Goal: Task Accomplishment & Management: Use online tool/utility

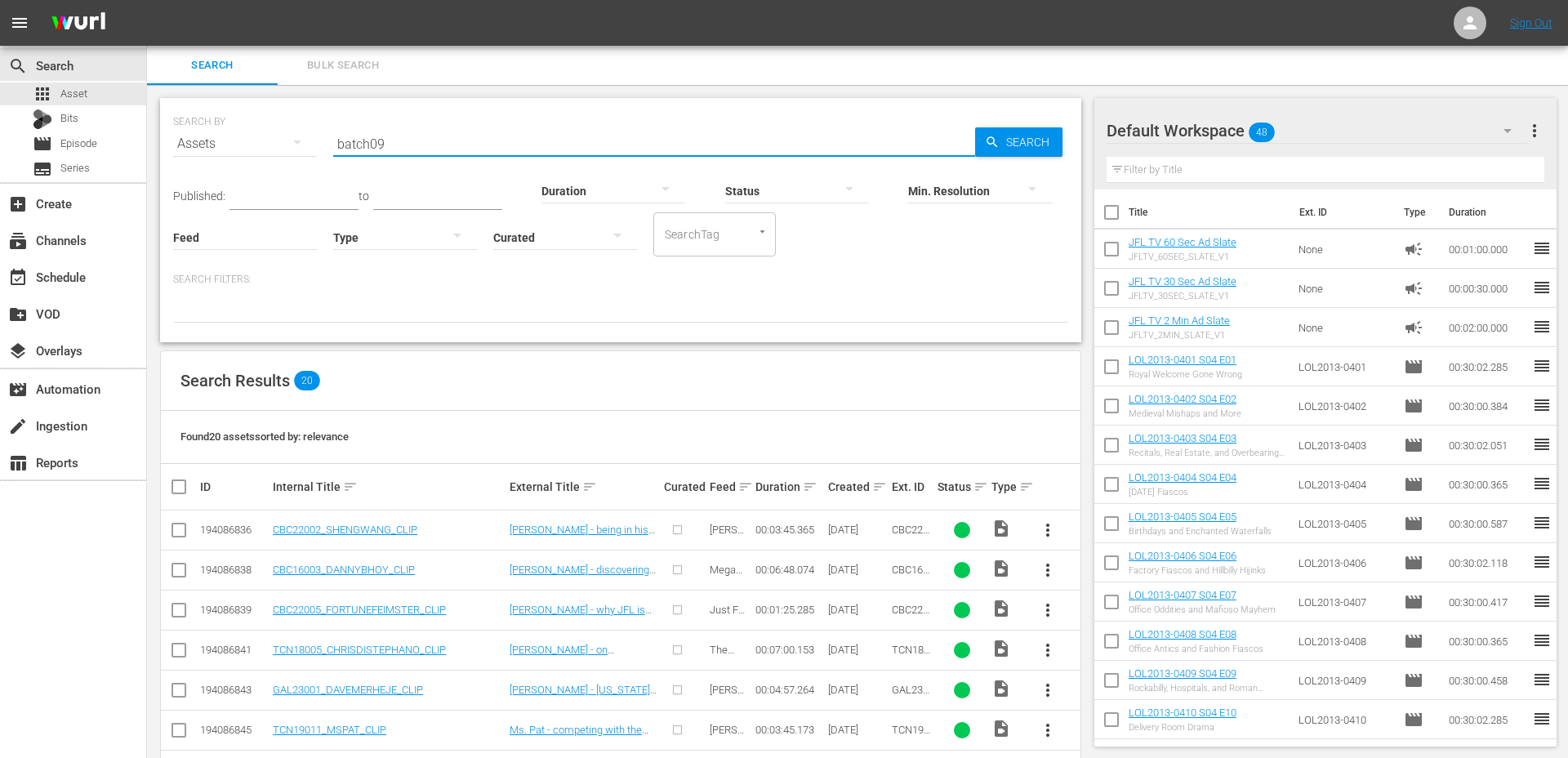
click at [415, 151] on input "batch09" at bounding box center [653, 144] width 641 height 39
type input "batch09"
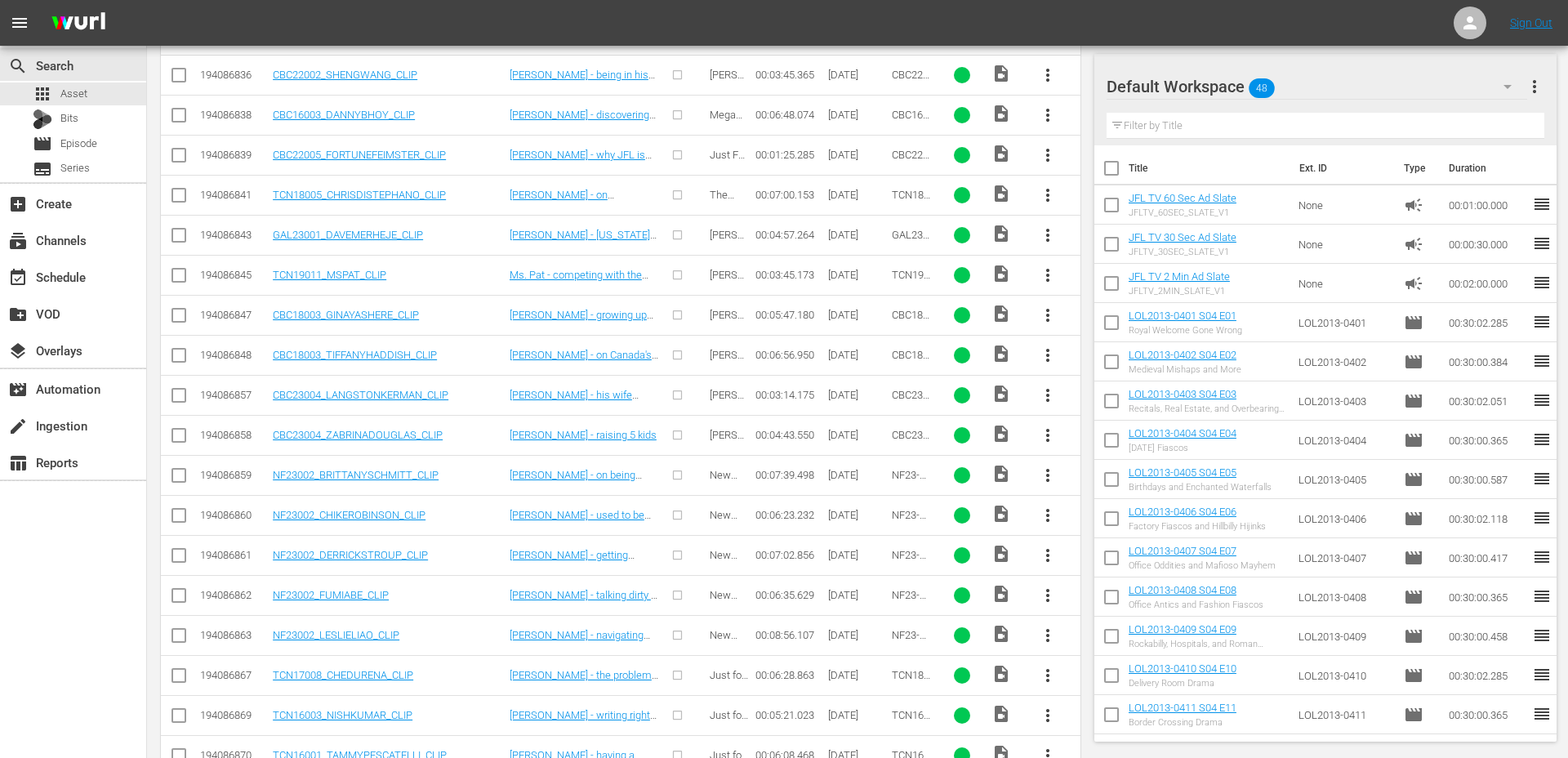
scroll to position [583, 0]
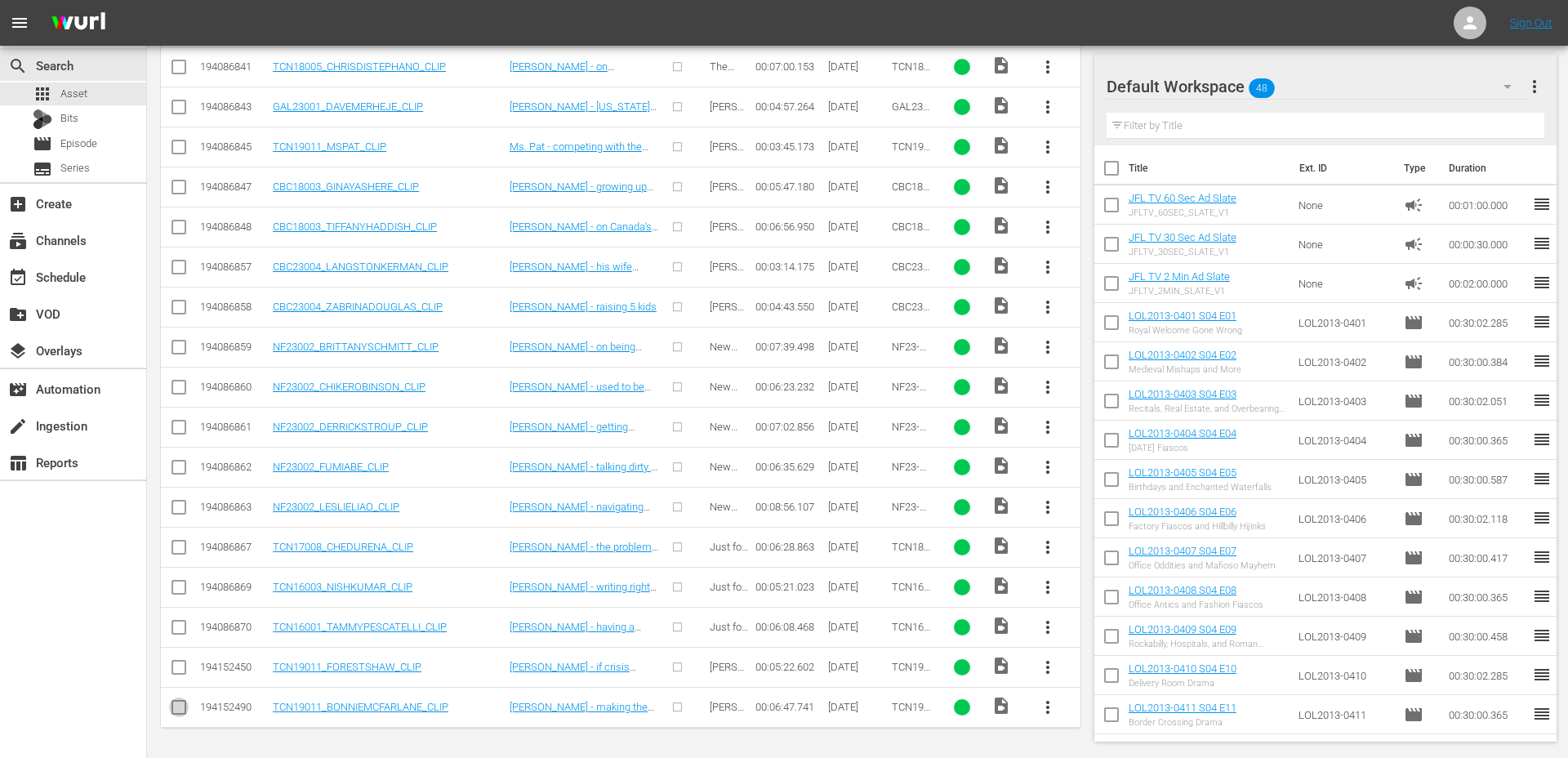
click at [176, 702] on input "checkbox" at bounding box center [178, 711] width 20 height 20
checkbox input "true"
click at [176, 671] on input "checkbox" at bounding box center [178, 671] width 20 height 20
checkbox input "true"
click at [182, 623] on input "checkbox" at bounding box center [178, 631] width 20 height 20
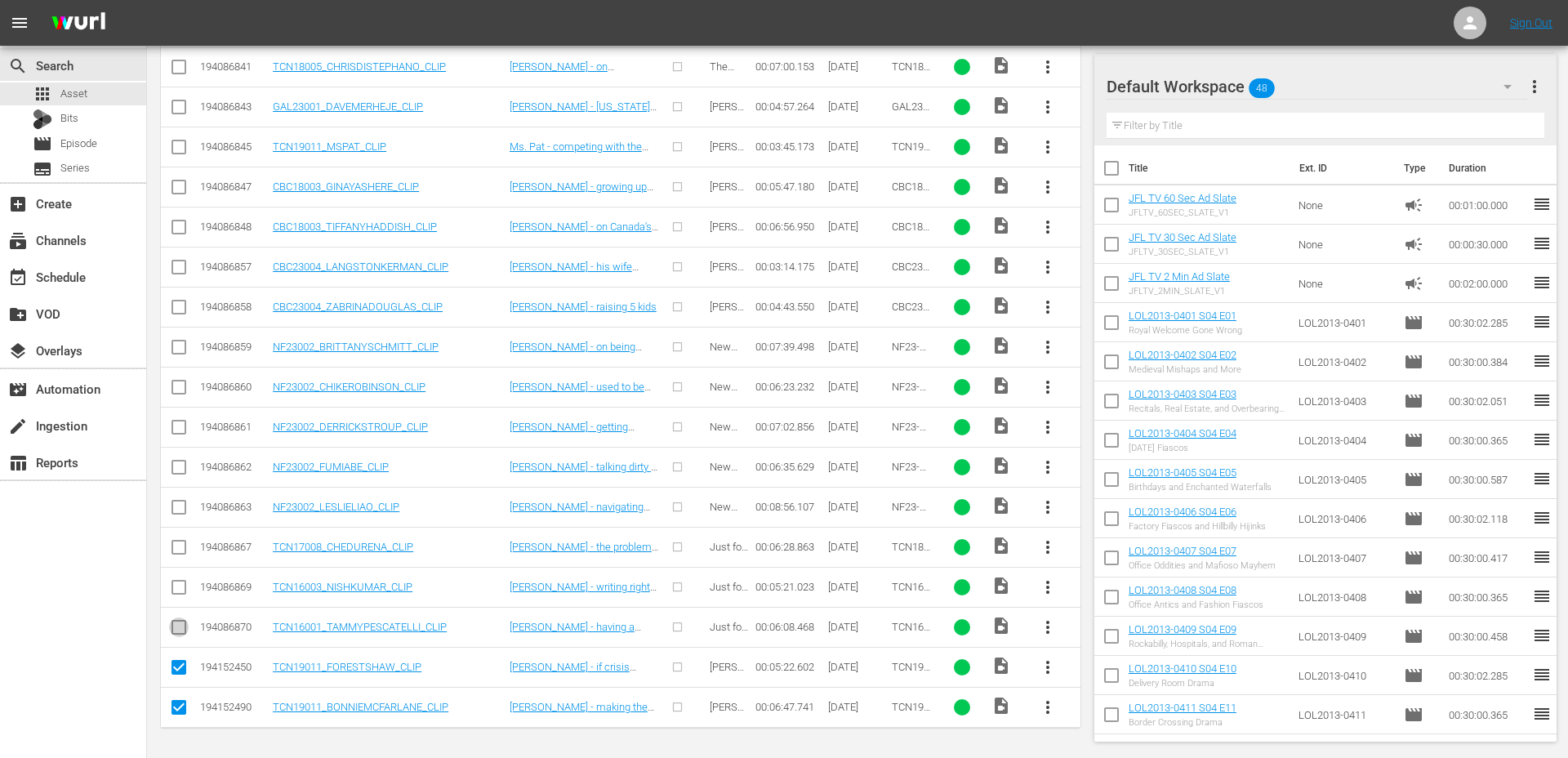
checkbox input "true"
click at [181, 593] on input "checkbox" at bounding box center [178, 591] width 20 height 20
checkbox input "true"
click at [179, 554] on input "checkbox" at bounding box center [178, 551] width 20 height 20
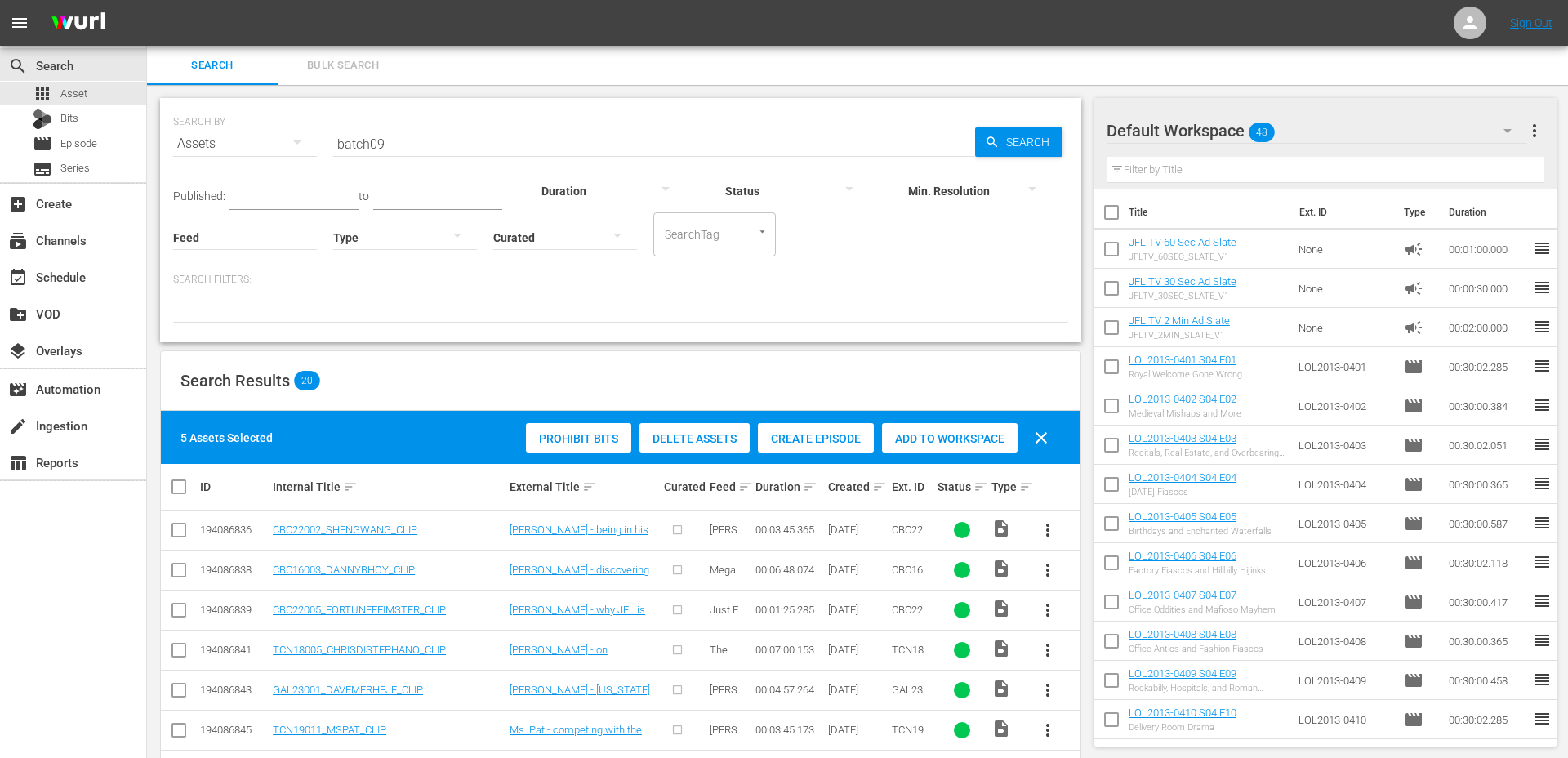
scroll to position [246, 0]
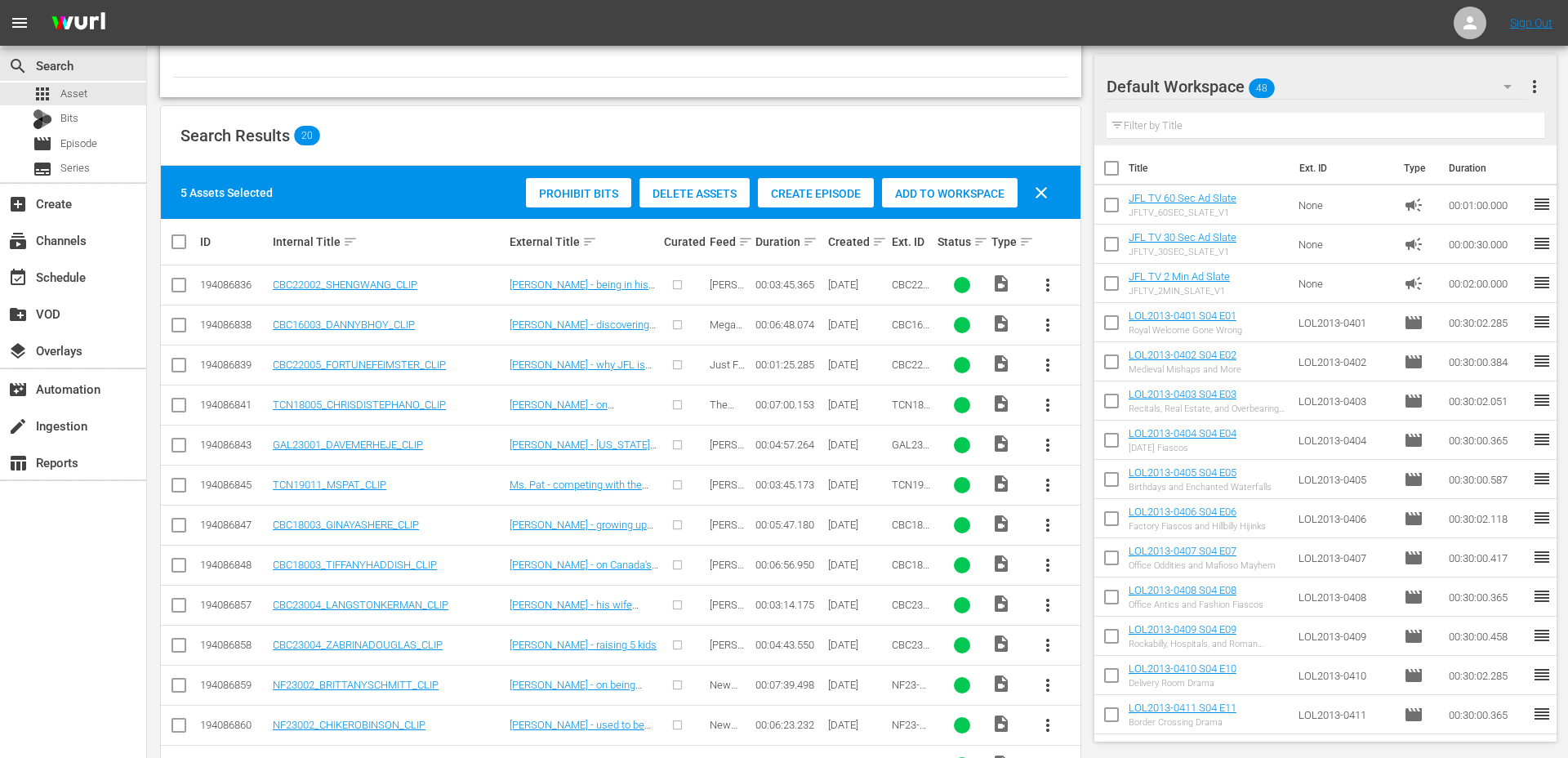
click at [810, 195] on span "Create Episode" at bounding box center [815, 193] width 116 height 13
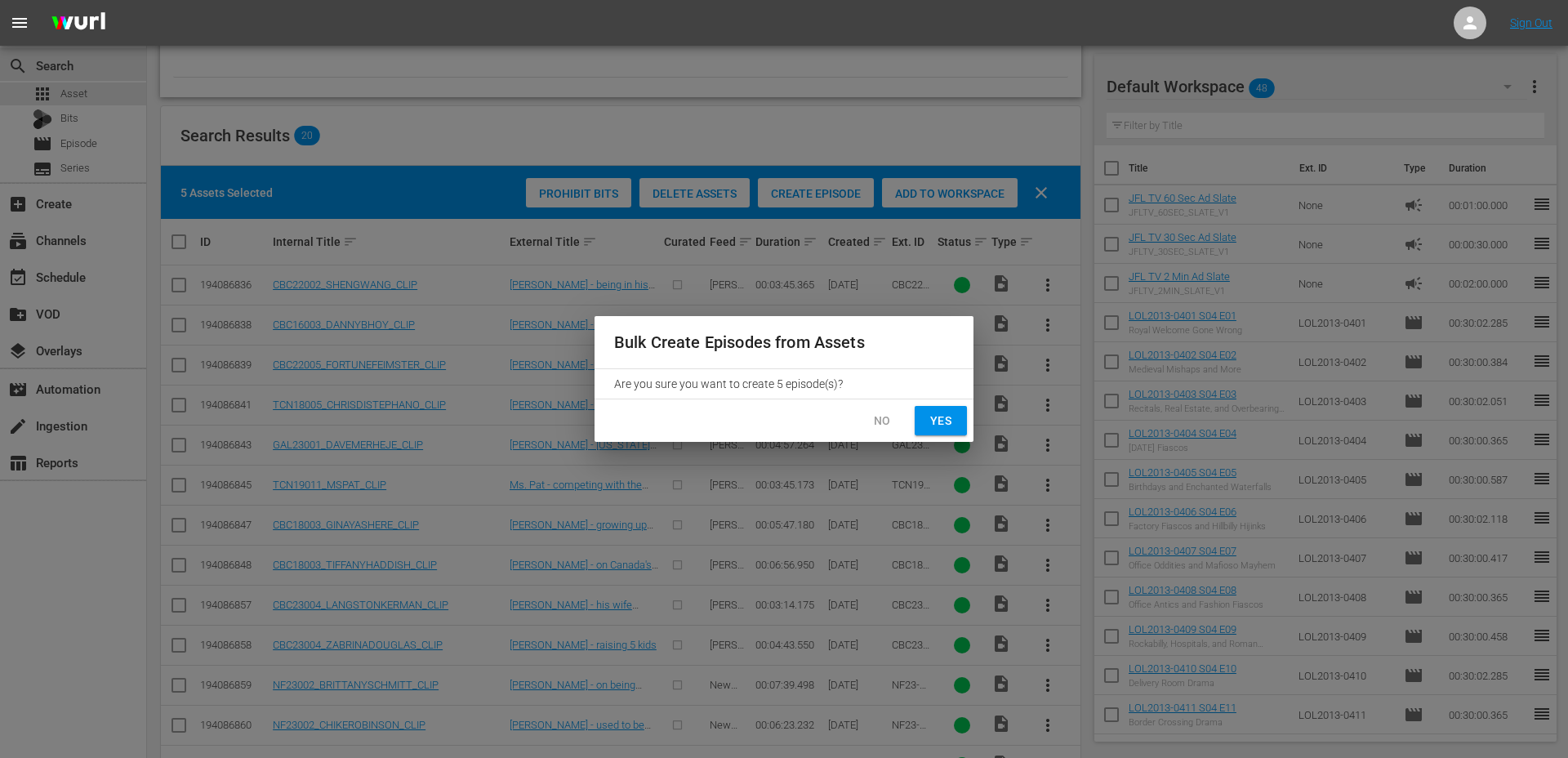
click at [932, 404] on div "No Yes" at bounding box center [784, 421] width 379 height 44
click at [934, 414] on span "Yes" at bounding box center [941, 421] width 26 height 20
checkbox input "false"
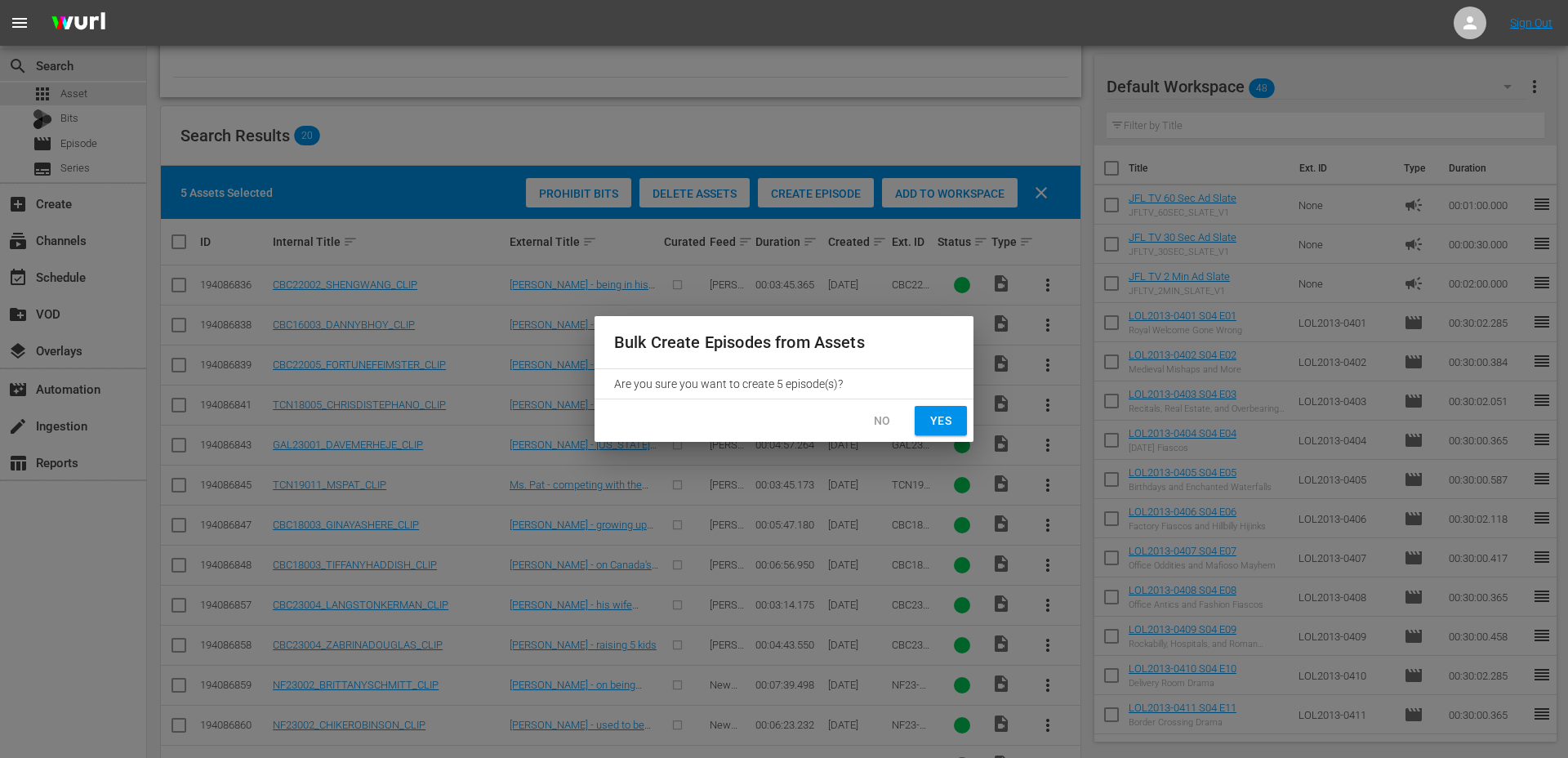
checkbox input "false"
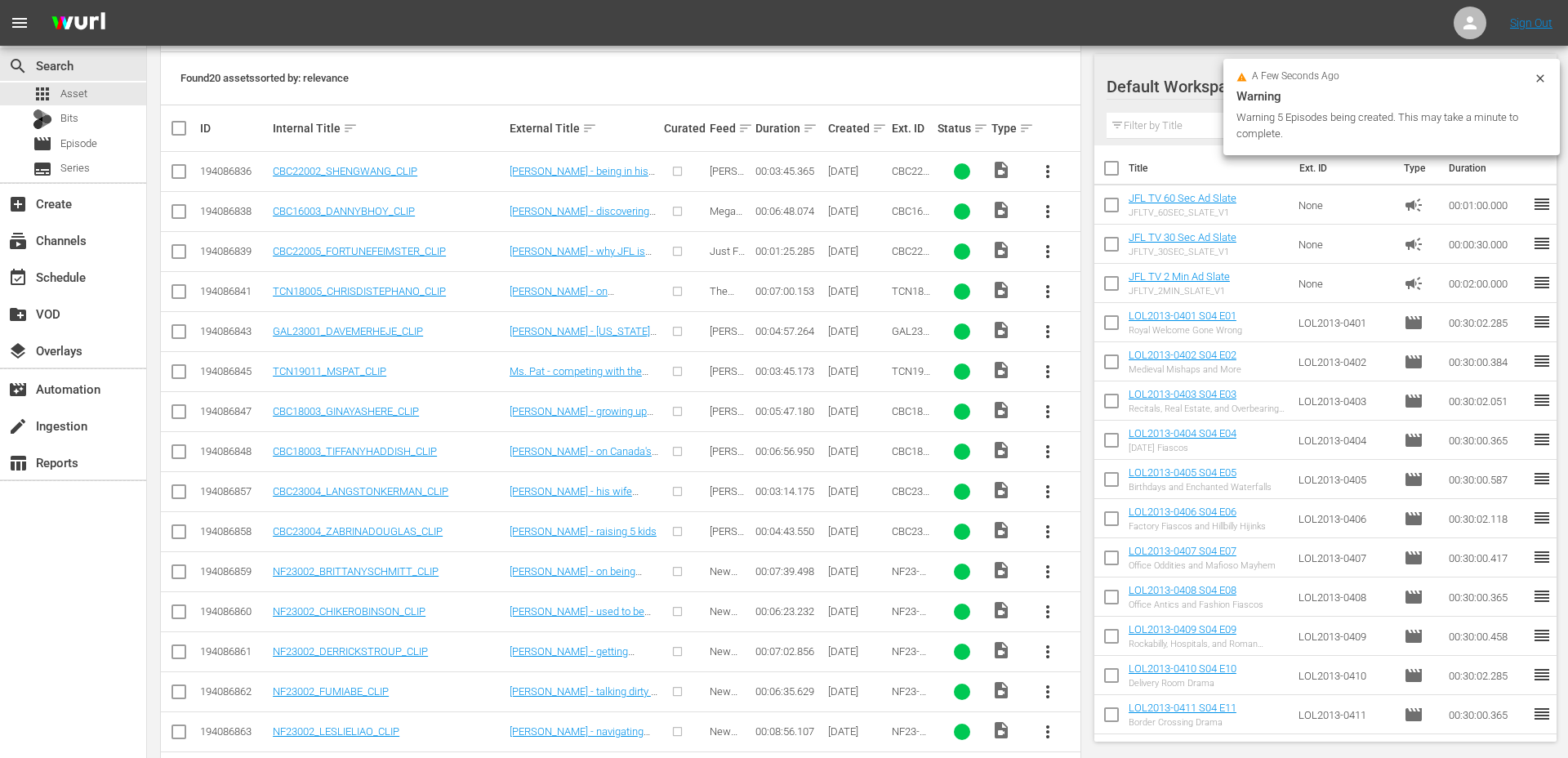
scroll to position [583, 0]
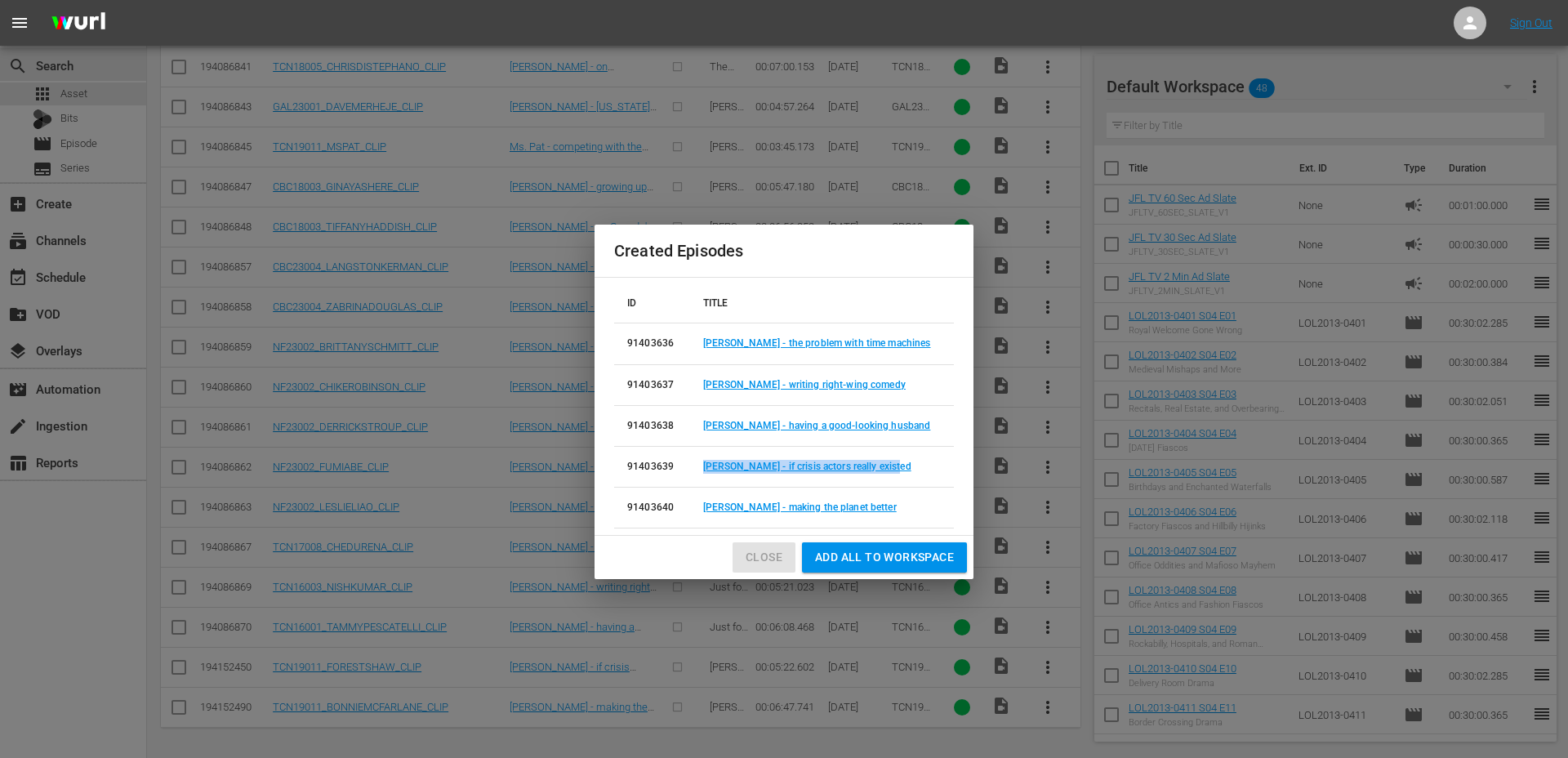
click at [763, 554] on span "Close" at bounding box center [764, 558] width 37 height 20
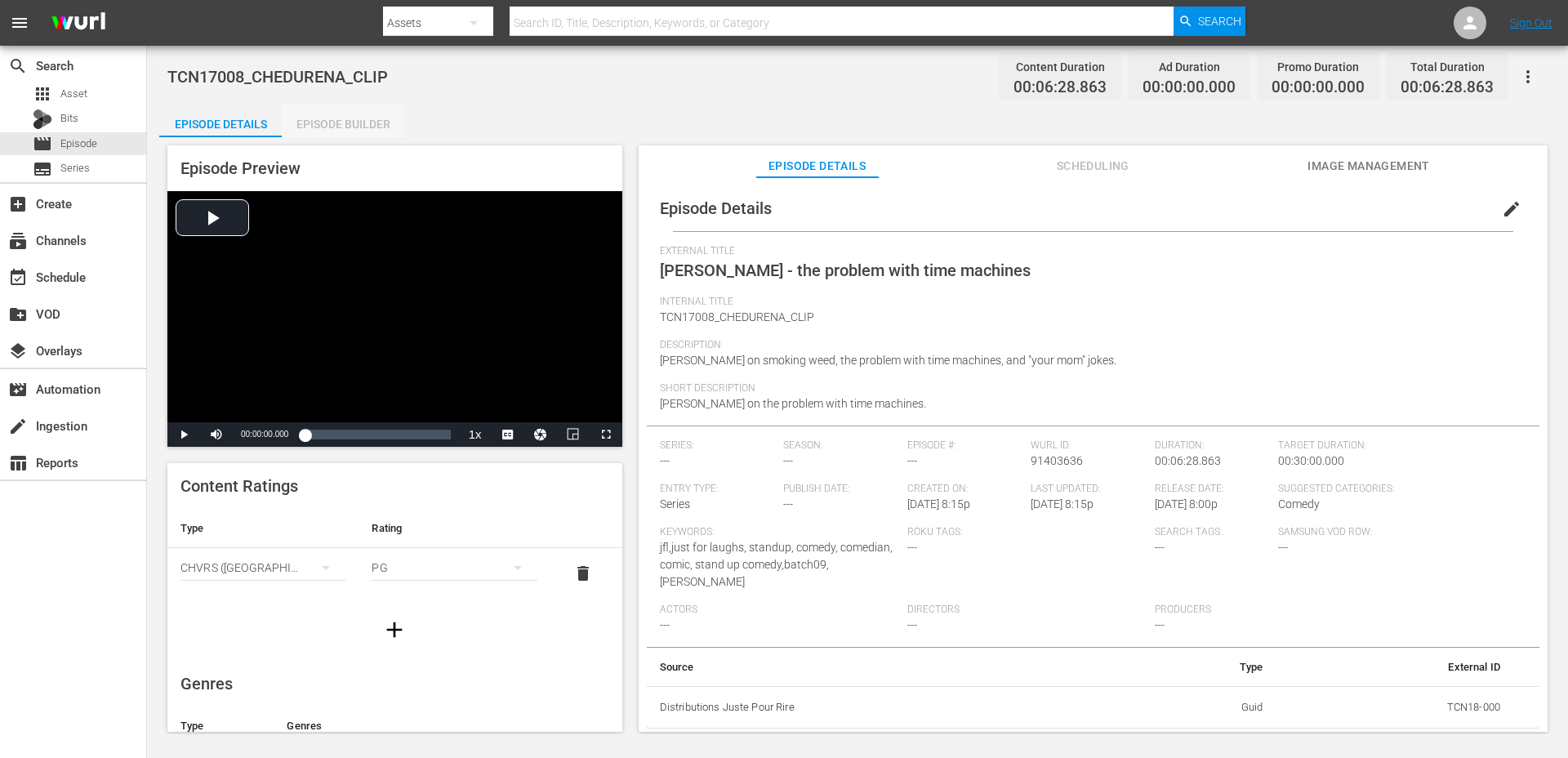
click at [299, 127] on div "Episode Builder" at bounding box center [343, 124] width 123 height 39
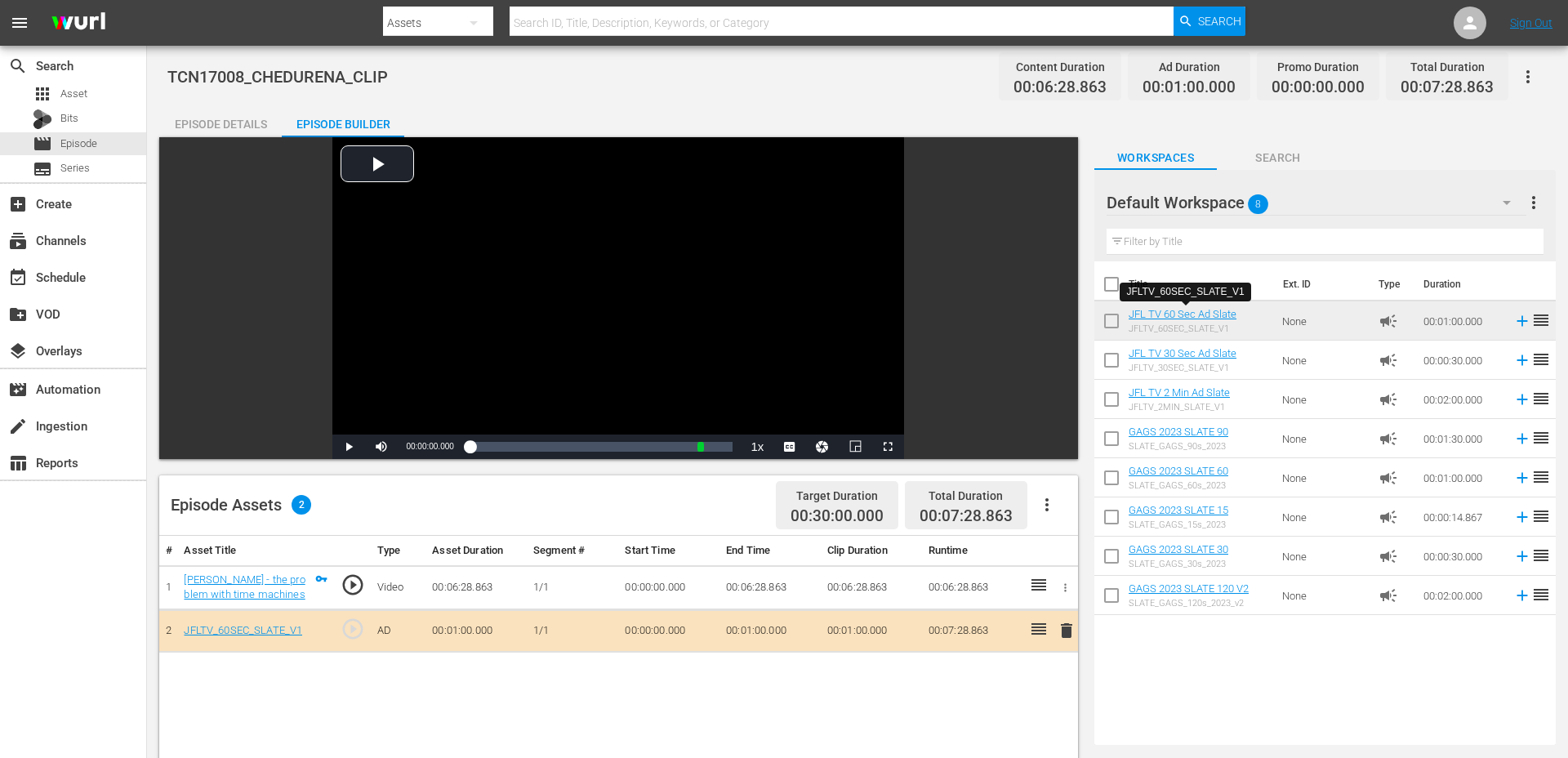
click at [251, 117] on div "Episode Details" at bounding box center [220, 124] width 123 height 39
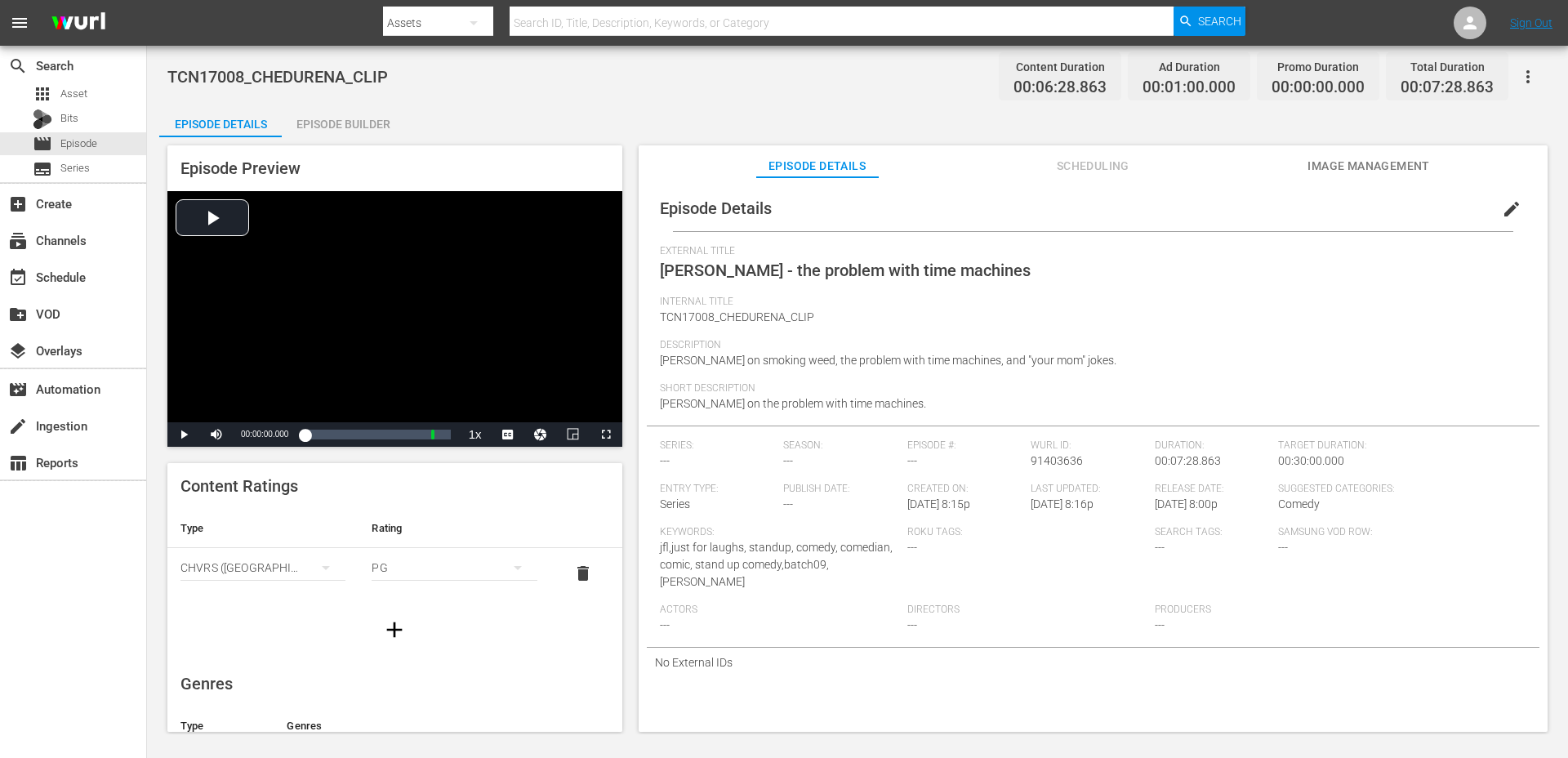
click at [379, 626] on button "button" at bounding box center [394, 630] width 46 height 46
click at [296, 623] on div "simple table" at bounding box center [262, 618] width 165 height 46
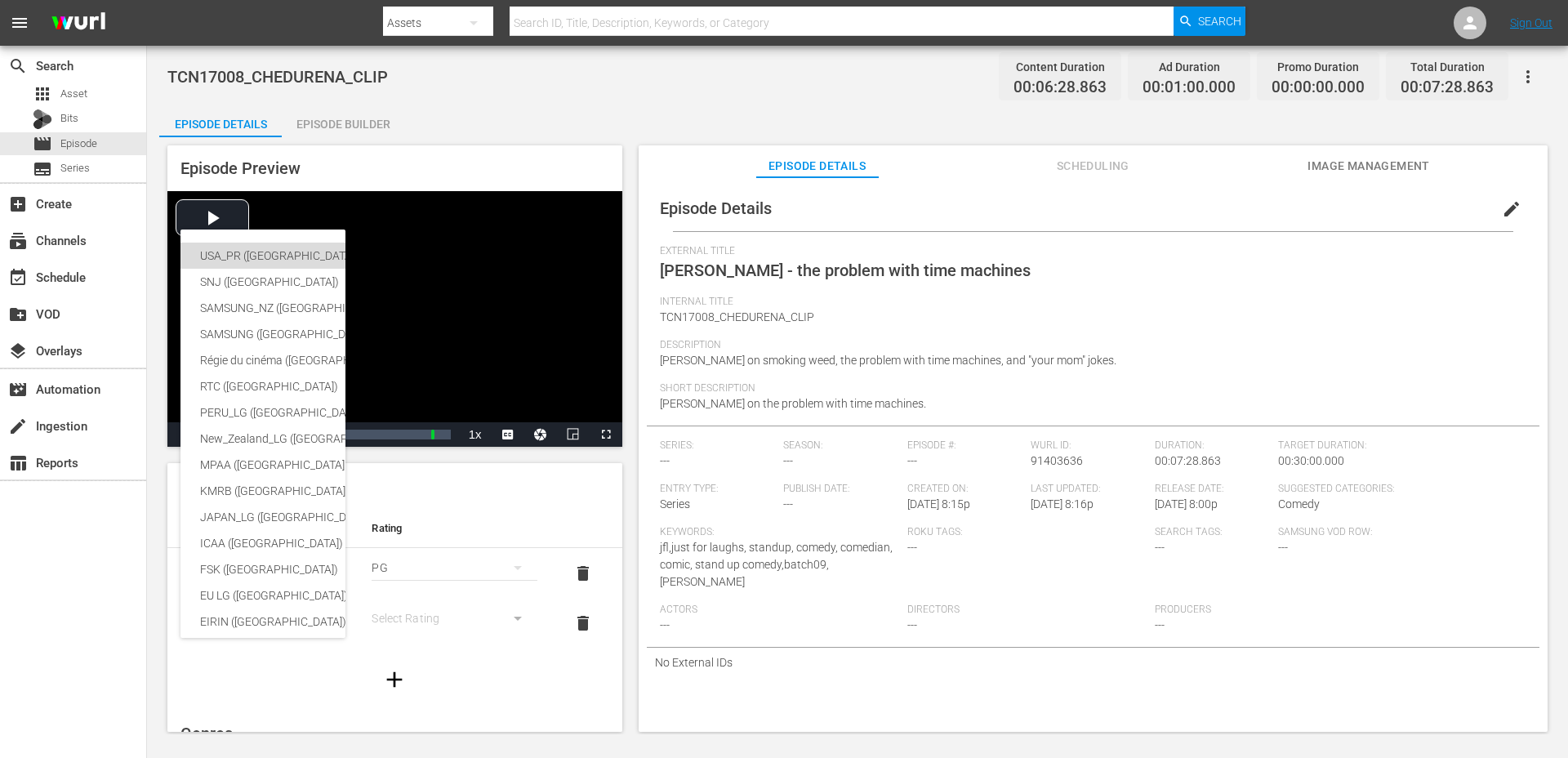
click at [266, 266] on div "USA_PR (United States of America (the))" at bounding box center [400, 256] width 401 height 26
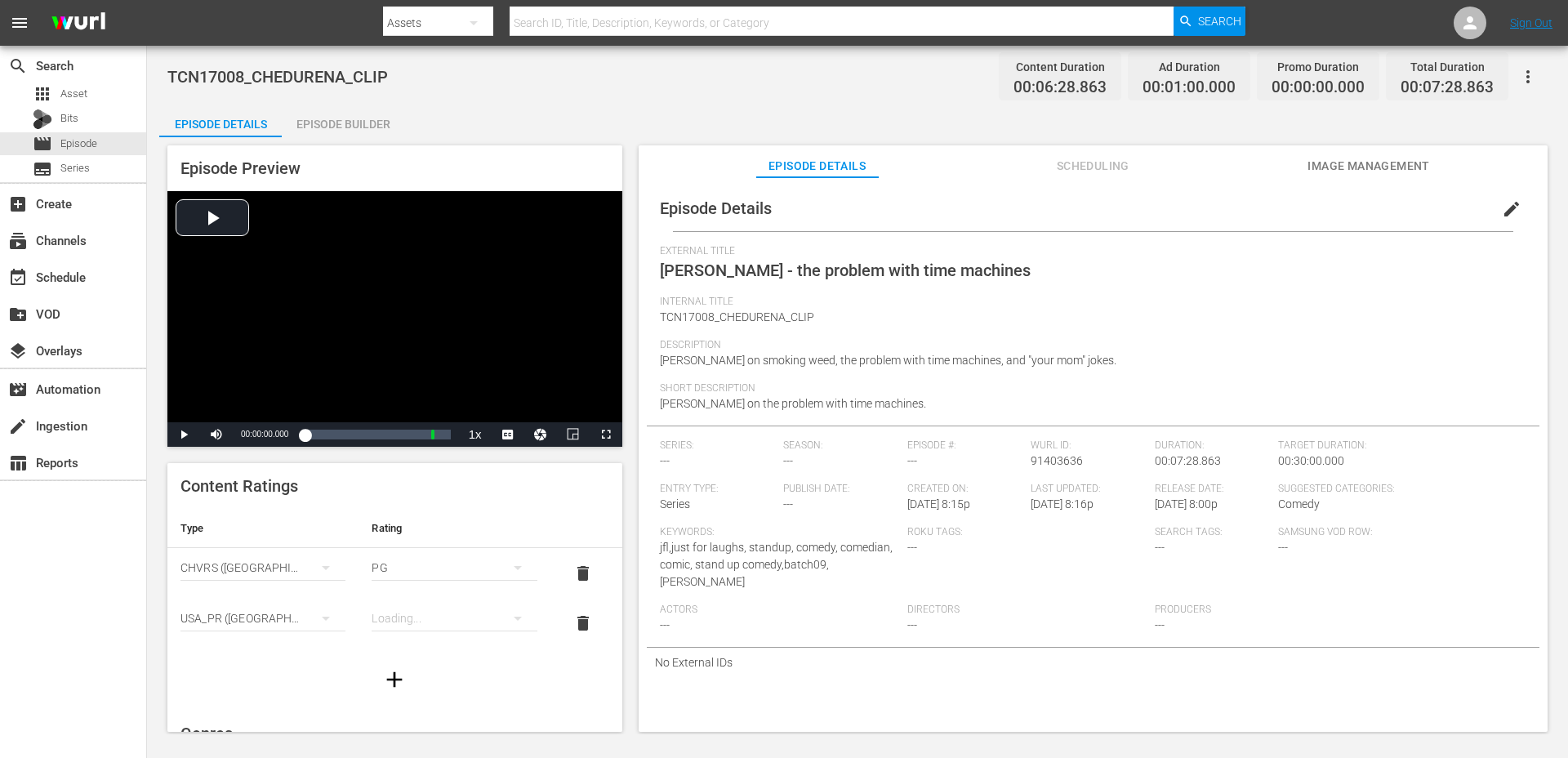
click at [425, 613] on div "simple table" at bounding box center [454, 618] width 165 height 46
click at [415, 559] on div "TVPG" at bounding box center [454, 560] width 125 height 26
click at [1501, 212] on span "edit" at bounding box center [1510, 208] width 20 height 20
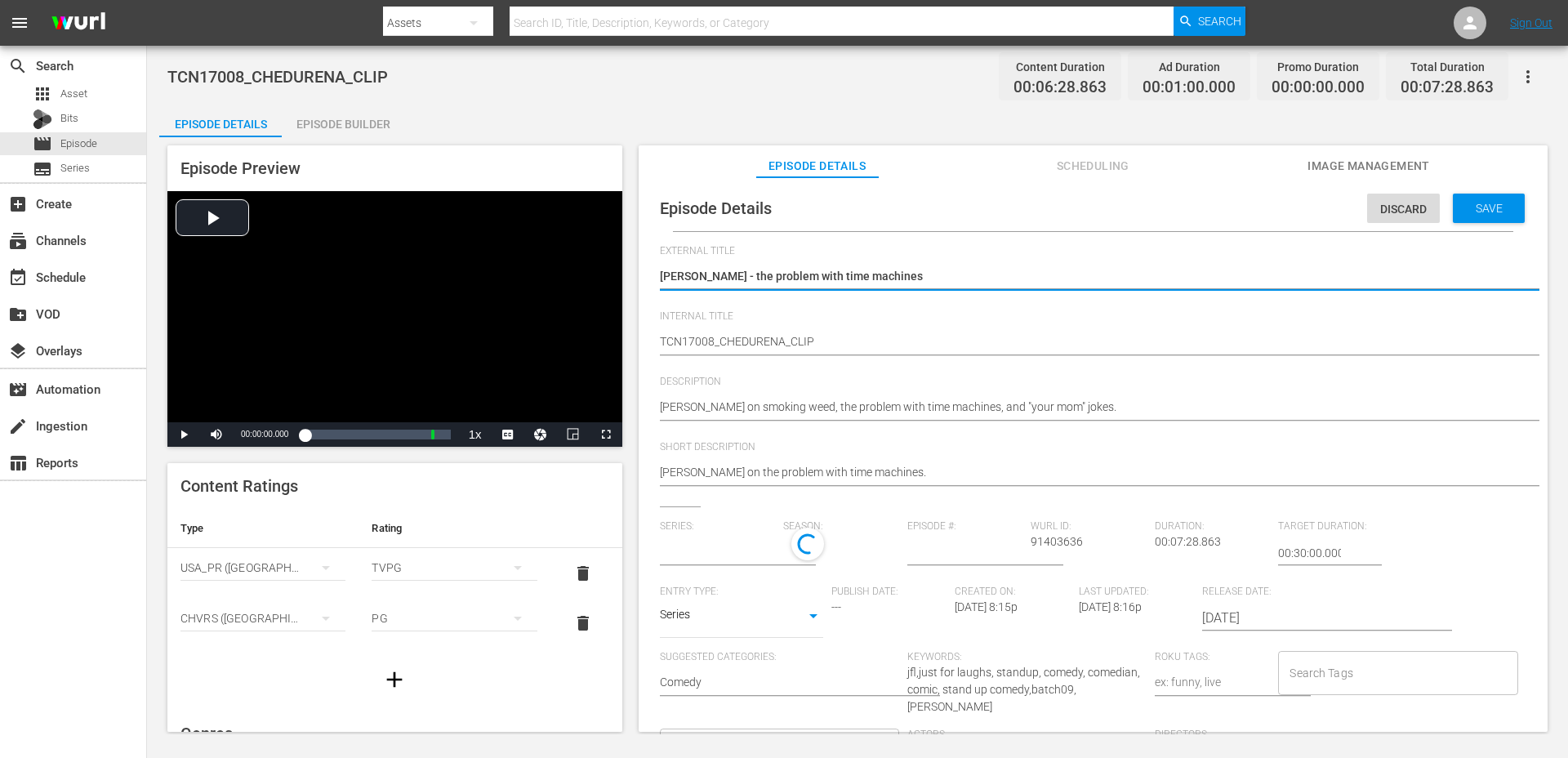
type input "No Series"
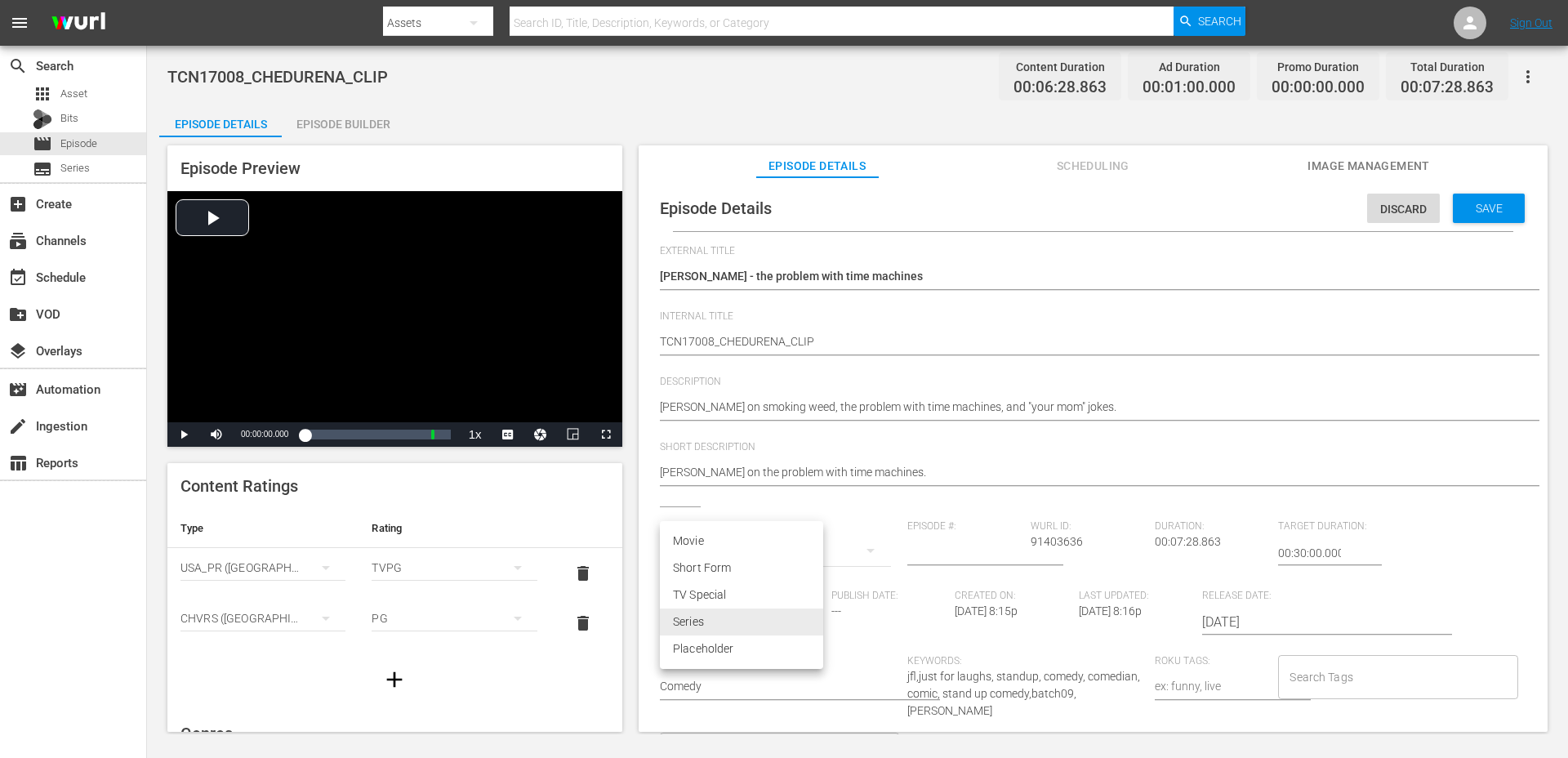
click at [742, 613] on body "menu Search By Assets Search ID, Title, Description, Keywords, or Category Sear…" at bounding box center [784, 379] width 1568 height 758
click at [724, 570] on li "Short Form" at bounding box center [742, 567] width 164 height 27
type input "SHORT_FORM_VIDEO"
click at [1327, 674] on input "Search Tags" at bounding box center [1385, 677] width 200 height 30
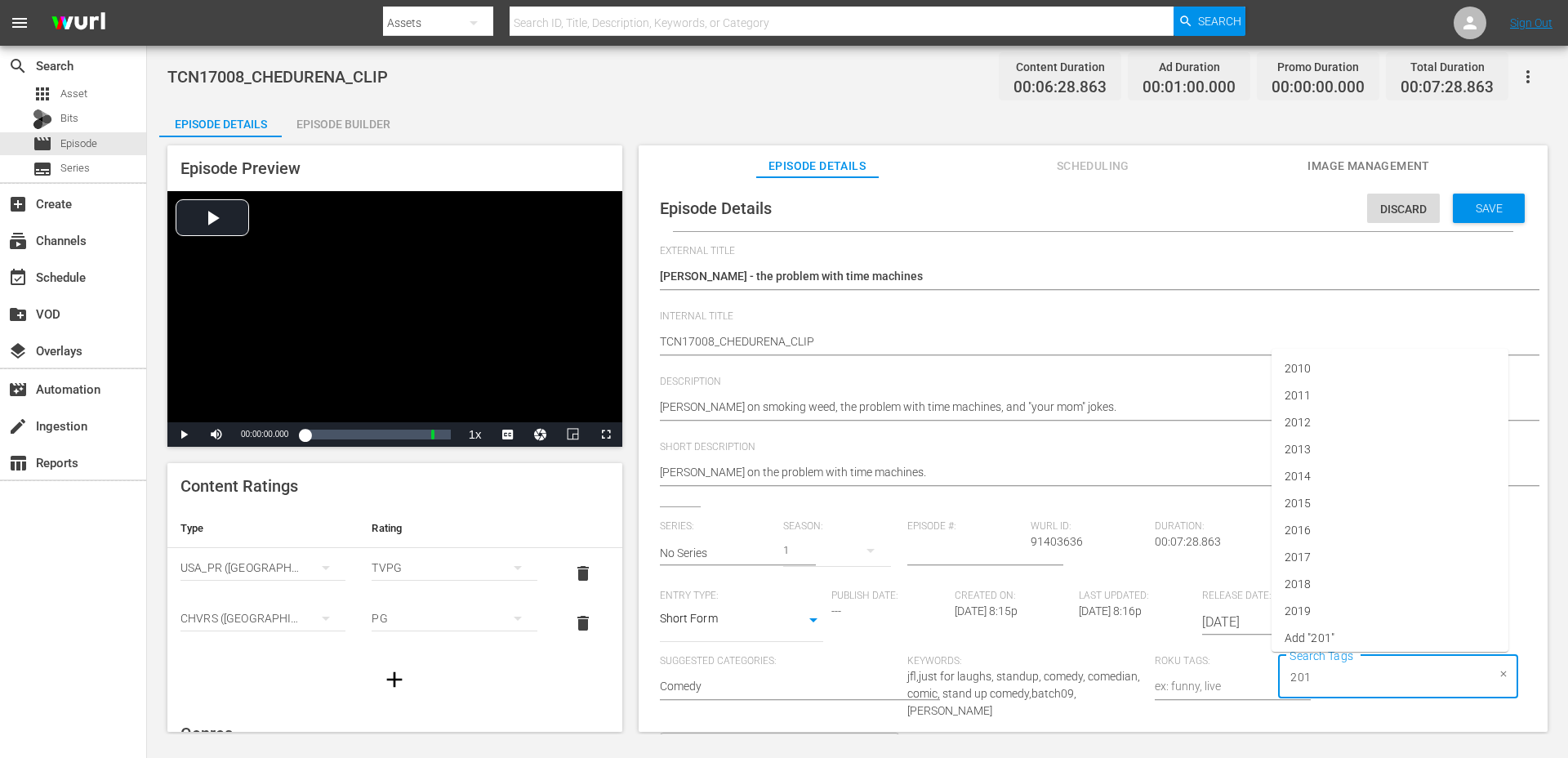
type input "2017"
type input "che"
click at [1351, 607] on li "che durena" at bounding box center [1390, 605] width 237 height 27
type input "clip"
click at [1325, 602] on span "standupclip" at bounding box center [1314, 605] width 60 height 17
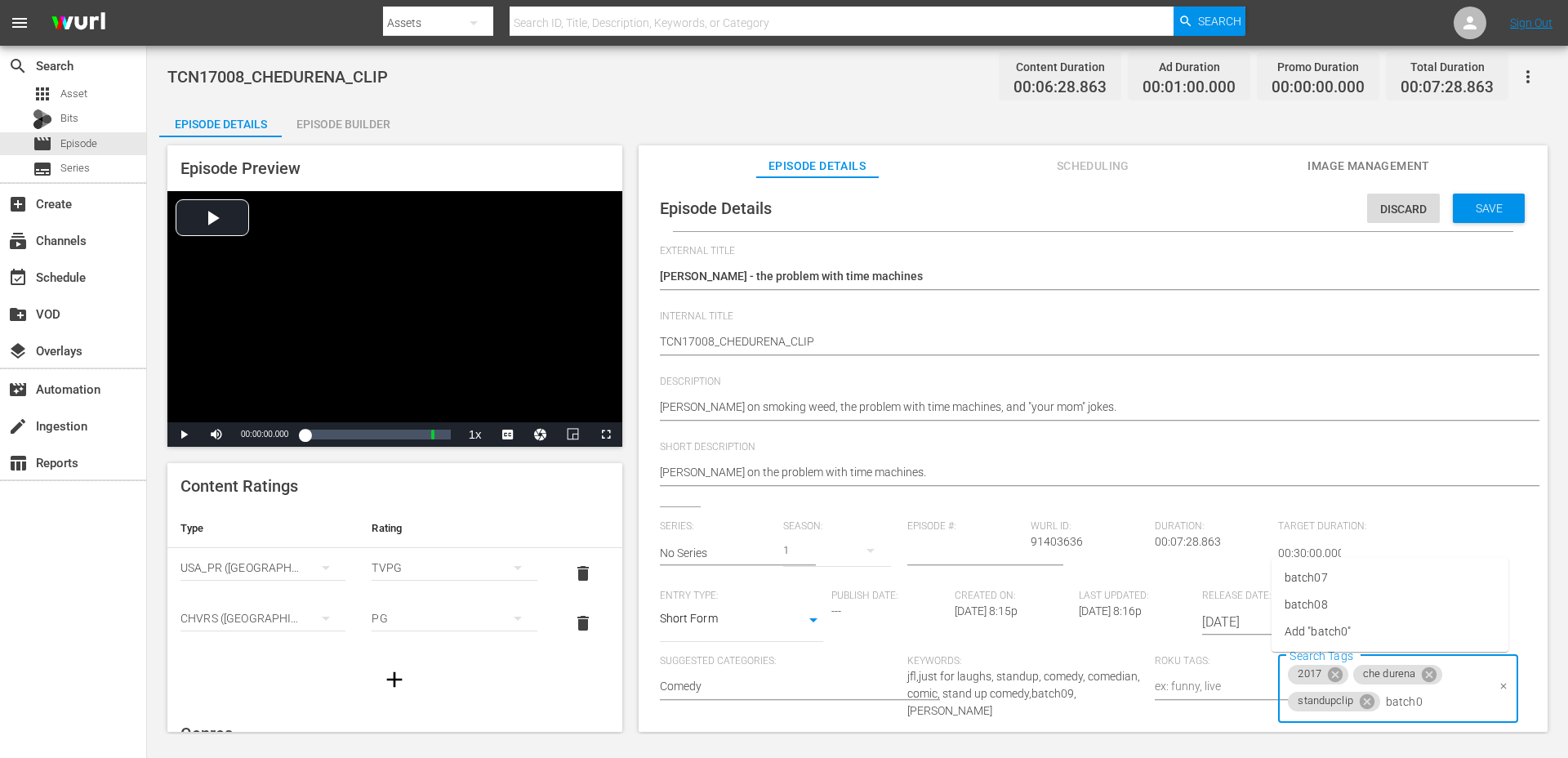
type input "batch09"
click at [1504, 204] on span "Save" at bounding box center [1488, 208] width 53 height 13
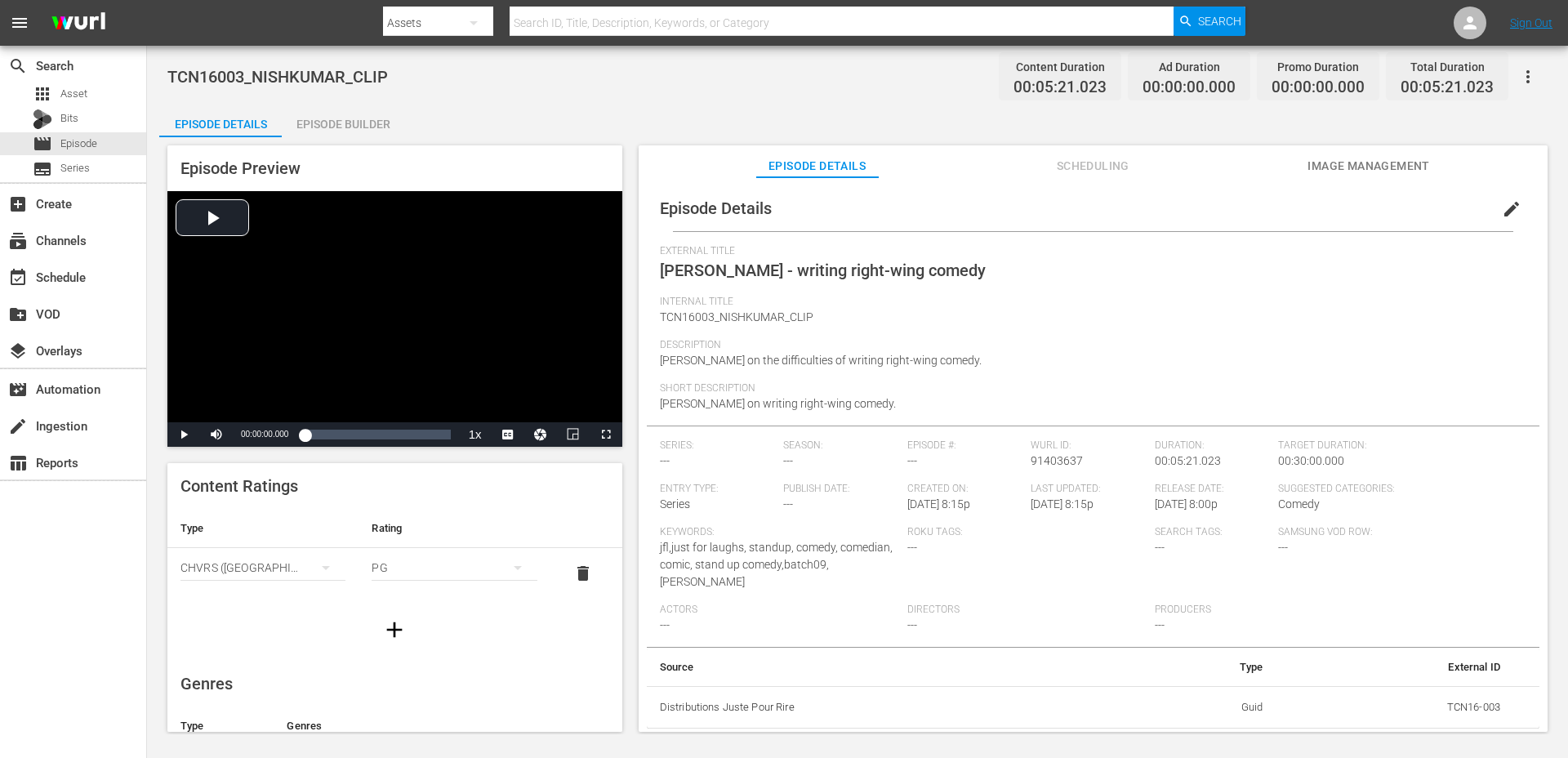
click at [392, 131] on div "Episode Builder" at bounding box center [343, 124] width 123 height 39
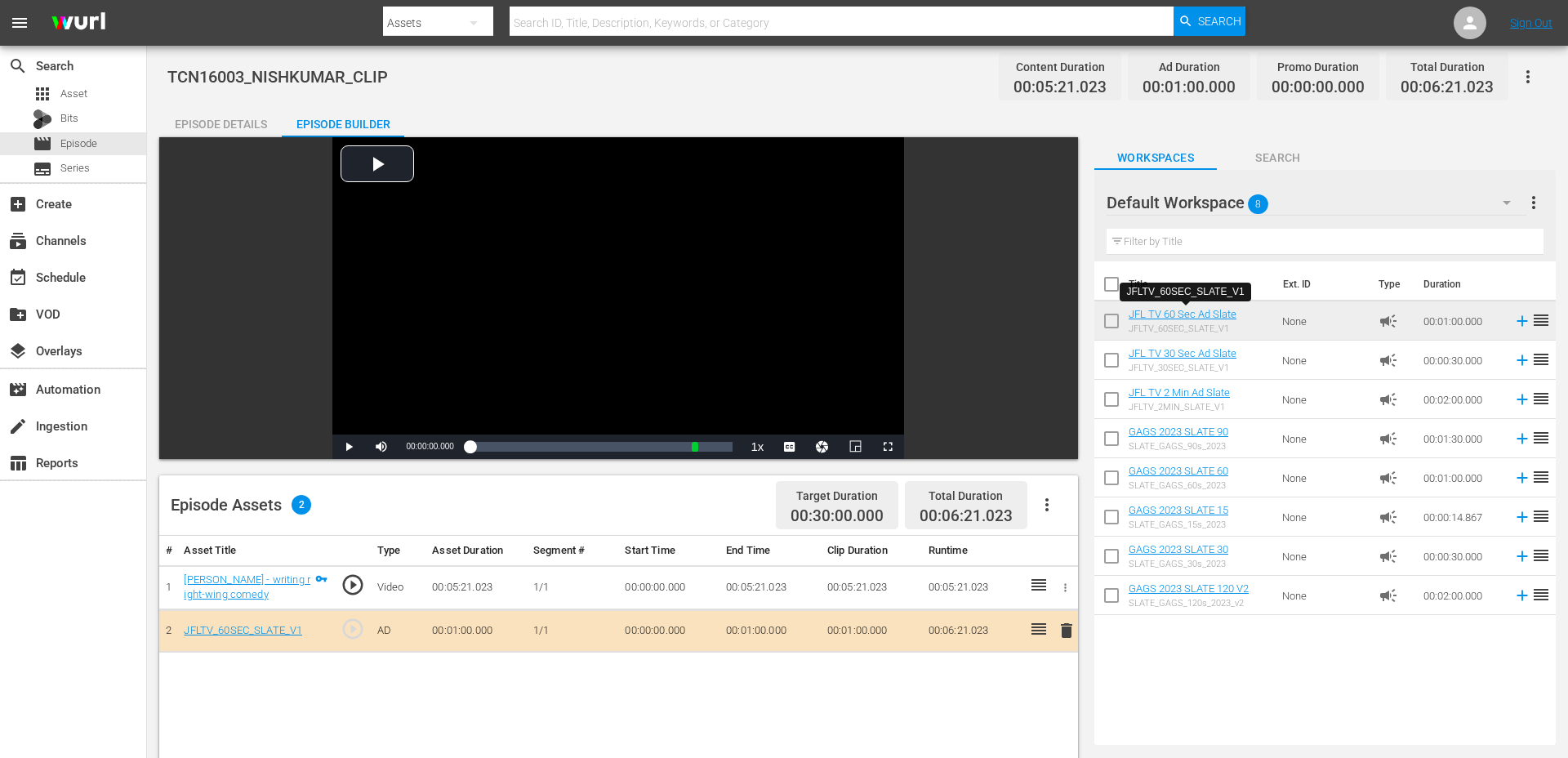
click at [213, 126] on div "Episode Details" at bounding box center [220, 124] width 123 height 39
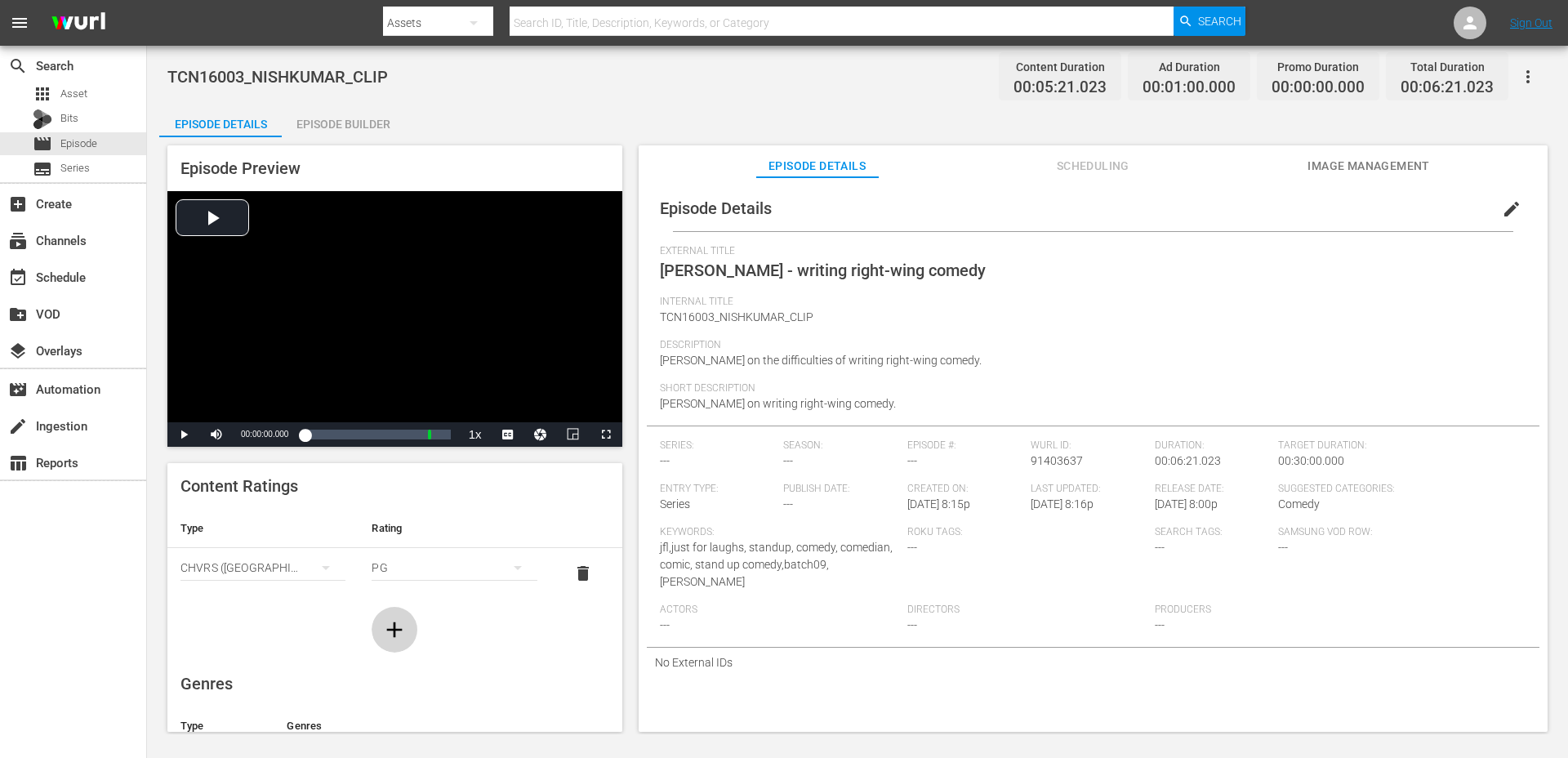
click at [387, 632] on icon "button" at bounding box center [394, 630] width 26 height 26
click at [312, 617] on button "simple table" at bounding box center [325, 618] width 39 height 39
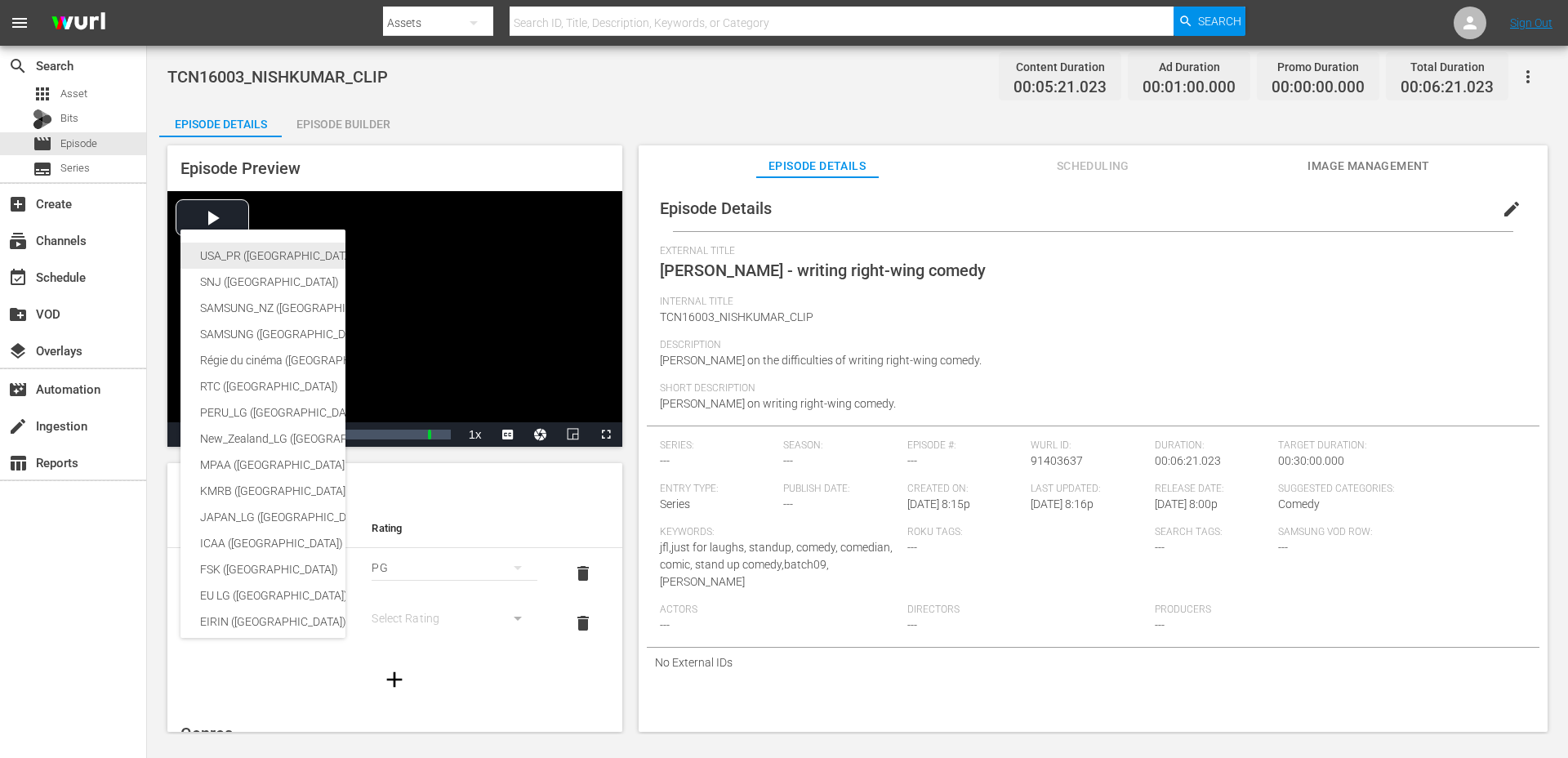
click at [260, 260] on div "USA_PR (United States of America (the))" at bounding box center [400, 256] width 401 height 26
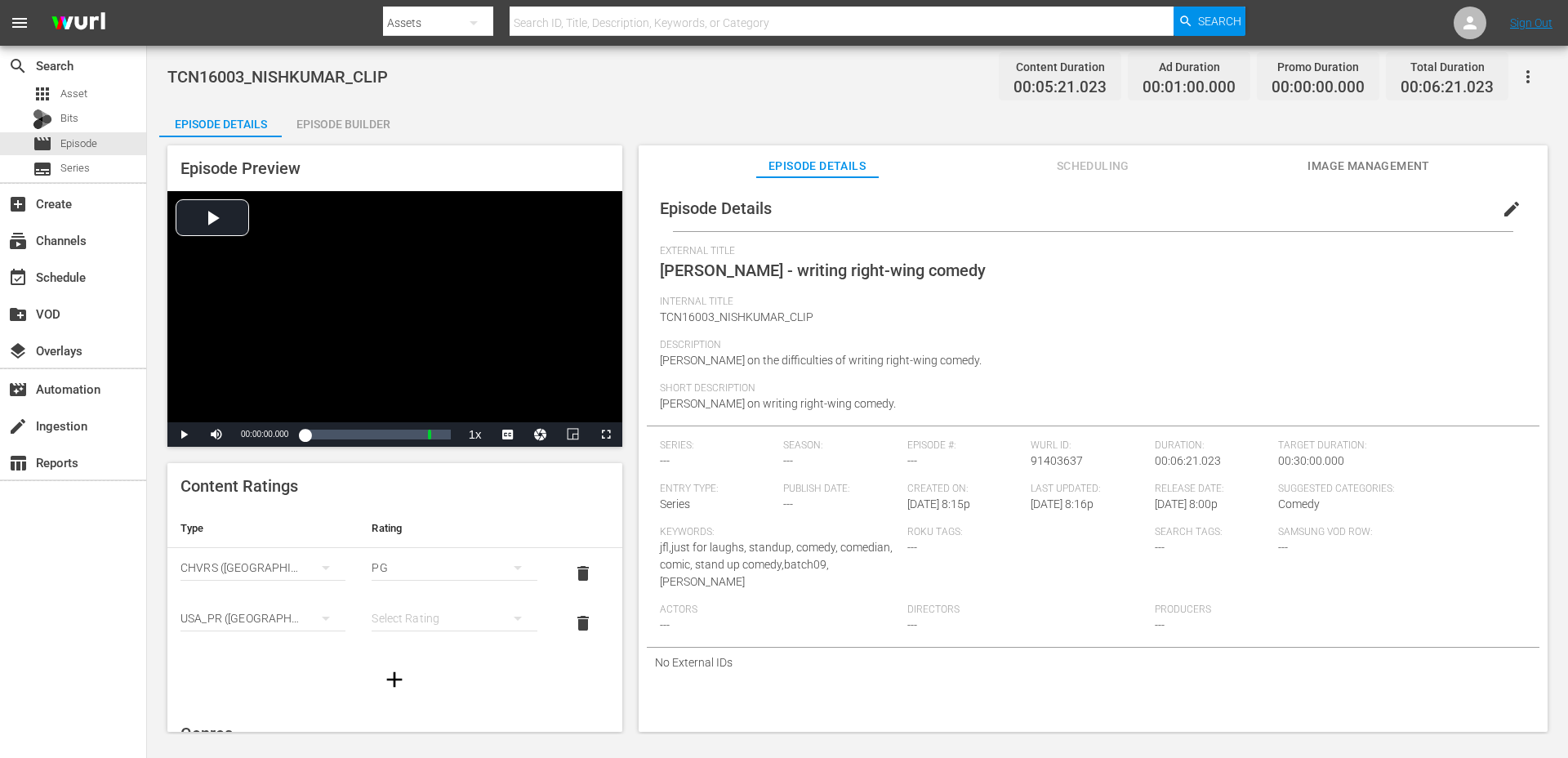
click at [439, 623] on div "simple table" at bounding box center [454, 618] width 165 height 46
click at [437, 560] on div "TVPG" at bounding box center [454, 560] width 125 height 26
click at [1502, 205] on span "edit" at bounding box center [1510, 208] width 20 height 20
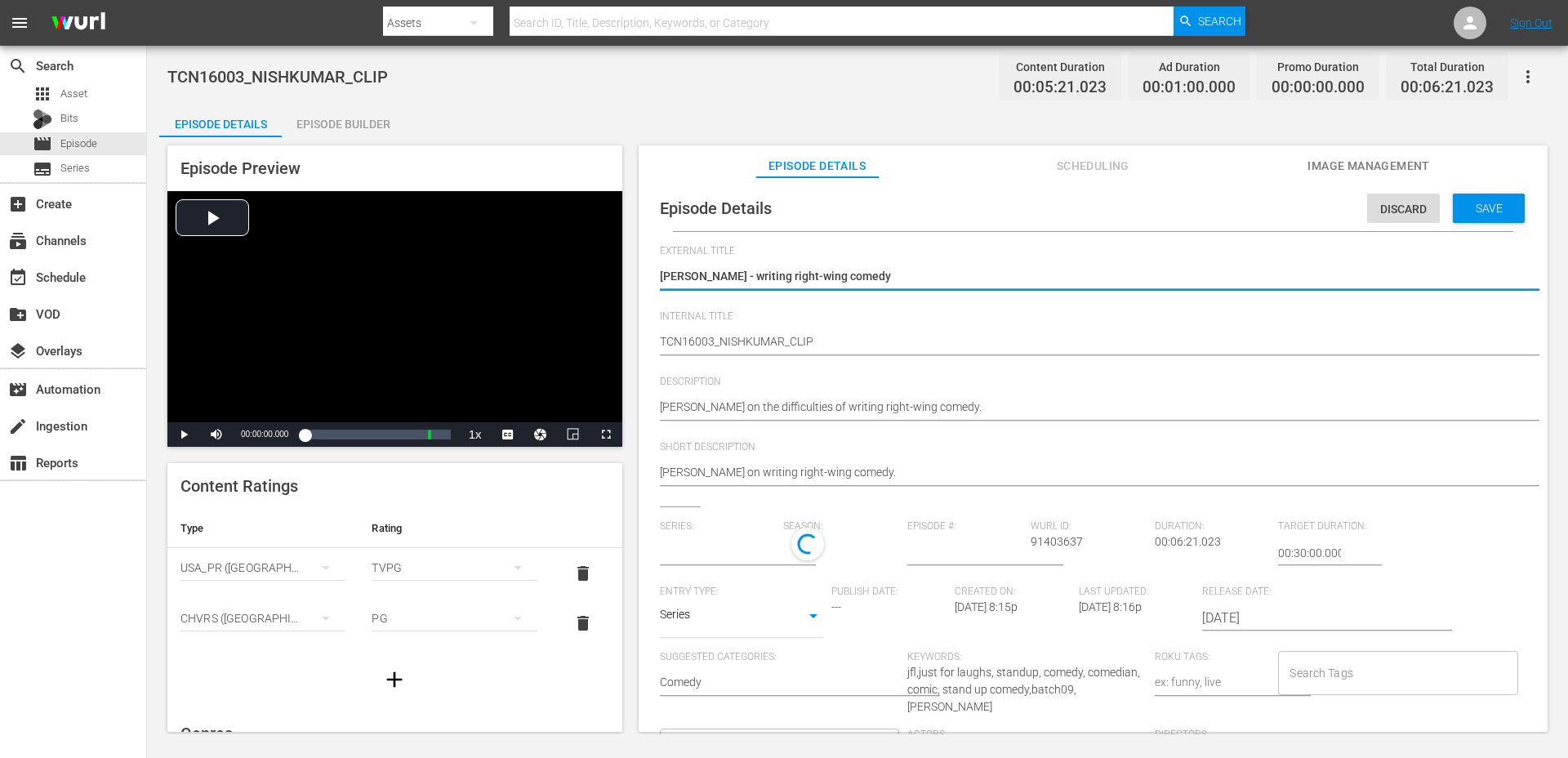
type input "No Series"
click at [713, 618] on body "menu Search By Assets Search ID, Title, Description, Keywords, or Category Sear…" at bounding box center [784, 379] width 1568 height 758
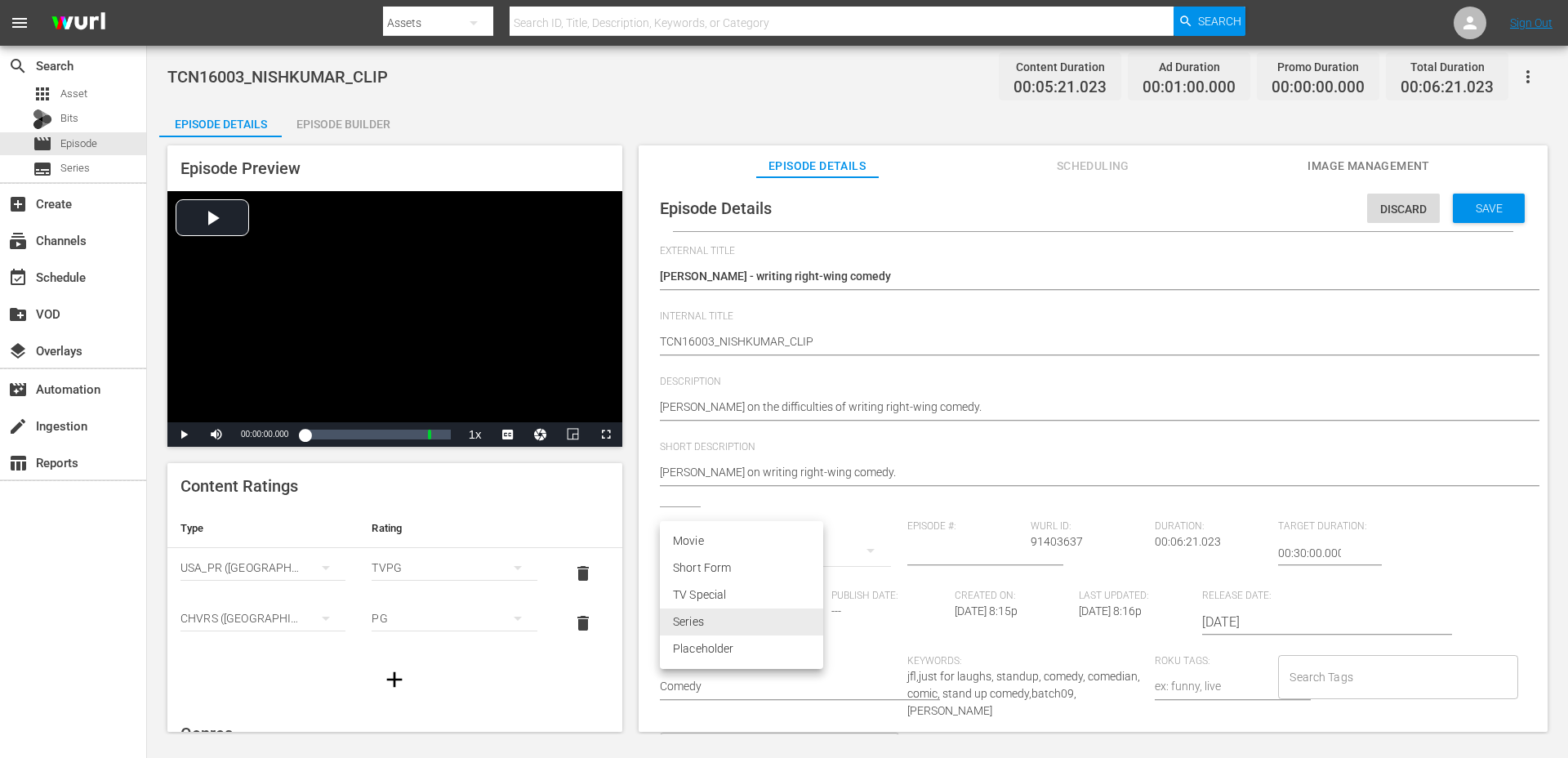
click at [719, 570] on li "Short Form" at bounding box center [742, 567] width 164 height 27
type input "SHORT_FORM_VIDEO"
click at [1303, 683] on input "Search Tags" at bounding box center [1385, 677] width 200 height 30
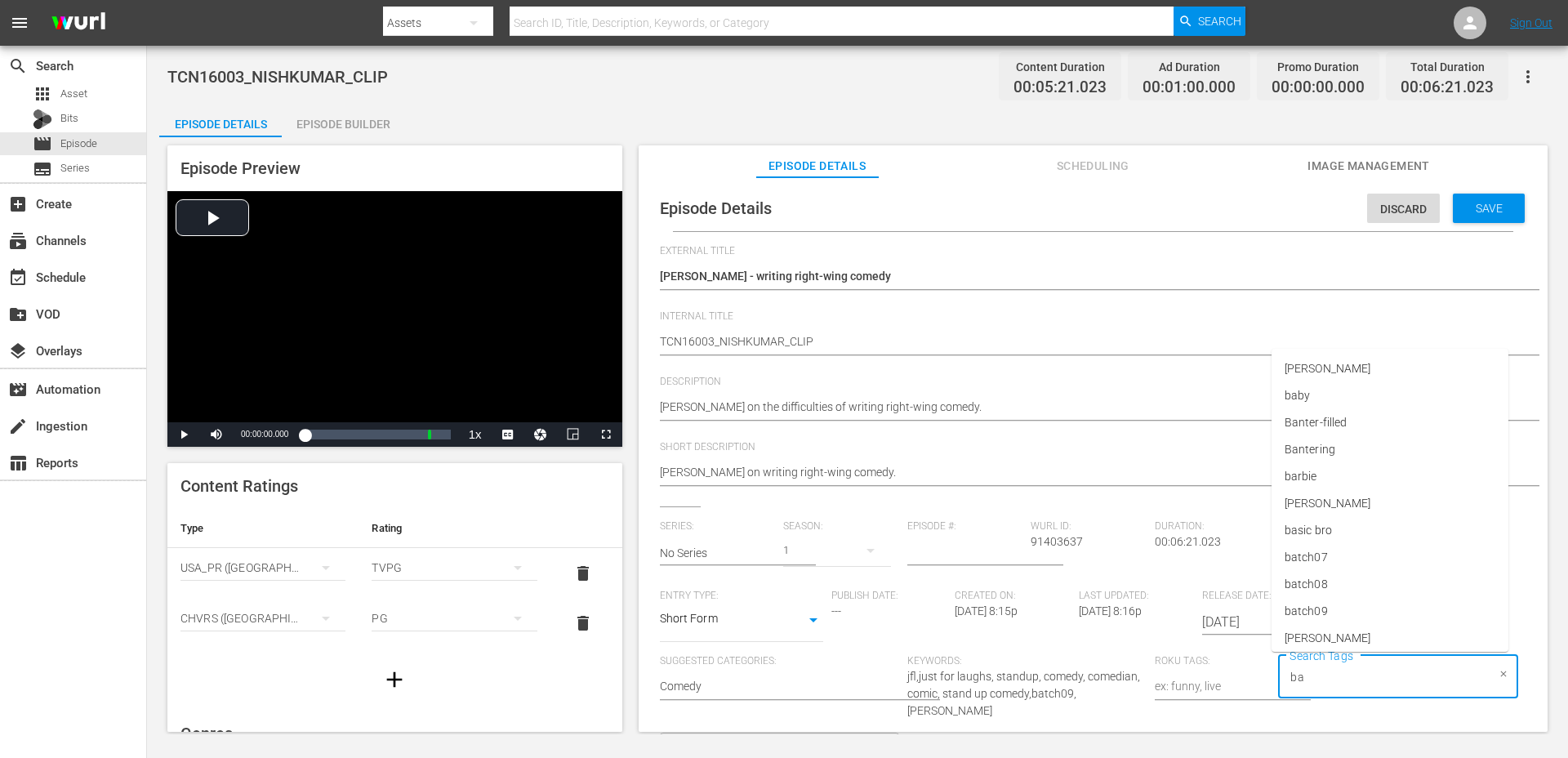
type input "bat"
type input "nish kumar"
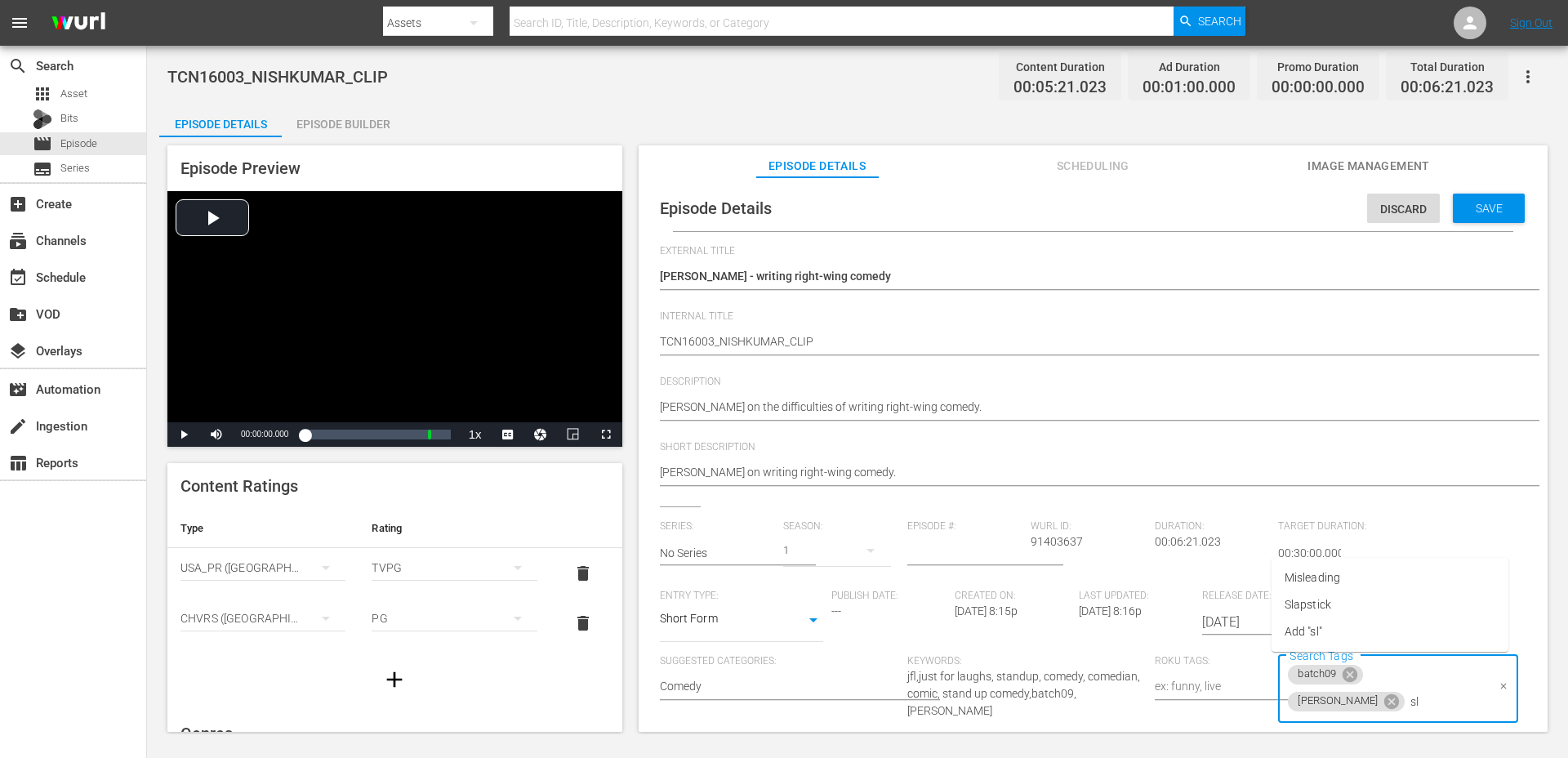
type input "s"
type input "clip"
click at [1356, 613] on li "standupclip" at bounding box center [1390, 605] width 237 height 27
type input "b"
type input "2016"
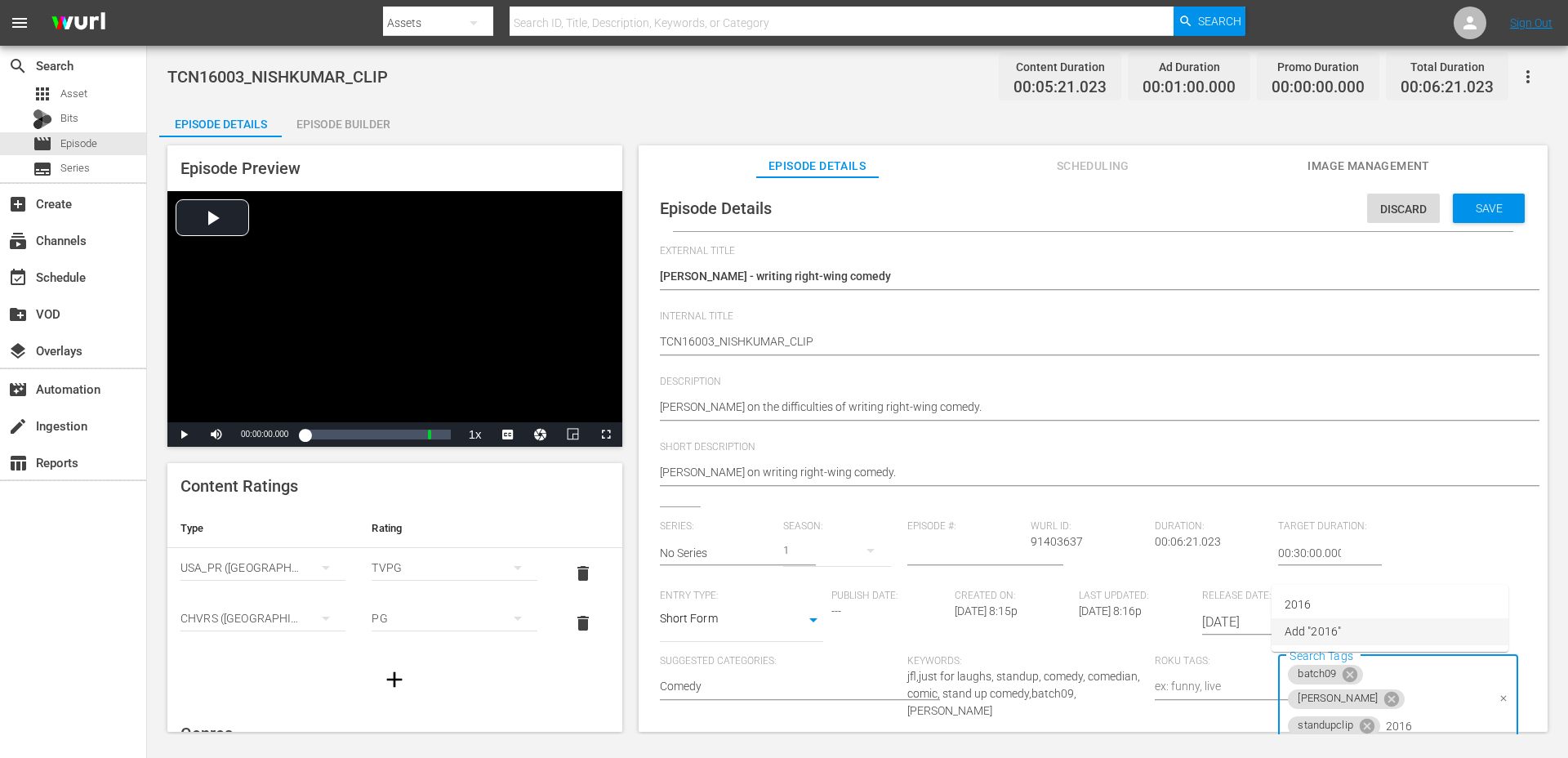
click at [1355, 635] on li "Add "2016"" at bounding box center [1390, 632] width 237 height 27
click at [1475, 211] on span "Save" at bounding box center [1488, 208] width 53 height 13
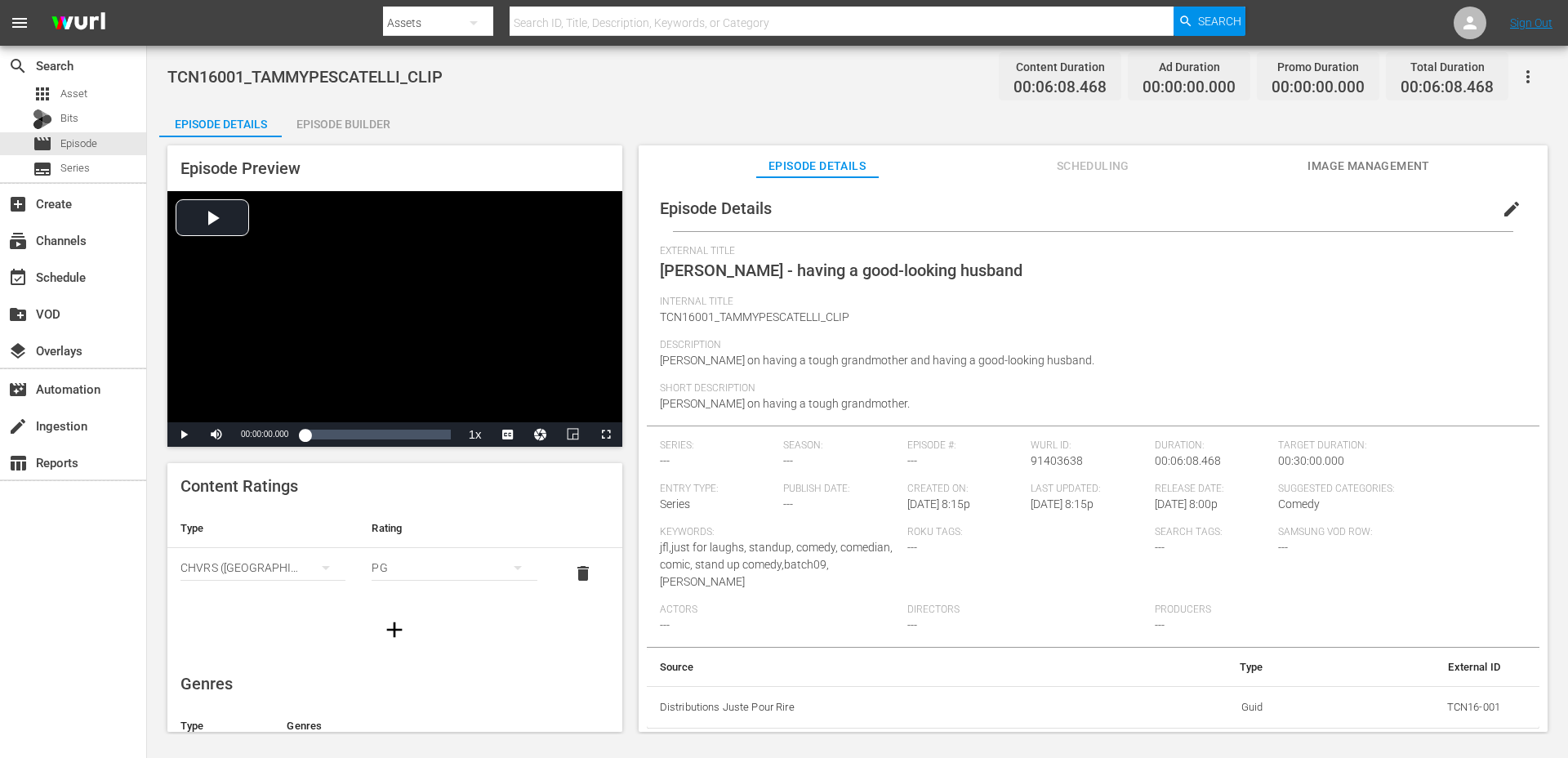
click at [370, 131] on div "Episode Builder" at bounding box center [343, 124] width 123 height 39
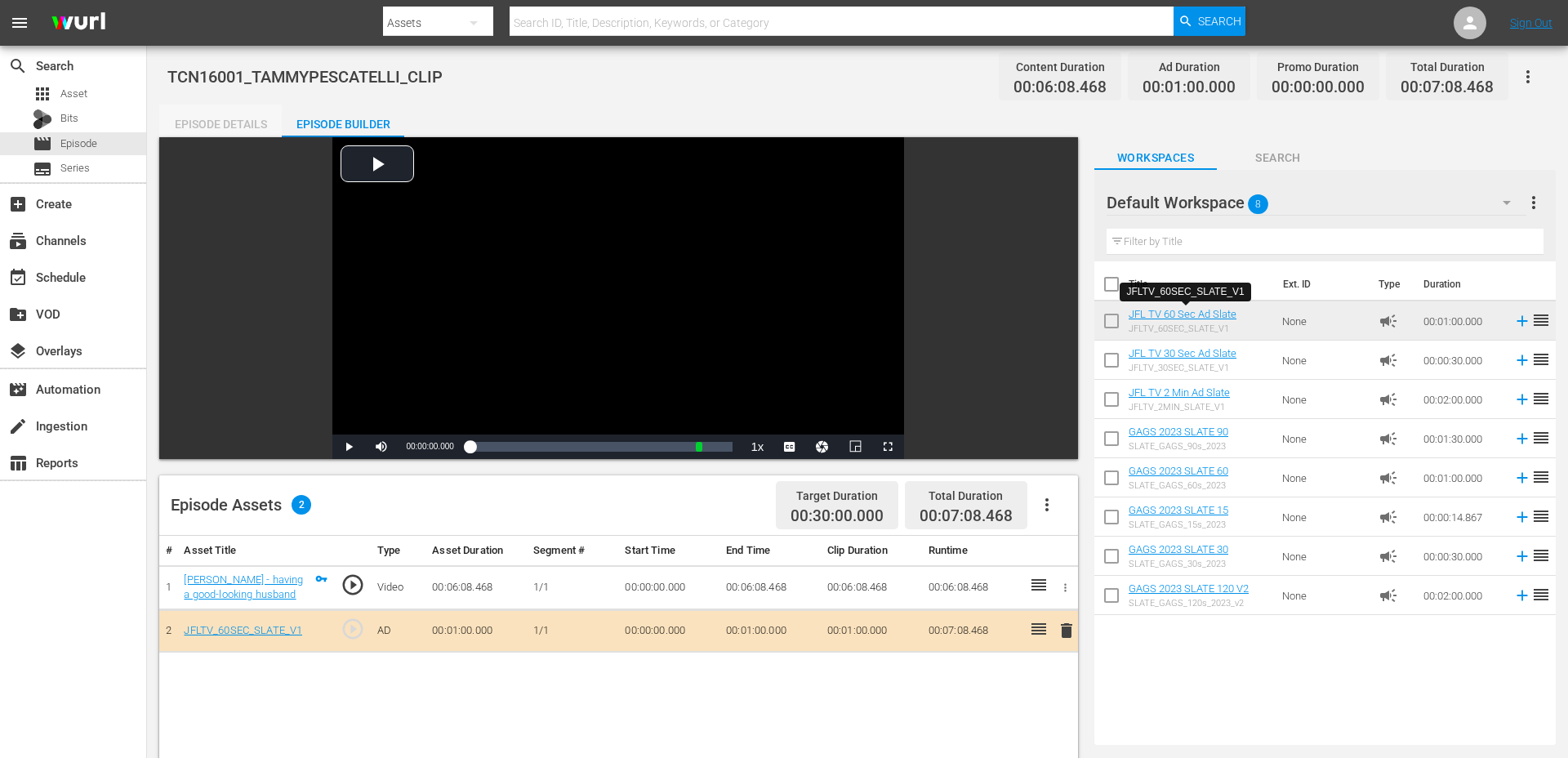
click at [233, 110] on div "Episode Details" at bounding box center [220, 124] width 123 height 39
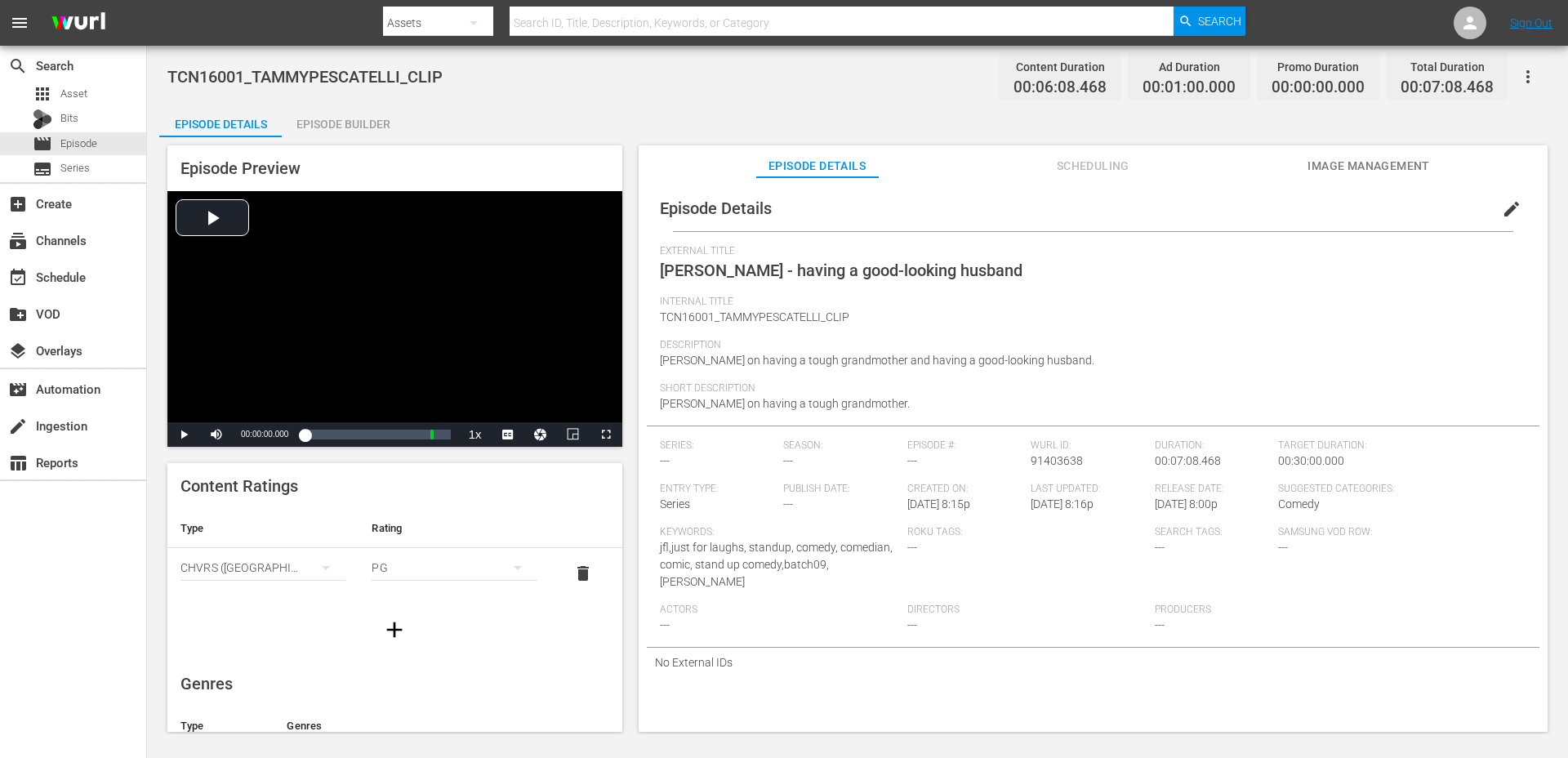
click at [407, 629] on button "button" at bounding box center [394, 630] width 46 height 46
click at [265, 606] on div "simple table" at bounding box center [262, 618] width 165 height 46
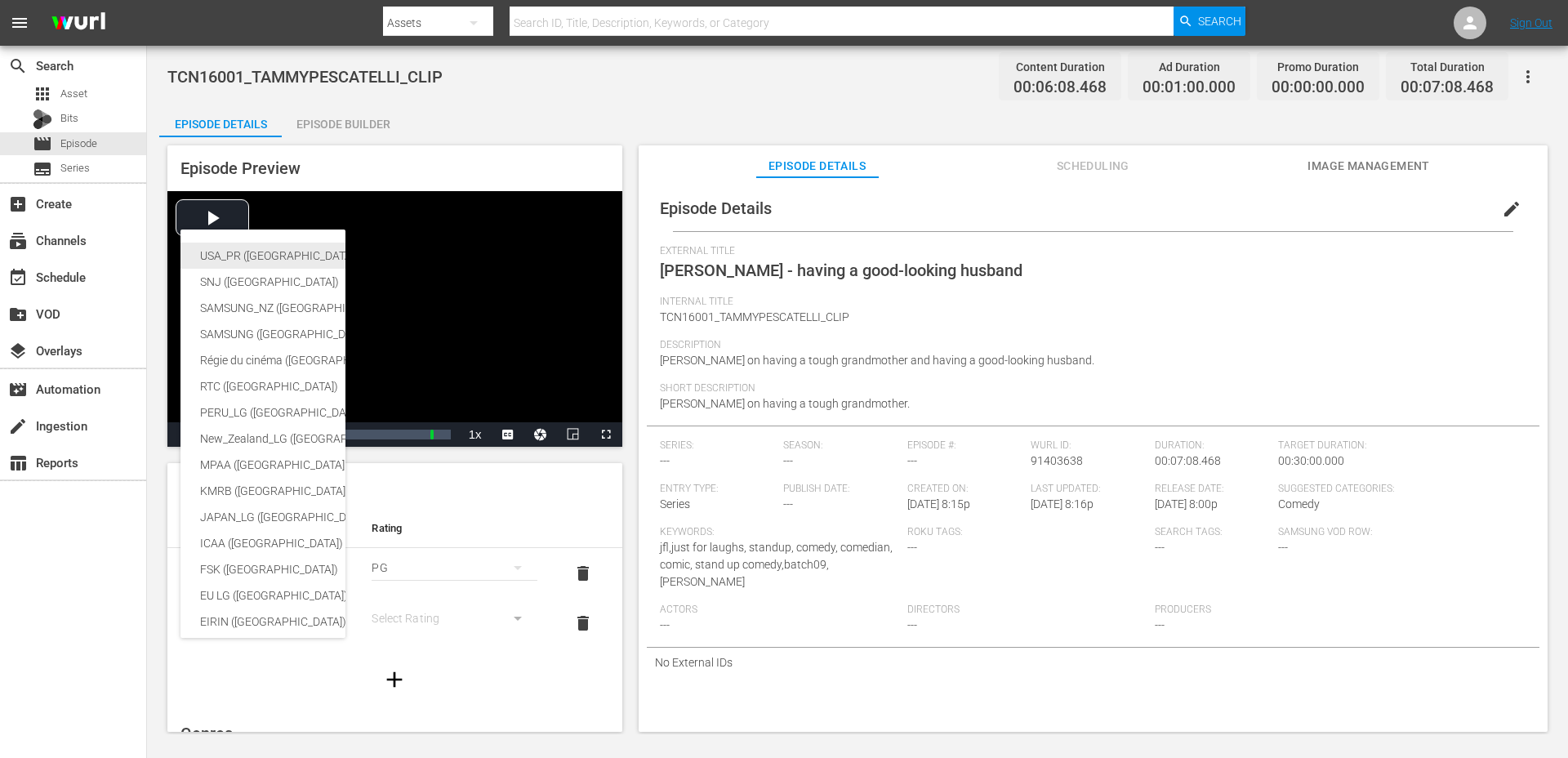
click at [275, 259] on div "USA_PR (United States of America (the))" at bounding box center [400, 256] width 401 height 26
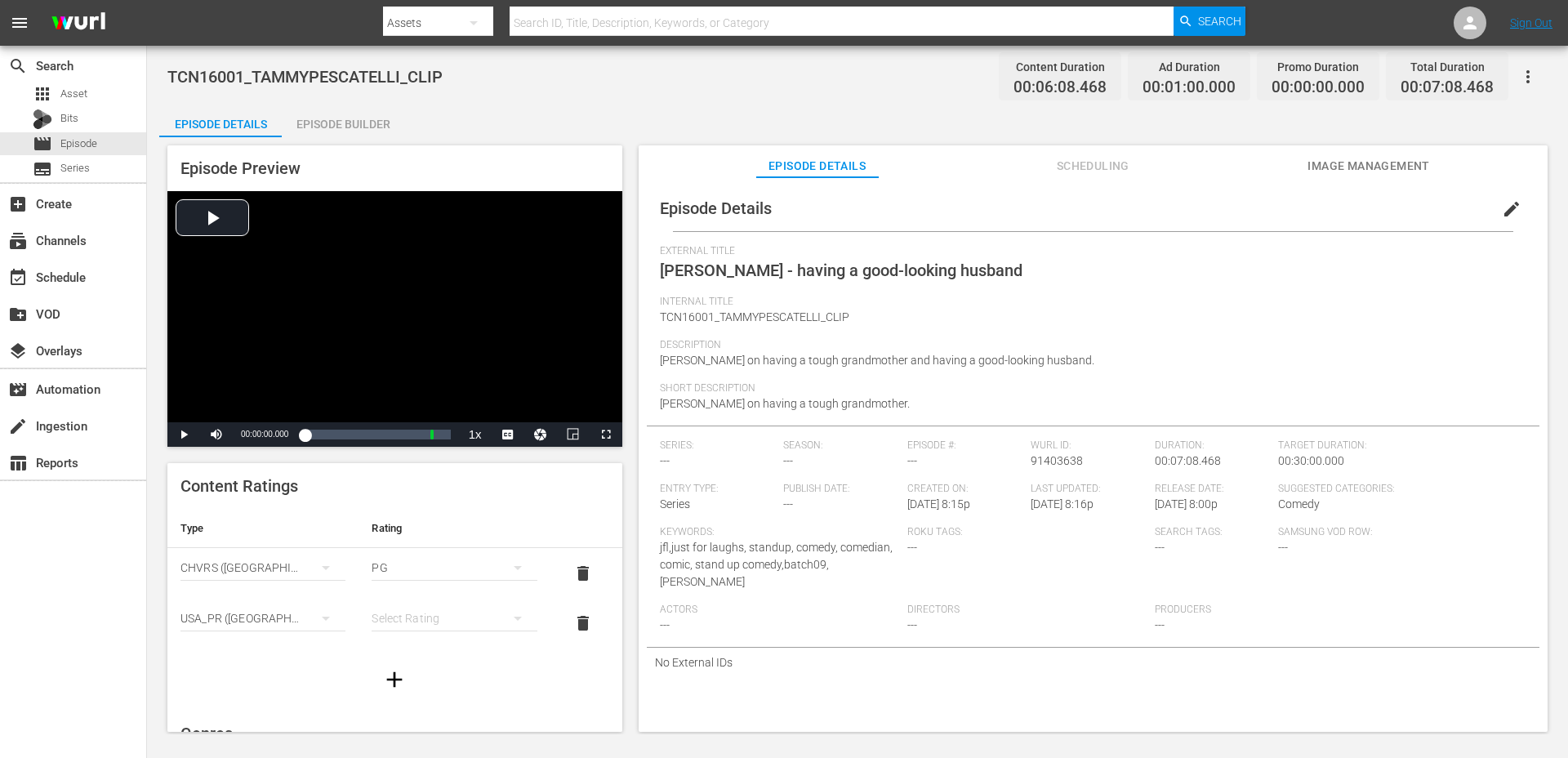
click at [439, 624] on div "simple table" at bounding box center [454, 618] width 165 height 46
click at [426, 565] on div "TVPG" at bounding box center [454, 560] width 125 height 26
click at [1502, 216] on span "edit" at bounding box center [1510, 208] width 20 height 20
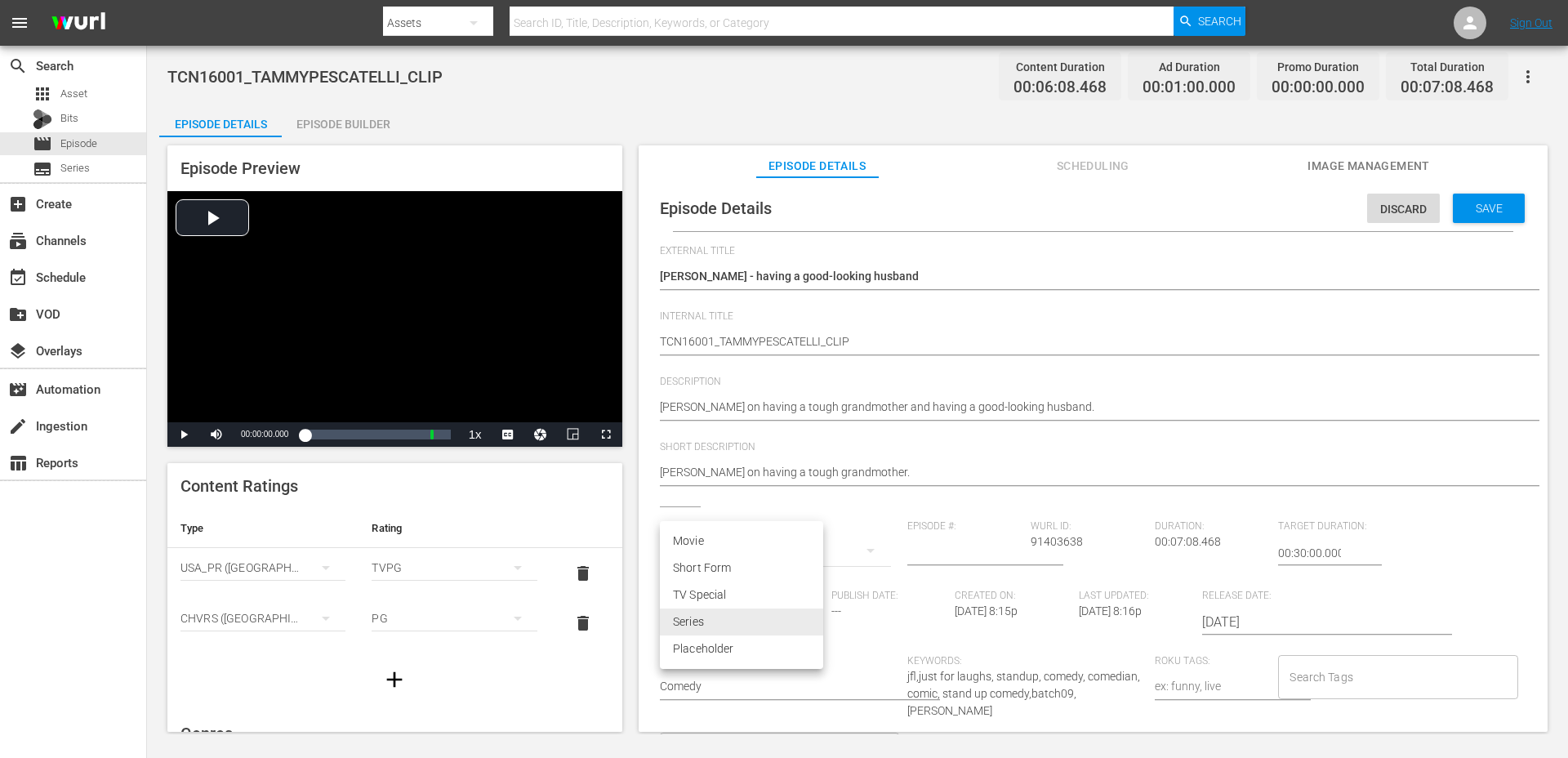
click at [717, 618] on body "menu Search By Assets Search ID, Title, Description, Keywords, or Category Sear…" at bounding box center [784, 379] width 1568 height 758
type input "No Series"
click at [702, 562] on li "Short Form" at bounding box center [742, 567] width 164 height 27
type input "SHORT_FORM_VIDEO"
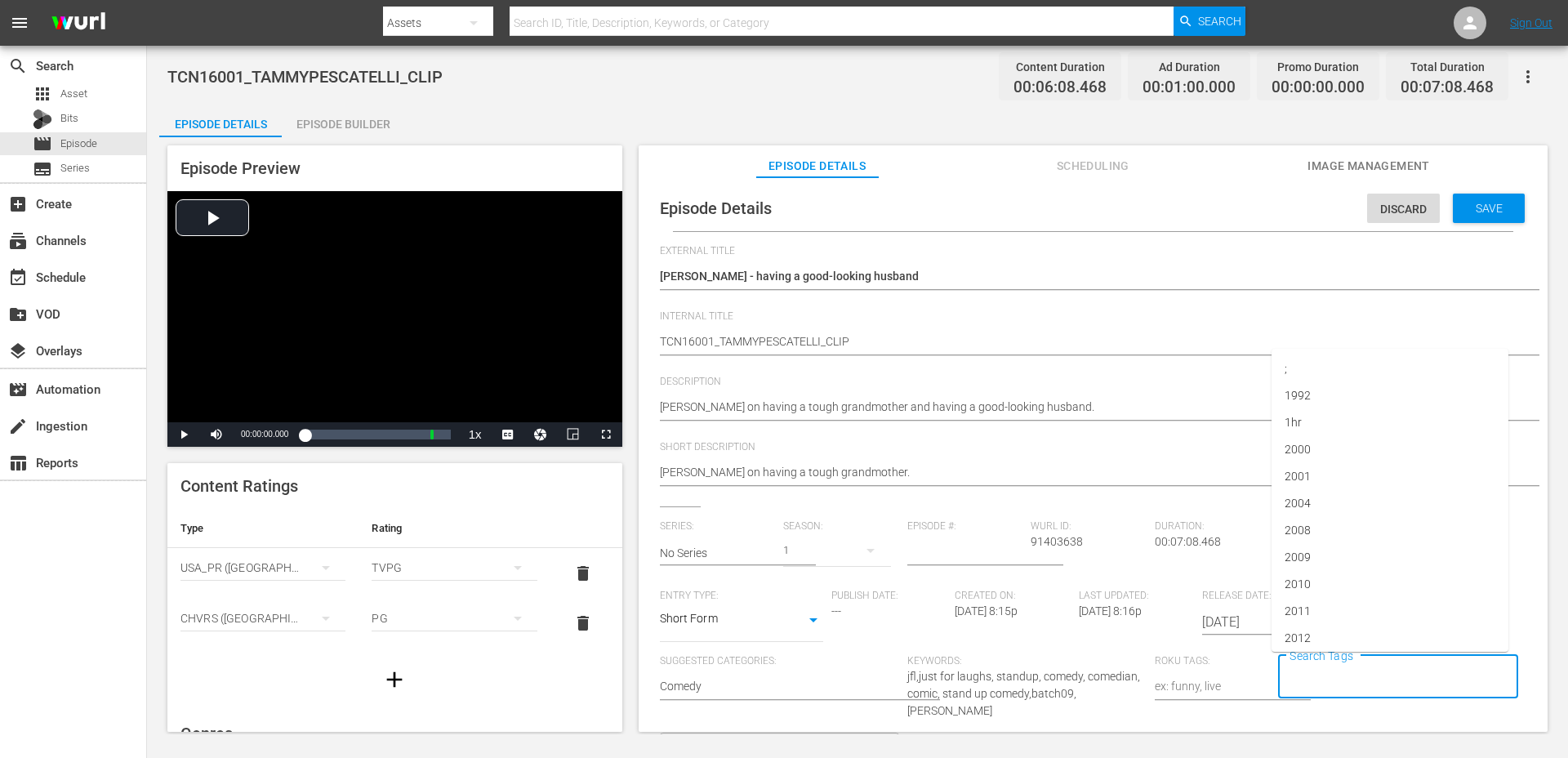
click at [1295, 685] on input "Search Tags" at bounding box center [1385, 677] width 200 height 30
type input "clip"
type input "bat"
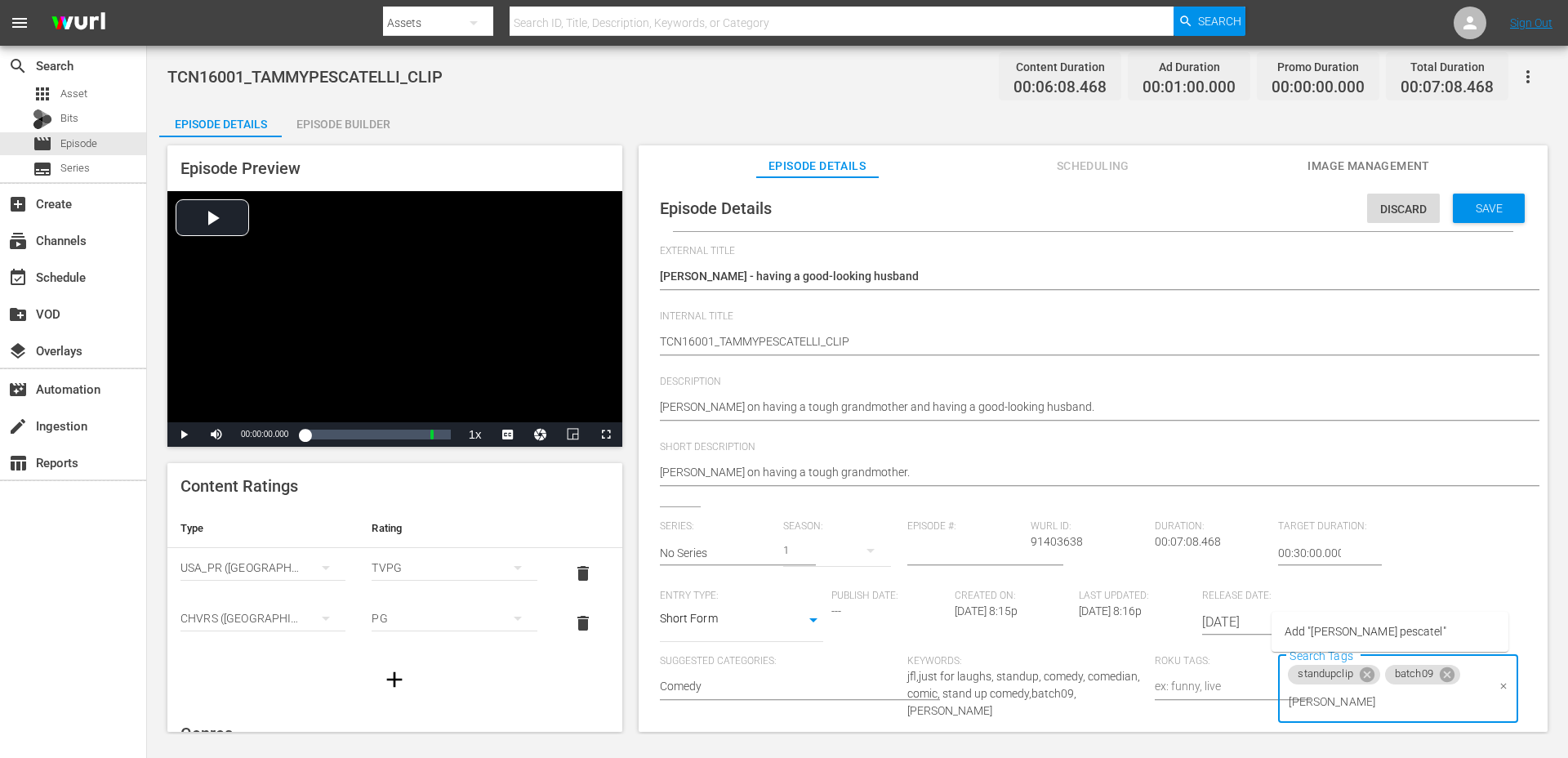
type input "tammy pescatelli"
type input "2016"
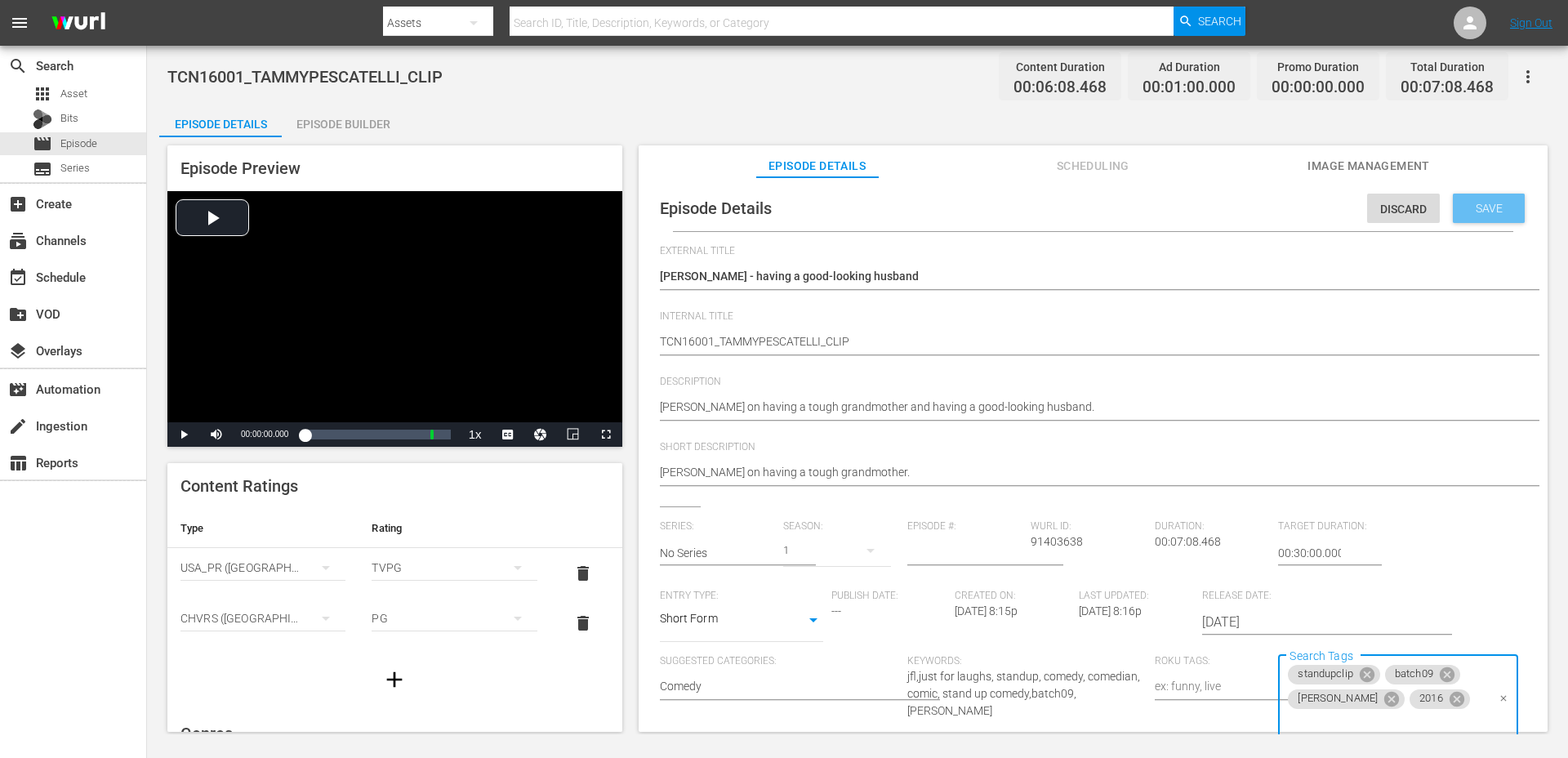
click at [1464, 214] on span "Save" at bounding box center [1488, 208] width 53 height 13
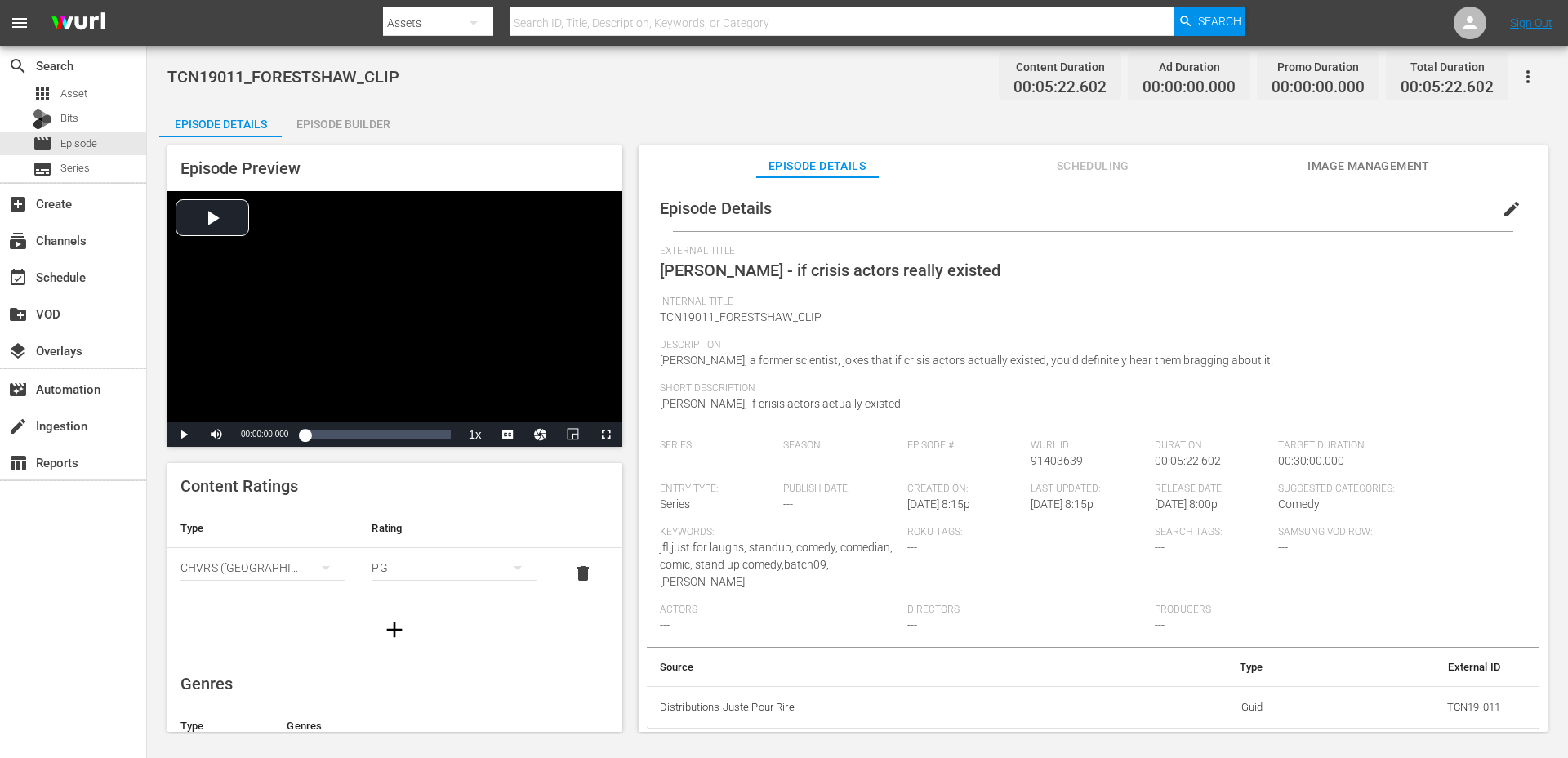
click at [1504, 210] on span "edit" at bounding box center [1510, 208] width 20 height 20
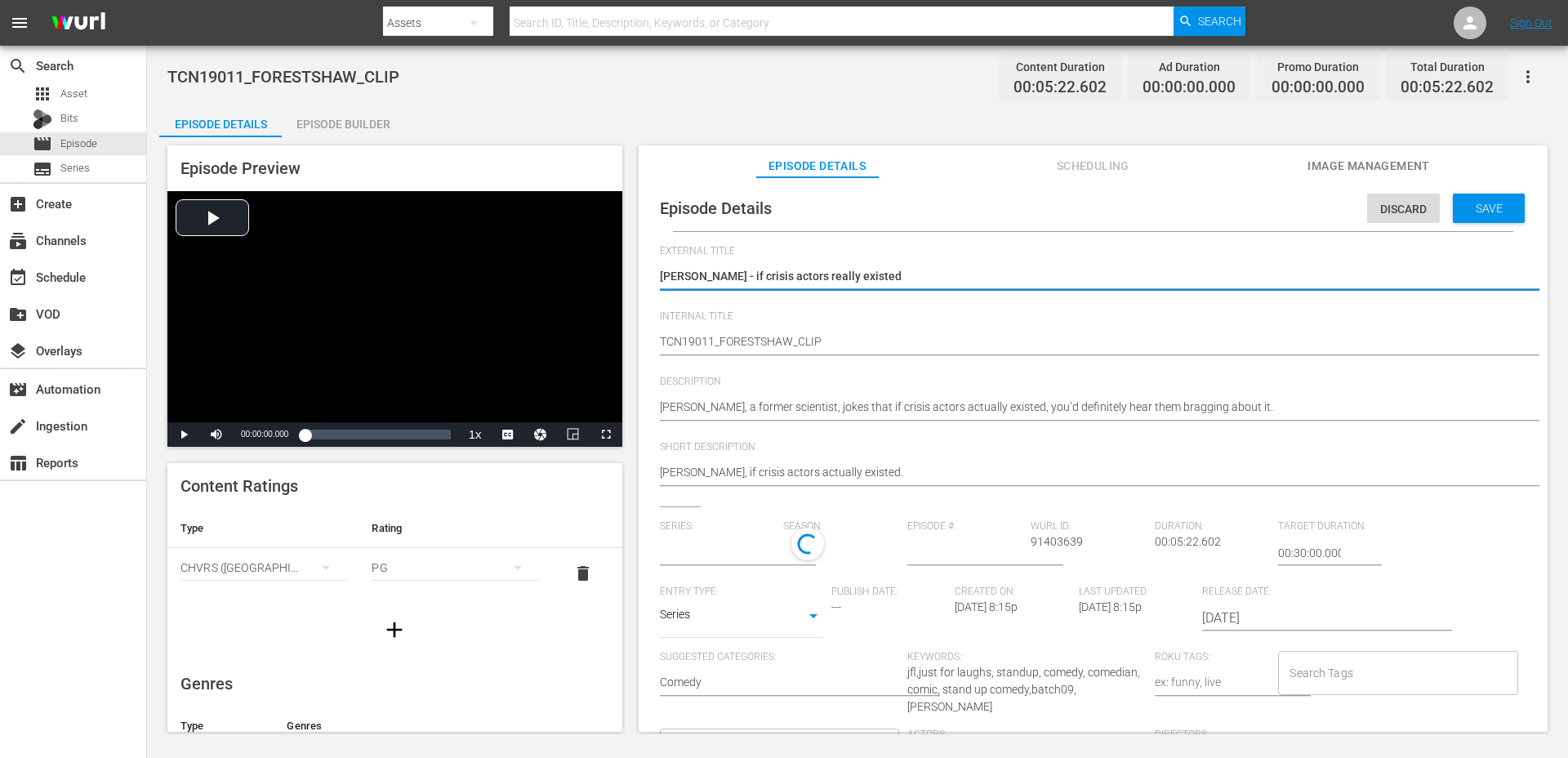
type input "No Series"
click at [679, 279] on textarea "[PERSON_NAME] - if crisis actors really existed" at bounding box center [1088, 277] width 858 height 20
type textarea "[PERSON_NAME] - if crisis actors really existed"
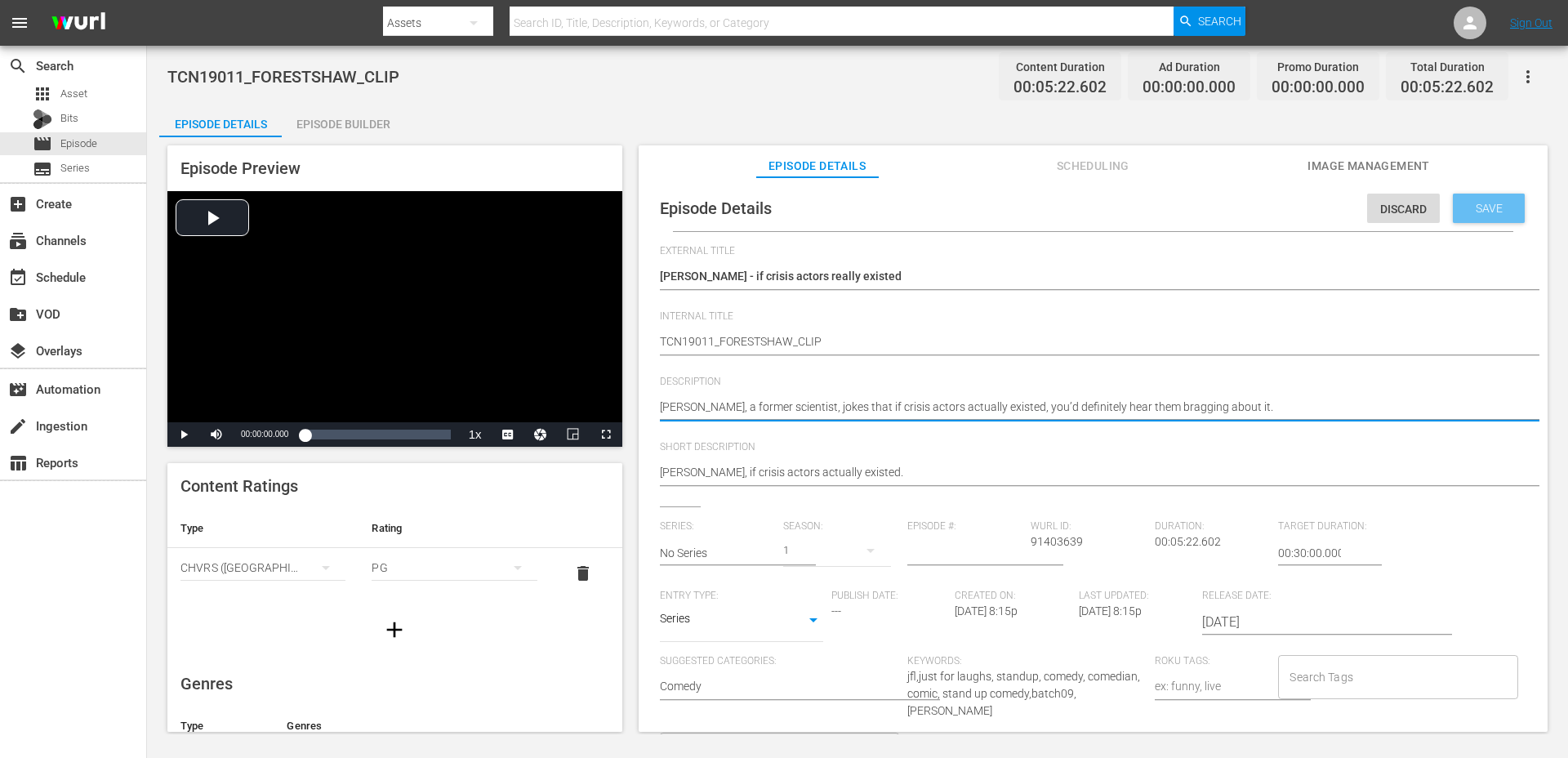
click at [1483, 212] on span "Save" at bounding box center [1488, 208] width 53 height 13
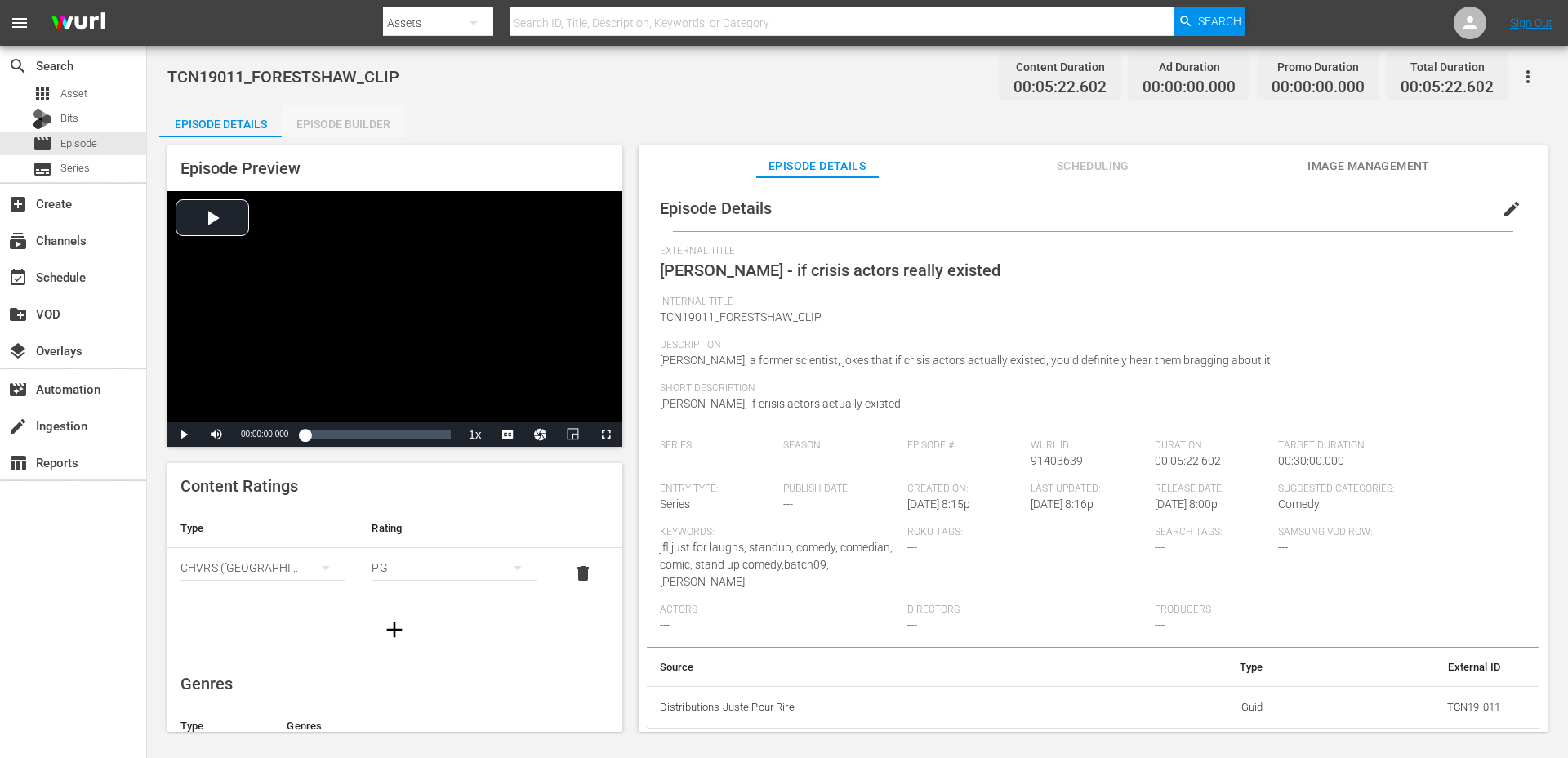
click at [379, 114] on div "Episode Builder" at bounding box center [343, 124] width 123 height 39
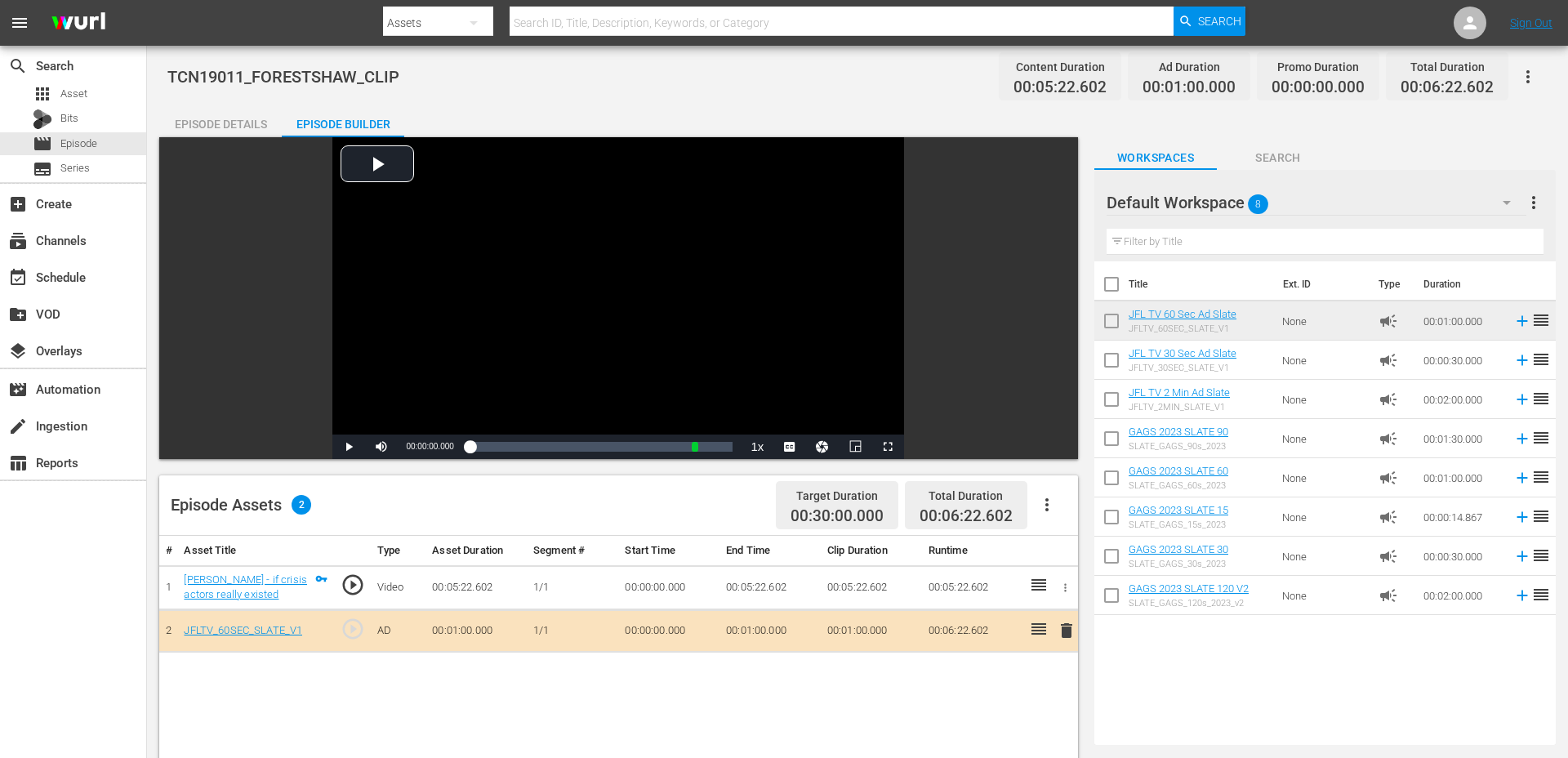
click at [238, 131] on div "Episode Details" at bounding box center [220, 124] width 123 height 39
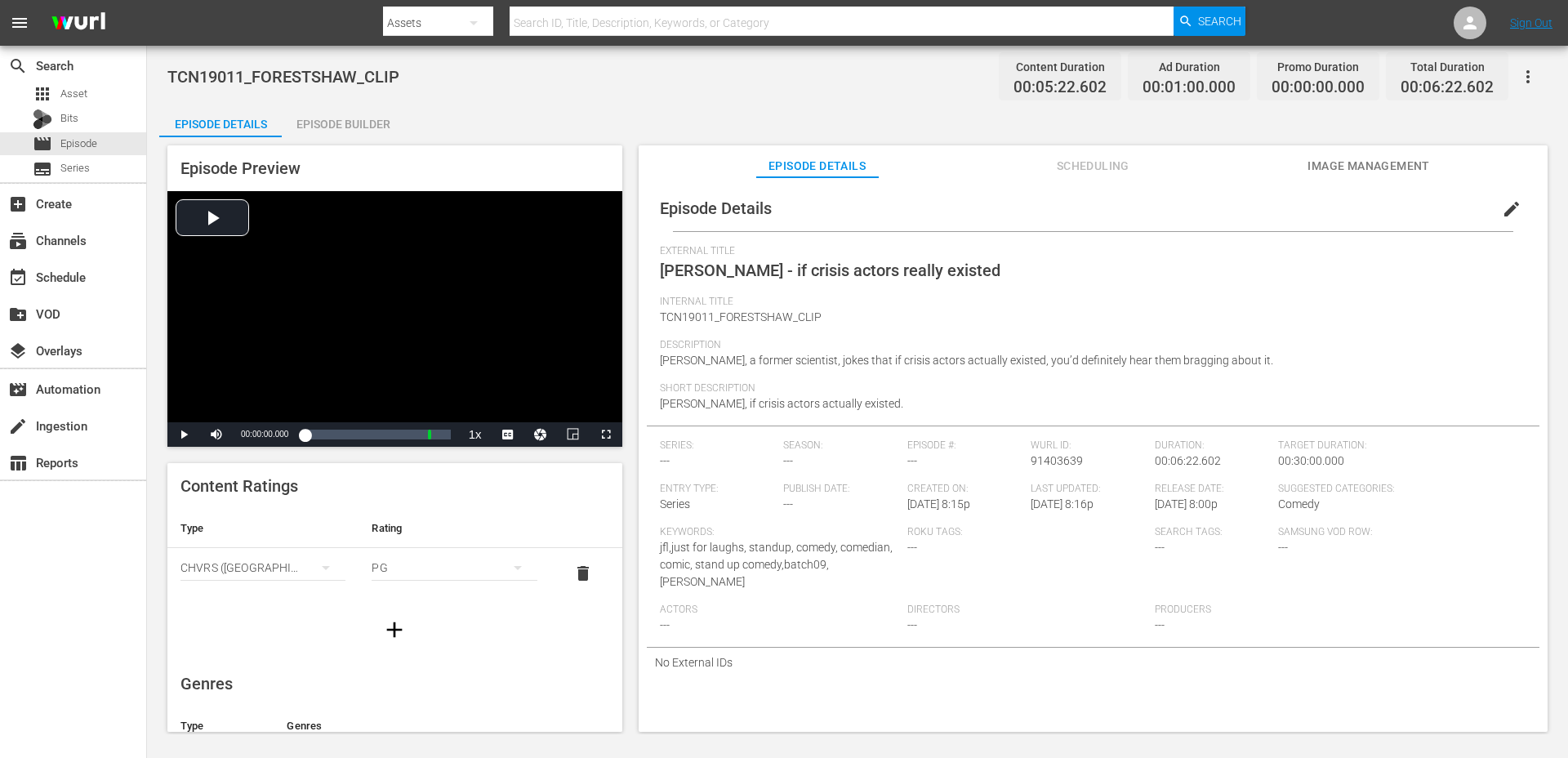
click at [386, 631] on icon "button" at bounding box center [394, 630] width 26 height 26
click at [283, 631] on hr "simple table" at bounding box center [262, 631] width 165 height 1
click at [290, 611] on div "simple table" at bounding box center [262, 618] width 165 height 46
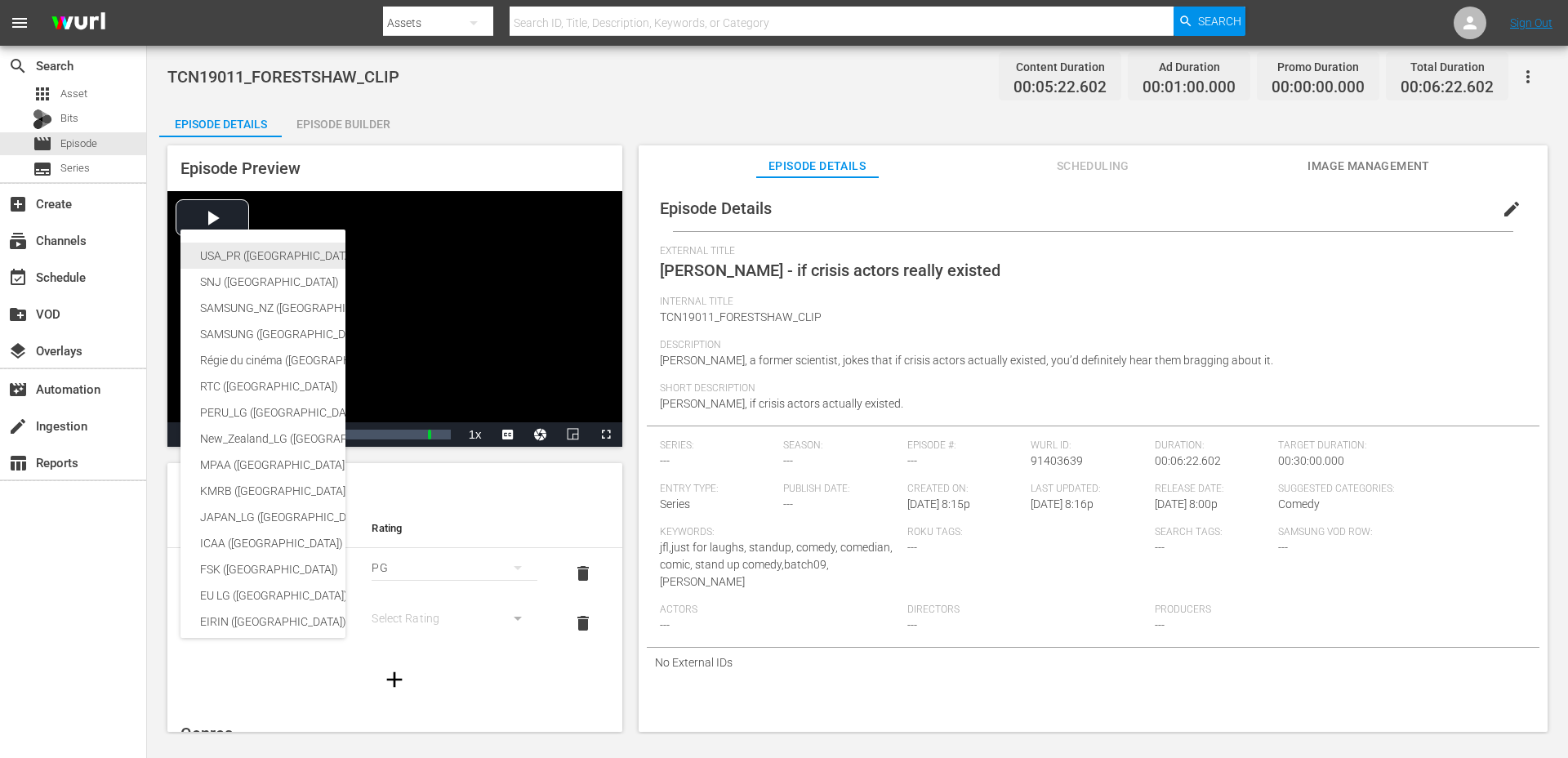
click at [282, 255] on div "USA_PR ([GEOGRAPHIC_DATA] ([GEOGRAPHIC_DATA]))" at bounding box center [400, 256] width 401 height 26
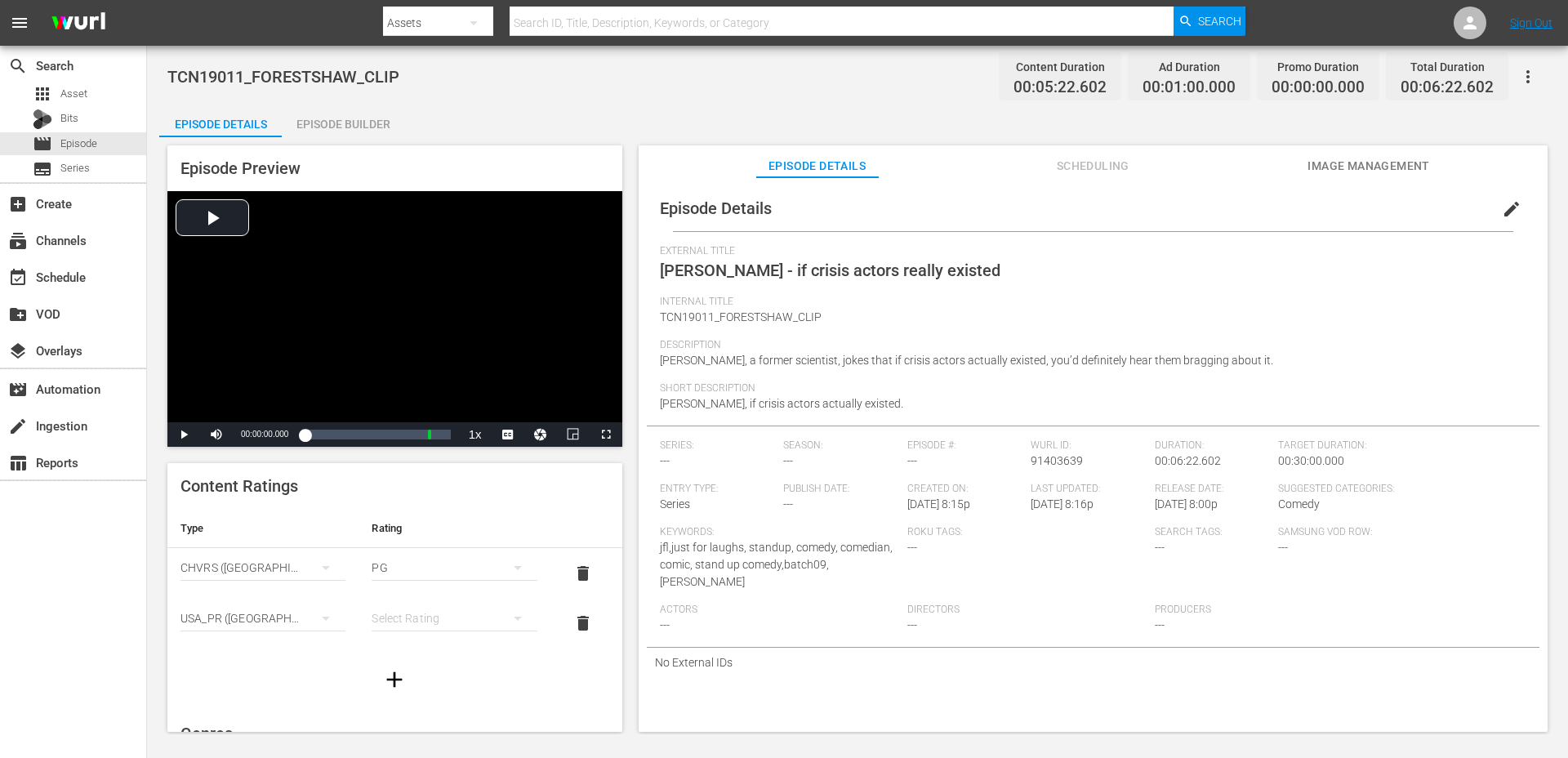
click at [391, 607] on div "simple table" at bounding box center [454, 618] width 165 height 46
click at [404, 548] on div "TVPG" at bounding box center [454, 560] width 125 height 26
click at [1507, 215] on span "edit" at bounding box center [1510, 208] width 20 height 20
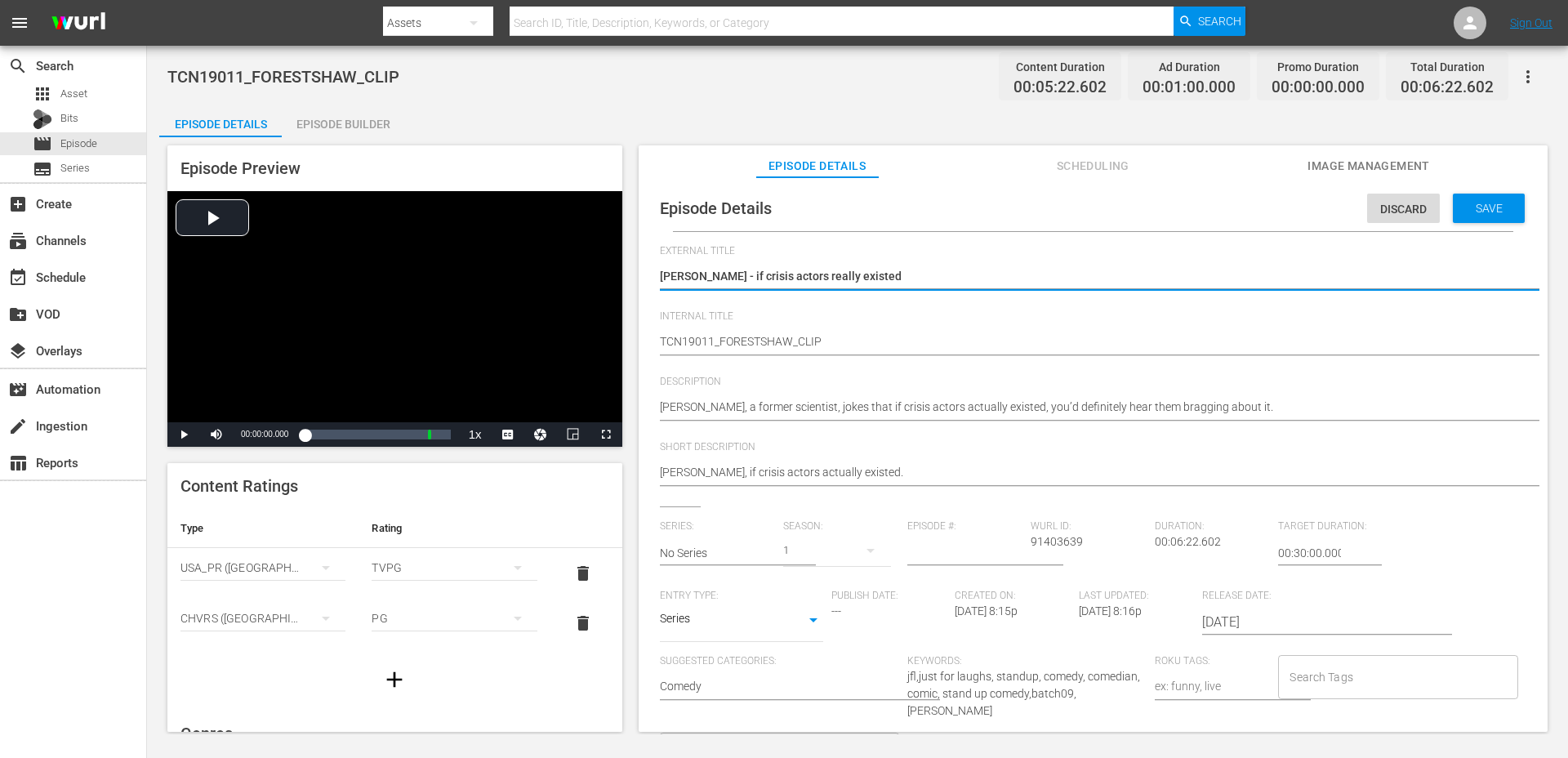
click at [734, 634] on div "Series SERIES" at bounding box center [742, 622] width 164 height 39
click at [778, 626] on body "menu Search By Assets Search ID, Title, Description, Keywords, or Category Sear…" at bounding box center [784, 379] width 1568 height 758
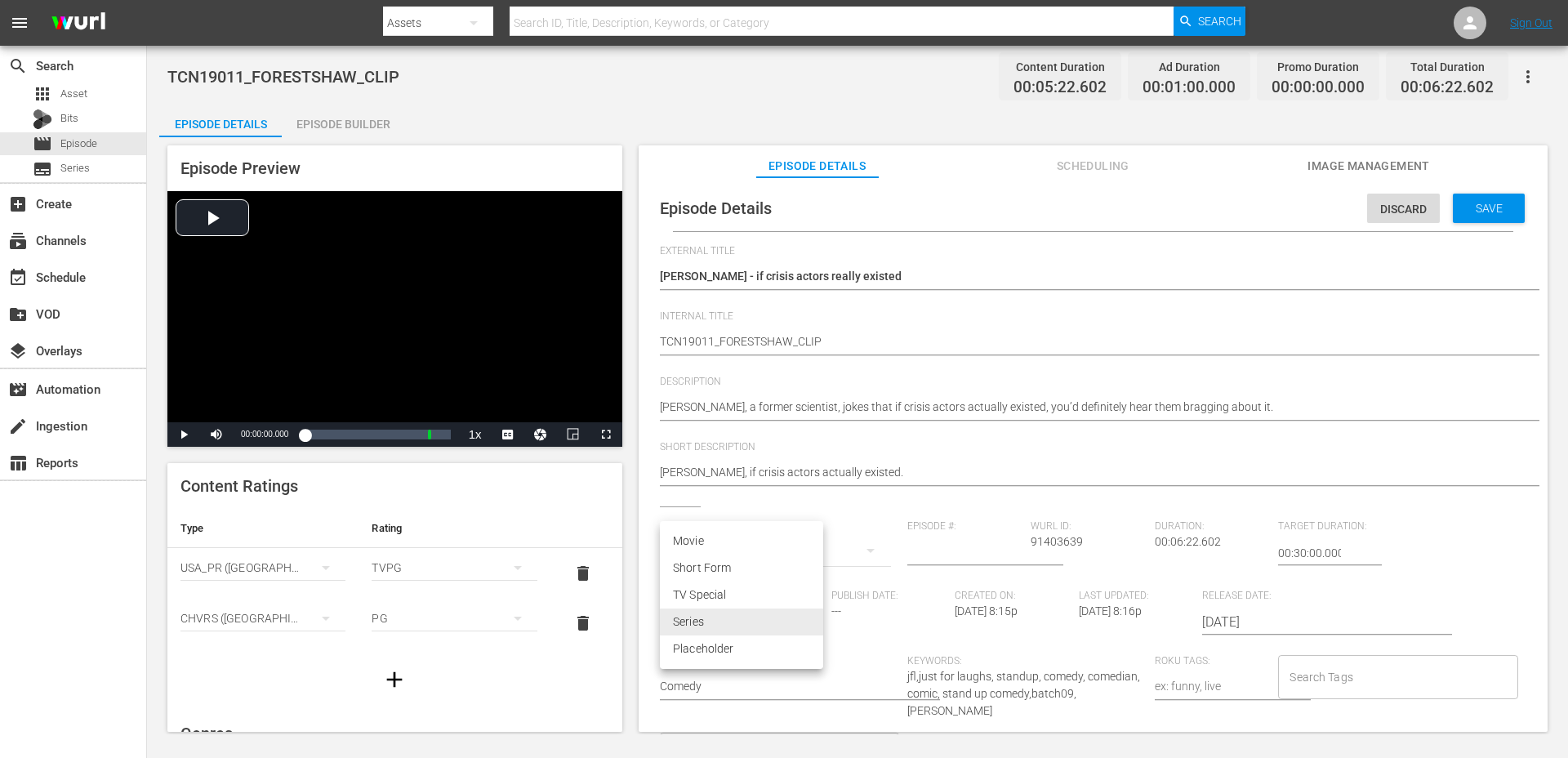
click at [762, 568] on li "Short Form" at bounding box center [742, 567] width 164 height 27
type input "SHORT_FORM_VIDEO"
click at [1337, 686] on input "Search Tags" at bounding box center [1385, 677] width 200 height 30
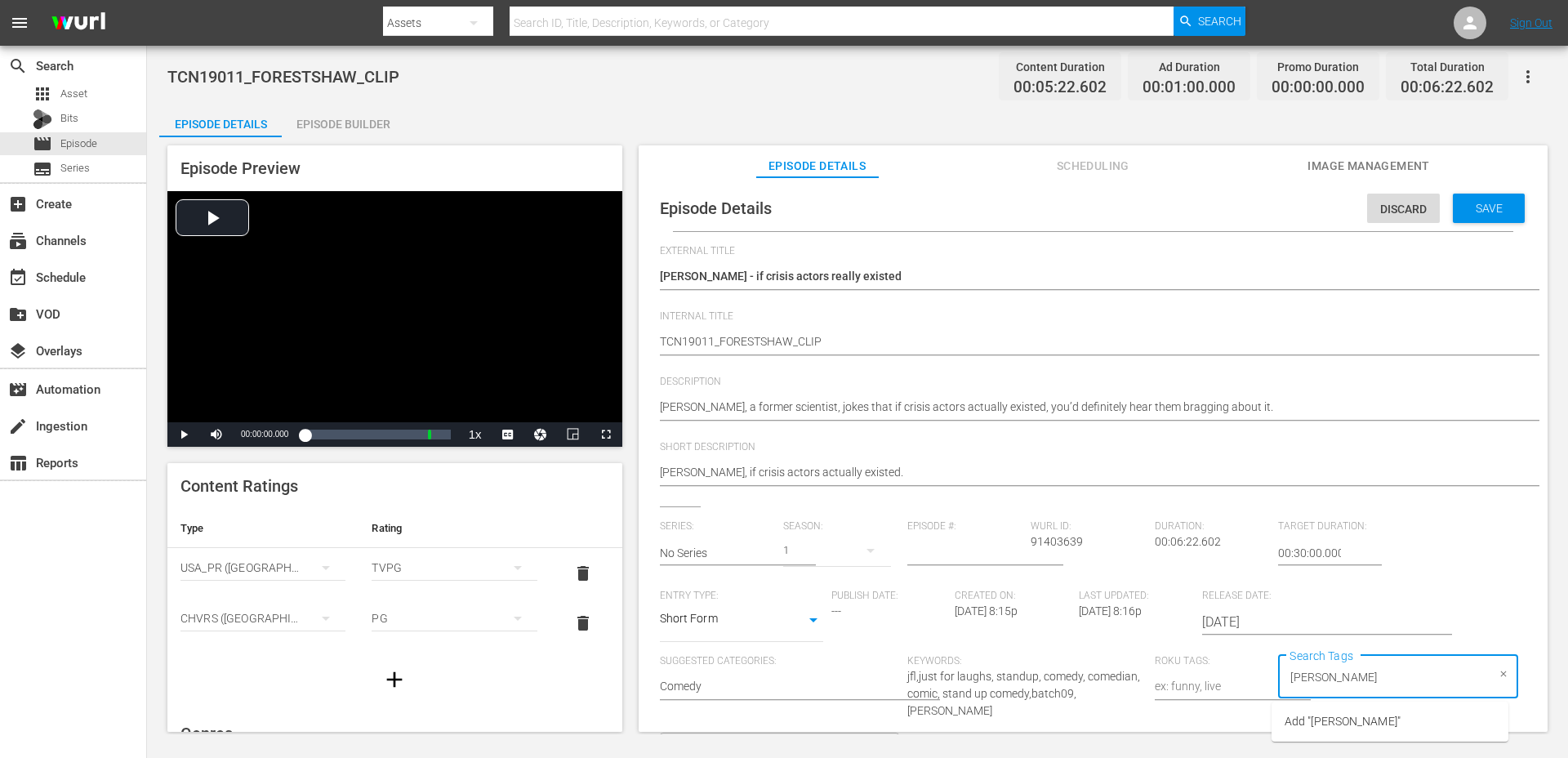
type input "forrest shaw"
type input "2019"
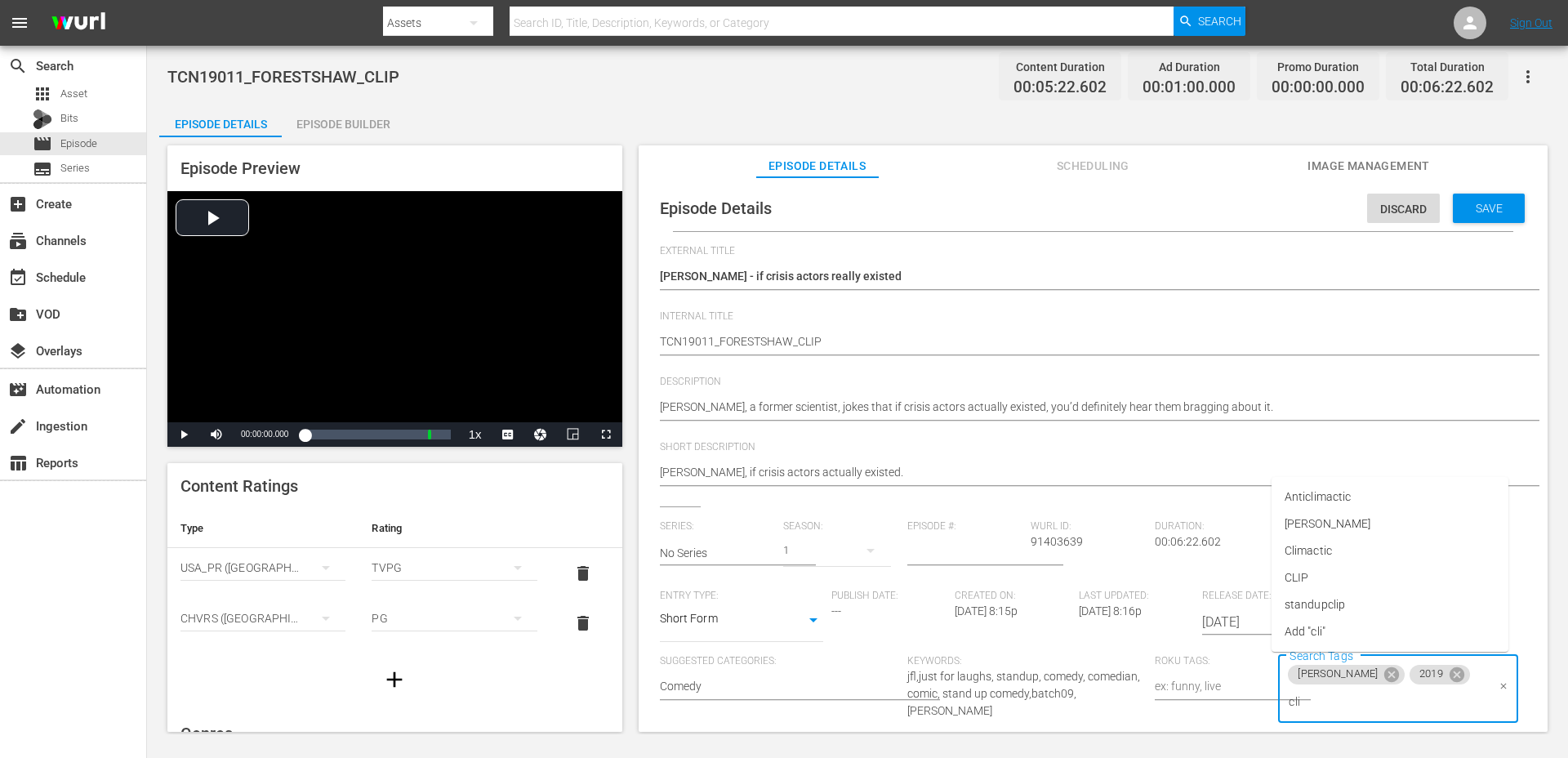
type input "clip"
click at [1380, 608] on li "standupclip" at bounding box center [1390, 605] width 237 height 27
type input "bat"
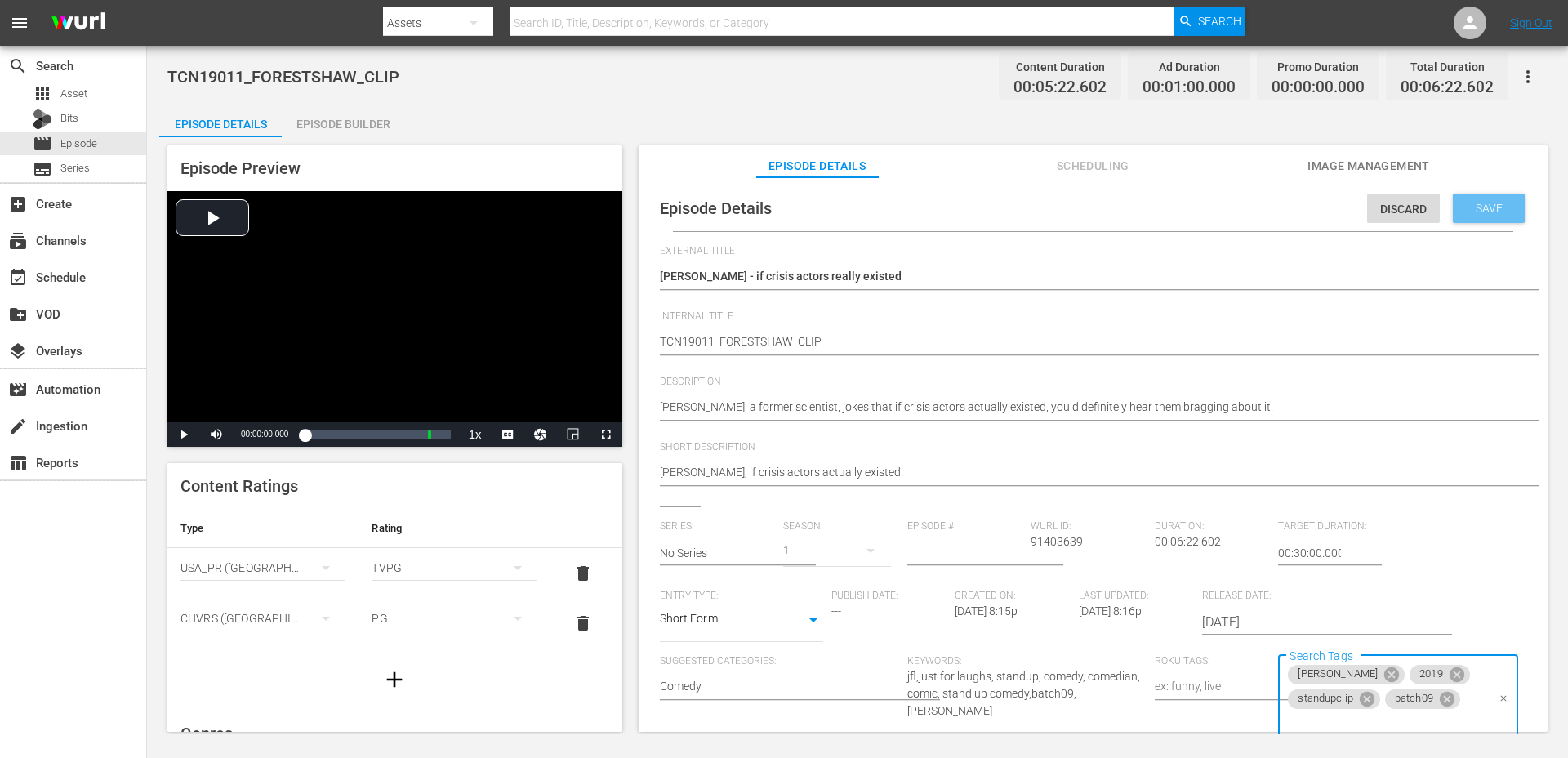
click at [1482, 207] on span "Save" at bounding box center [1488, 208] width 53 height 13
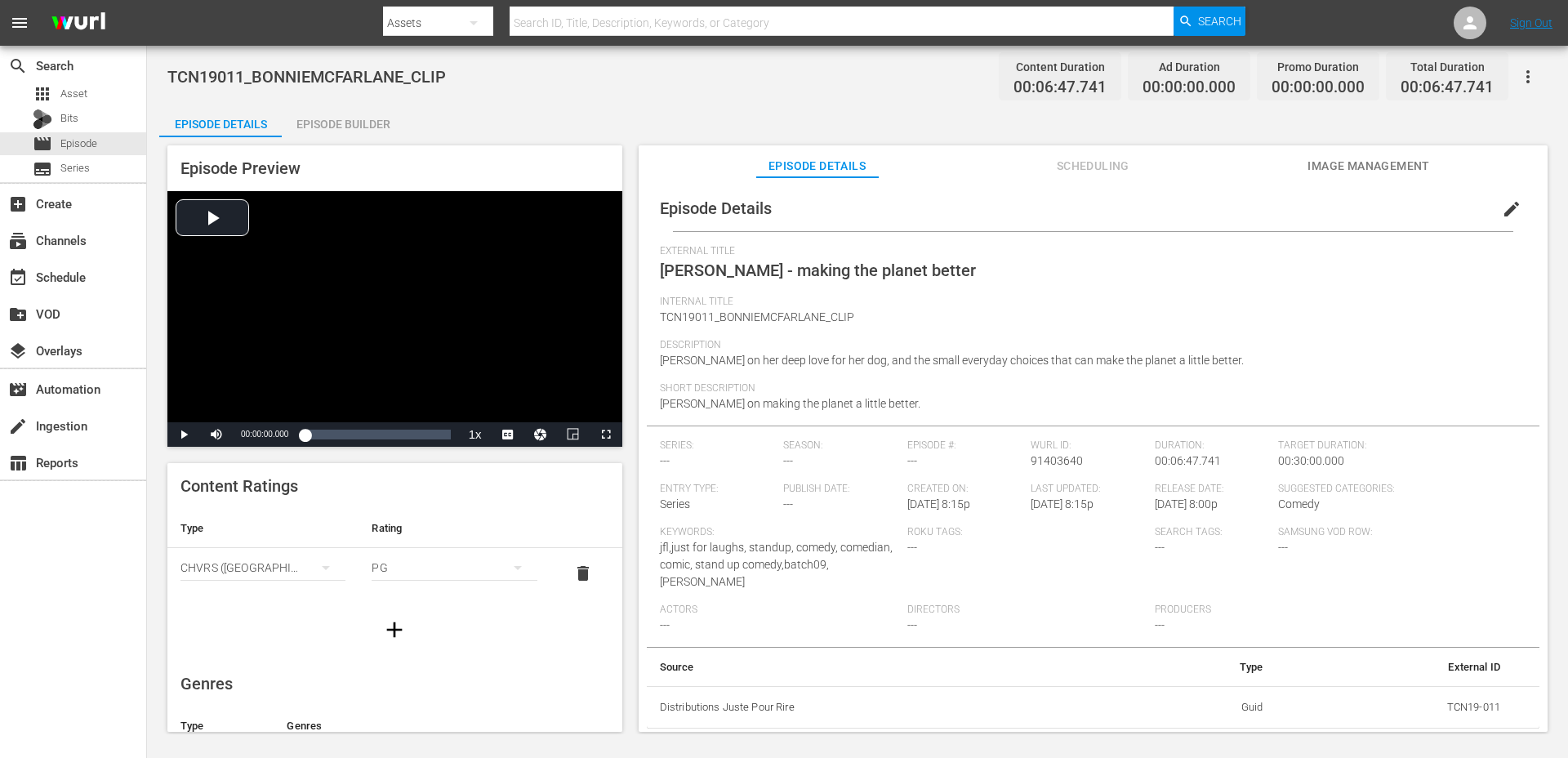
click at [315, 141] on div "Episode Preview Video Player is loading. Play Video Play Mute Current Time 00:0…" at bounding box center [857, 442] width 1396 height 608
click at [336, 109] on div "Episode Builder" at bounding box center [343, 124] width 123 height 39
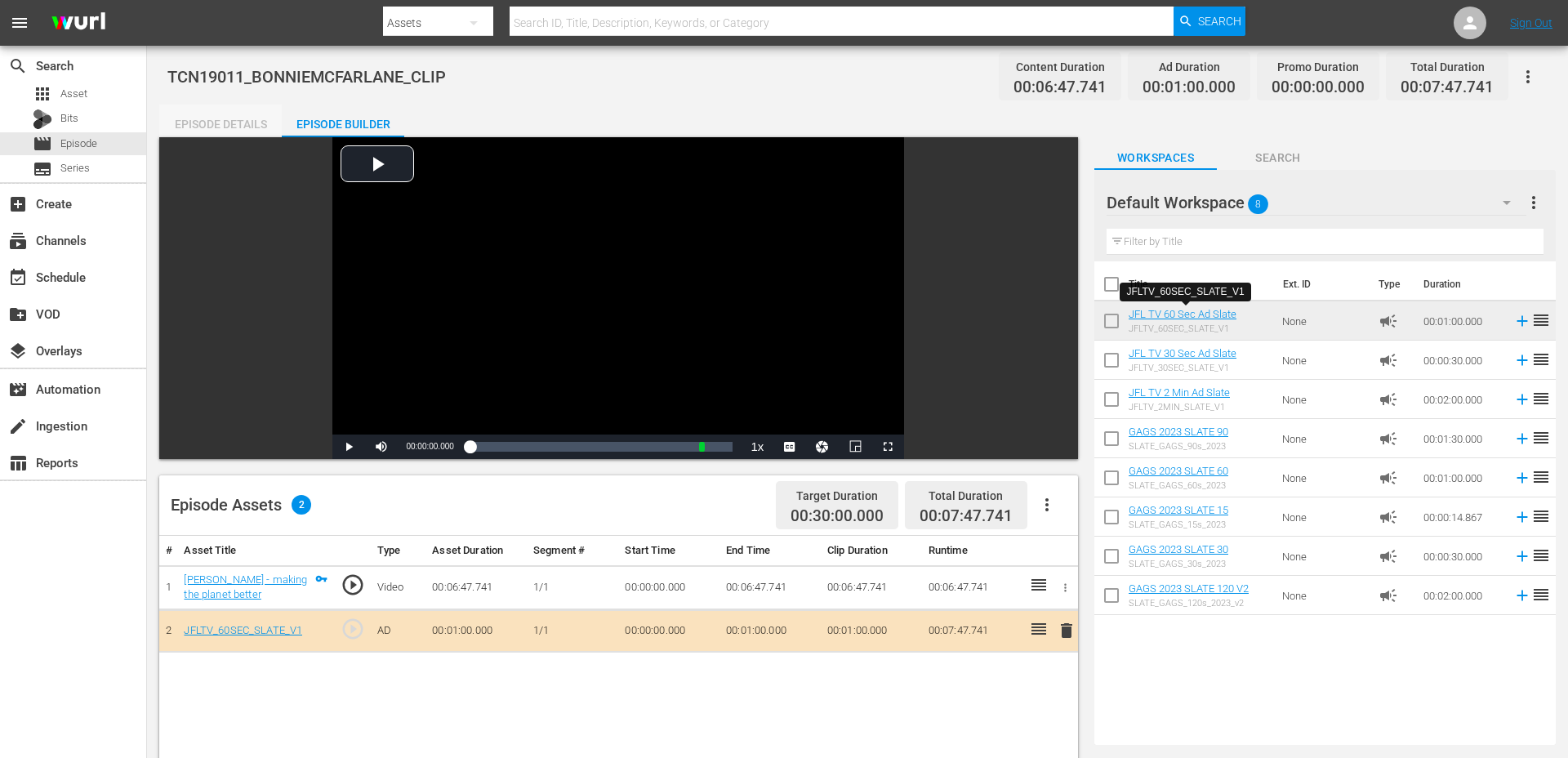
click at [242, 127] on div "Episode Details" at bounding box center [220, 124] width 123 height 39
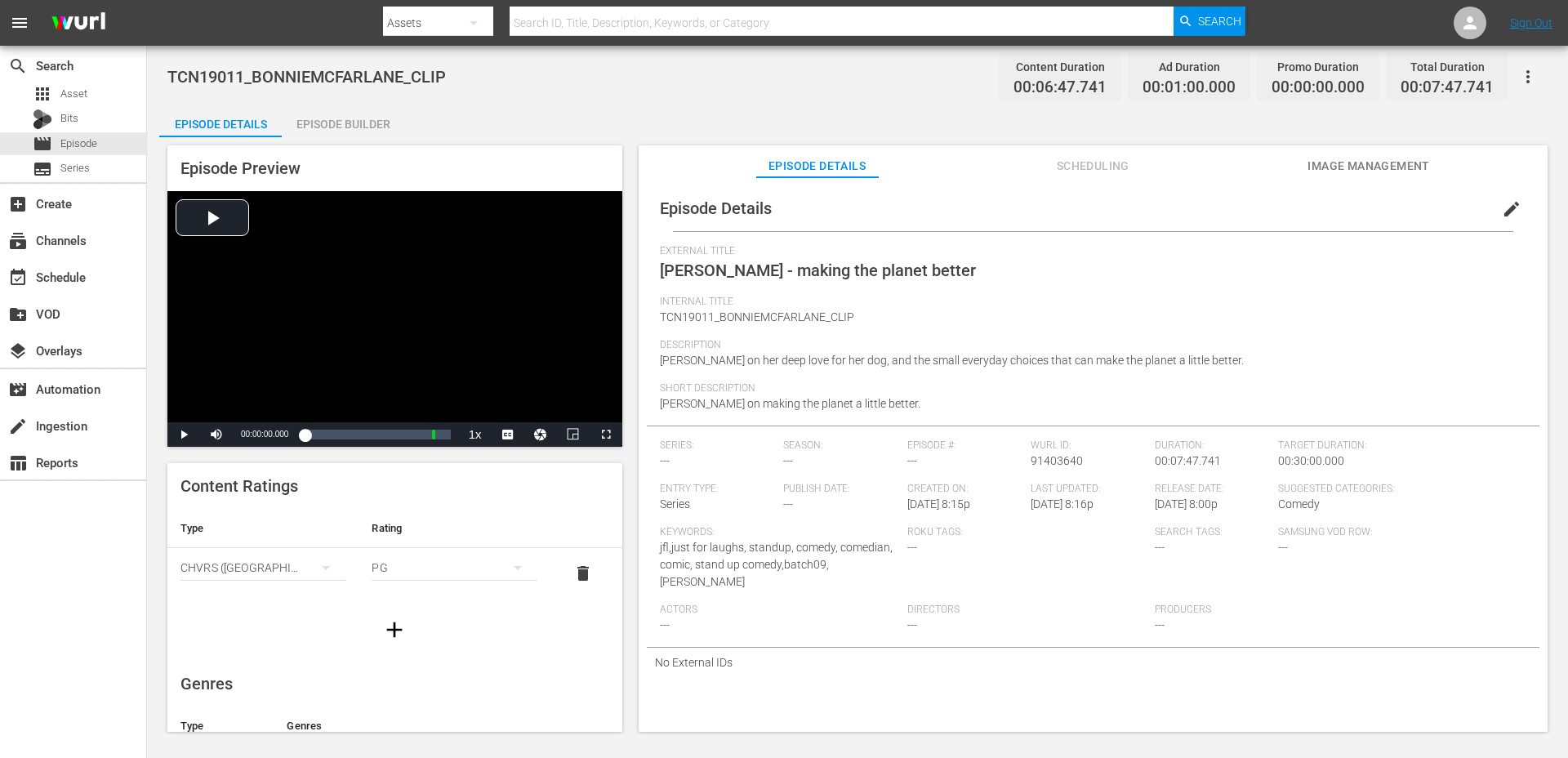
click at [396, 625] on icon "button" at bounding box center [394, 630] width 26 height 26
click at [300, 611] on div "simple table" at bounding box center [262, 618] width 165 height 46
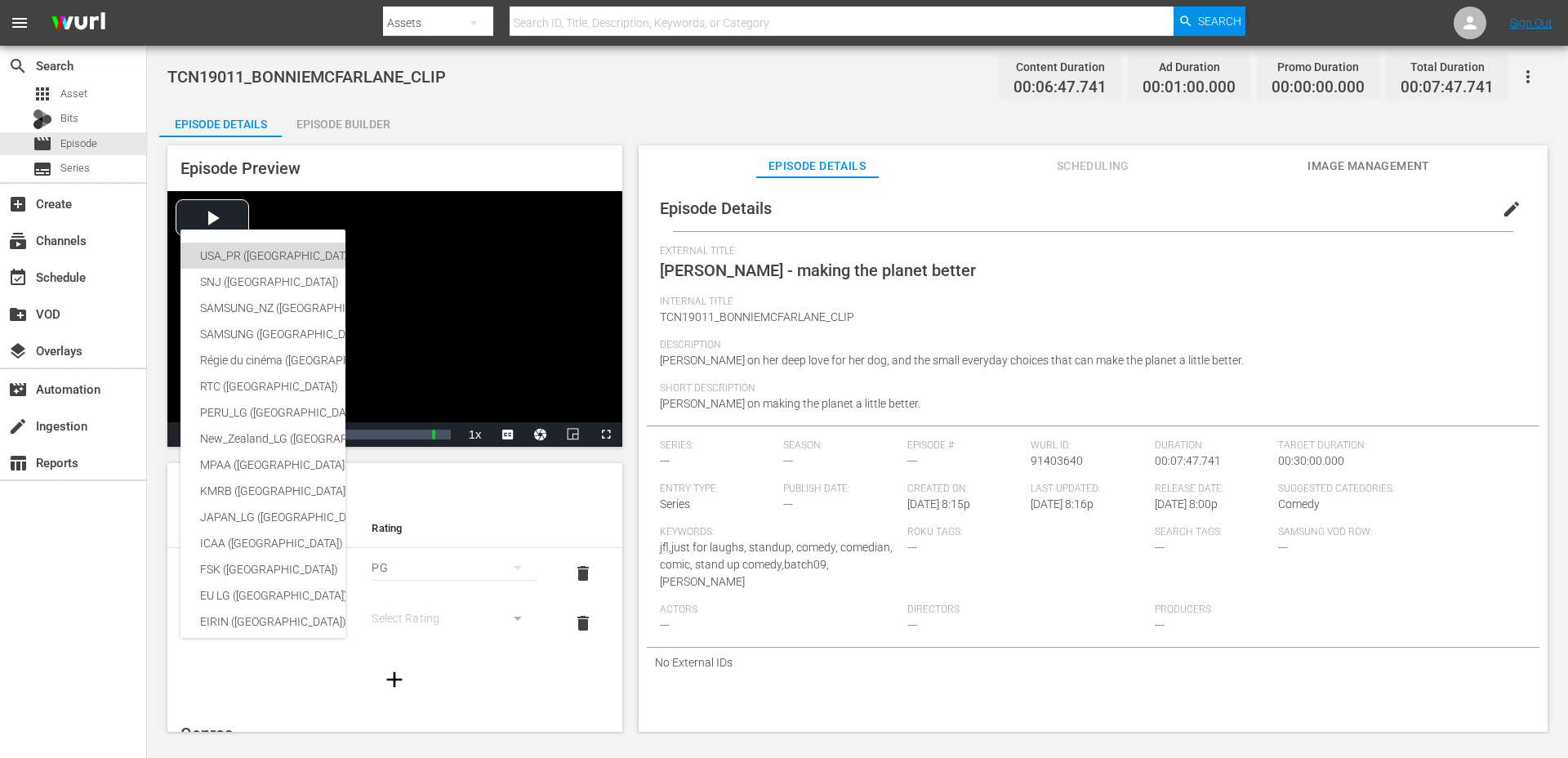
click at [269, 245] on div "USA_PR (United States of America (the))" at bounding box center [400, 256] width 401 height 26
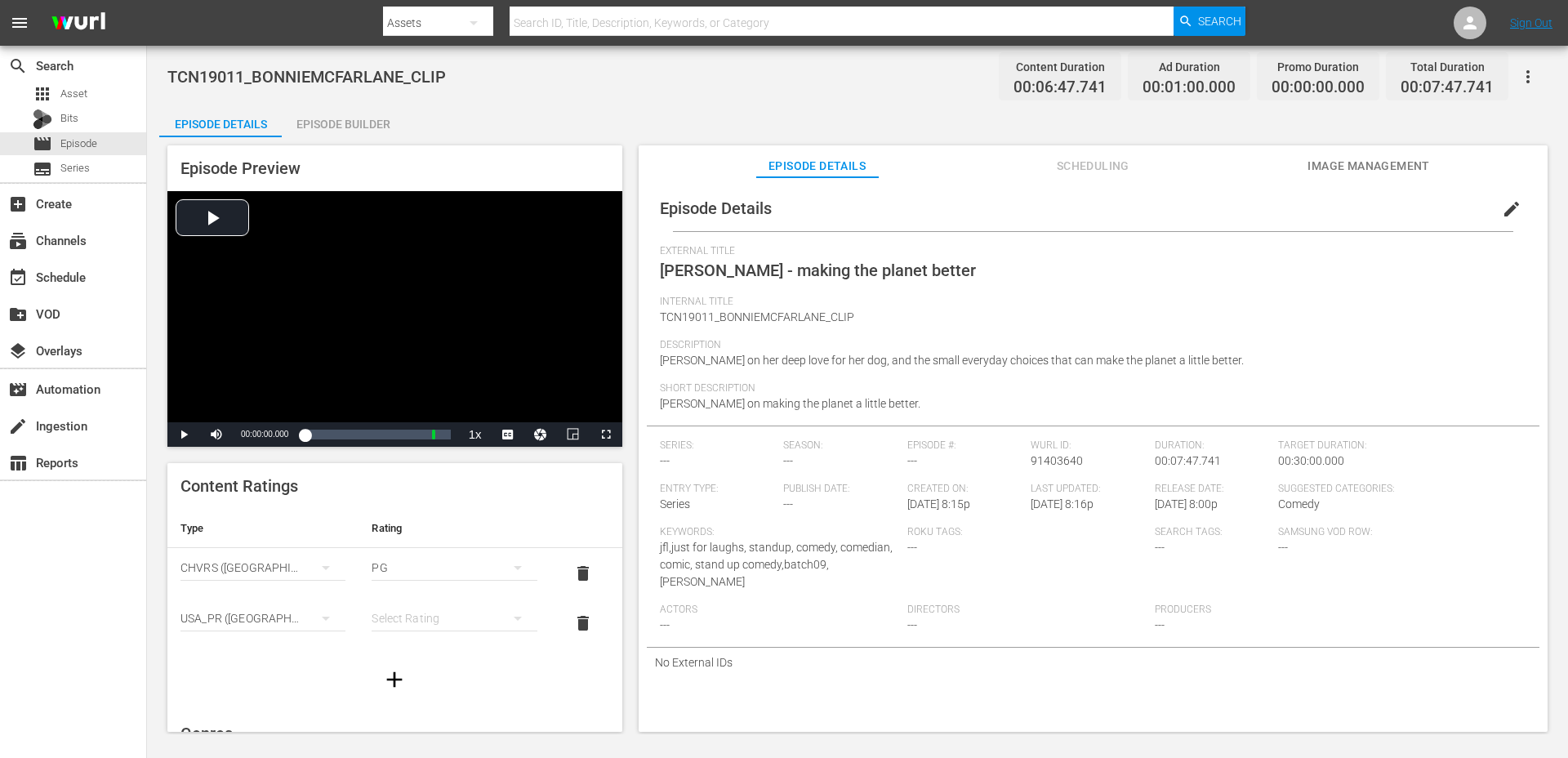
click at [413, 613] on div "simple table" at bounding box center [454, 618] width 165 height 46
click at [427, 563] on div "TVPG" at bounding box center [454, 560] width 125 height 26
click at [1492, 217] on button "edit" at bounding box center [1511, 209] width 39 height 39
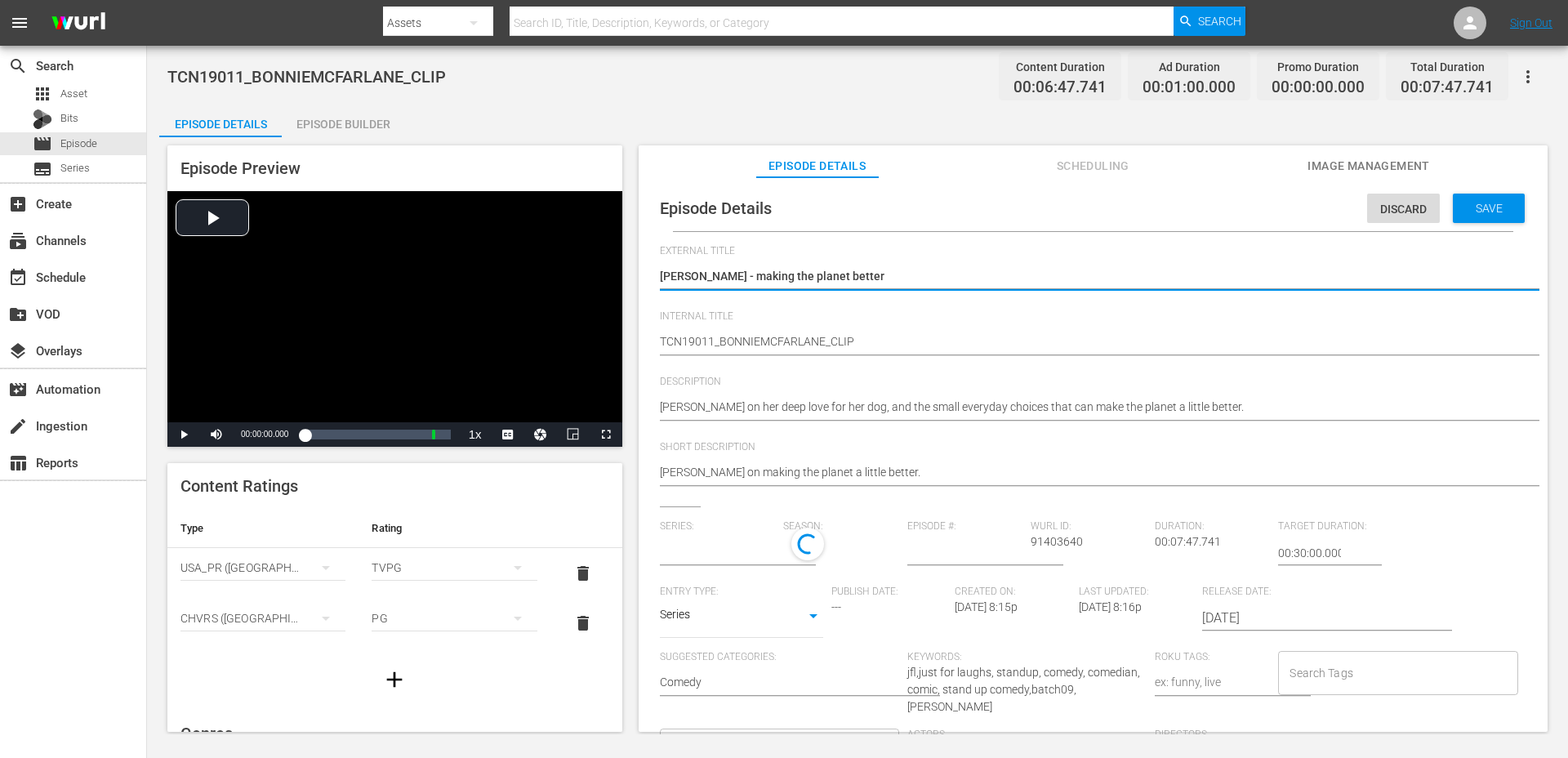
type input "No Series"
click at [728, 632] on body "menu Search By Assets Search ID, Title, Description, Keywords, or Category Sear…" at bounding box center [784, 379] width 1568 height 758
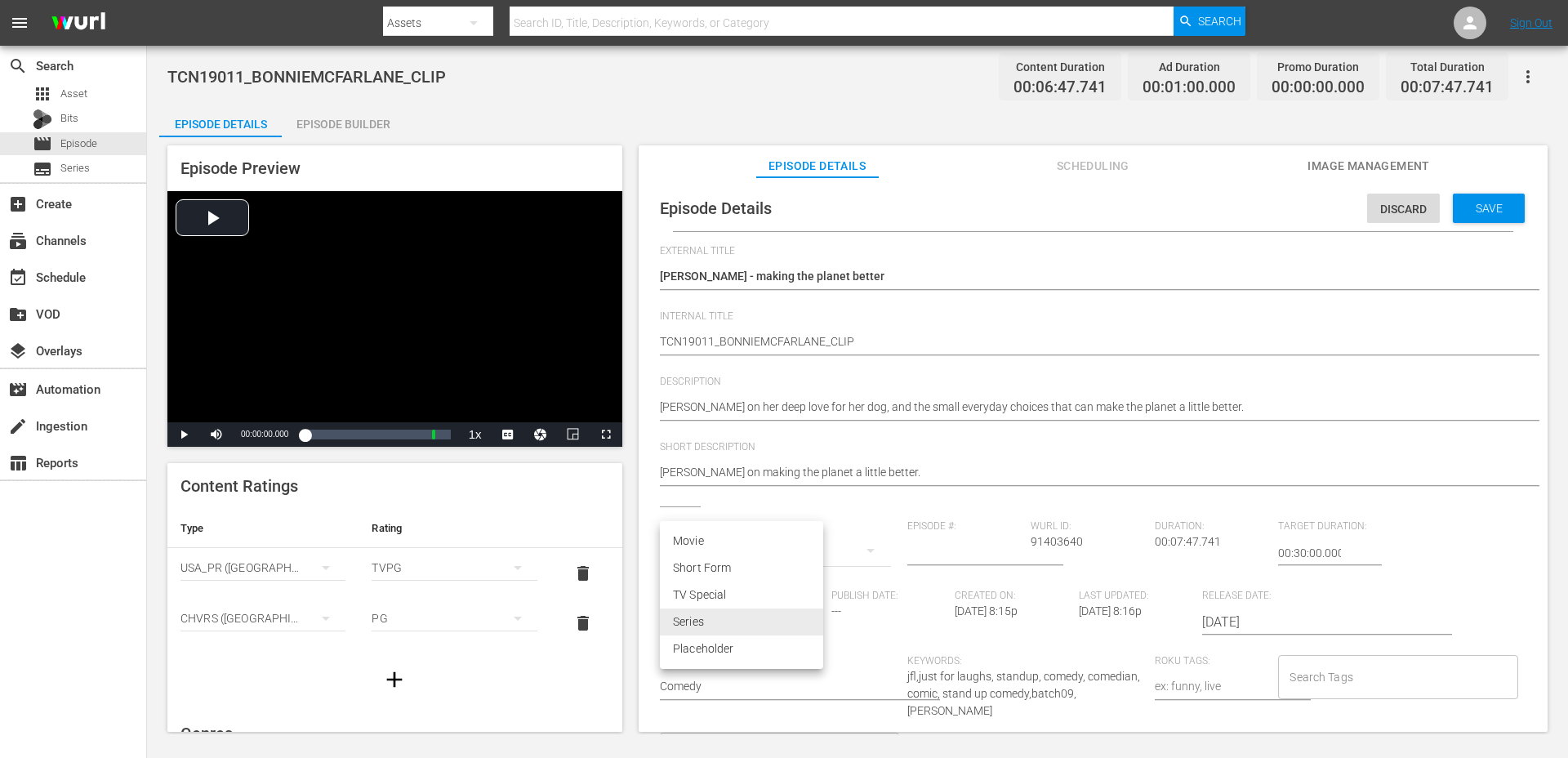
click at [727, 571] on li "Short Form" at bounding box center [742, 567] width 164 height 27
type input "SHORT_FORM_VIDEO"
click at [1307, 667] on input "Search Tags" at bounding box center [1385, 677] width 200 height 30
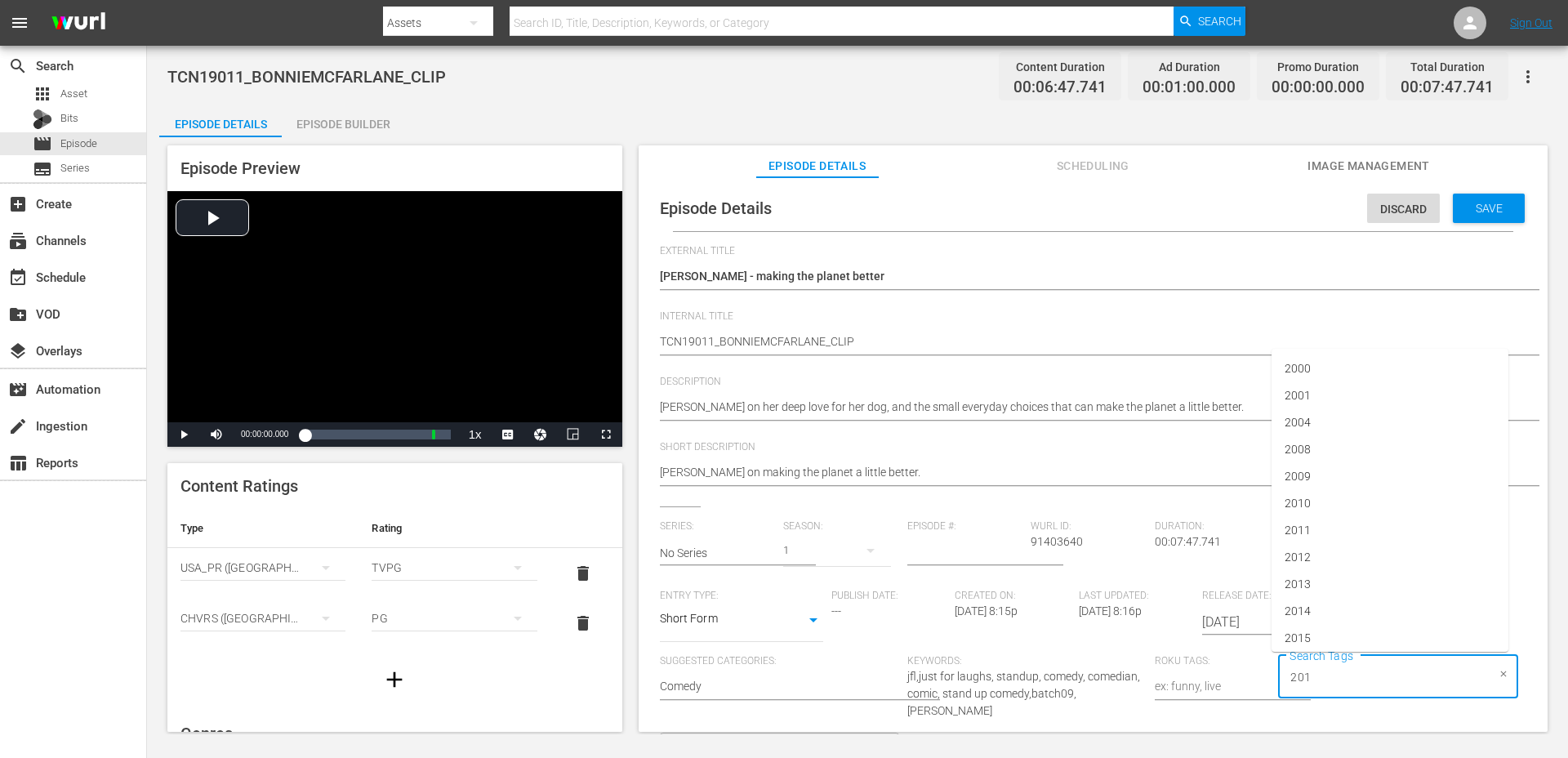
type input "2019"
type input "bonnie mcfarlane"
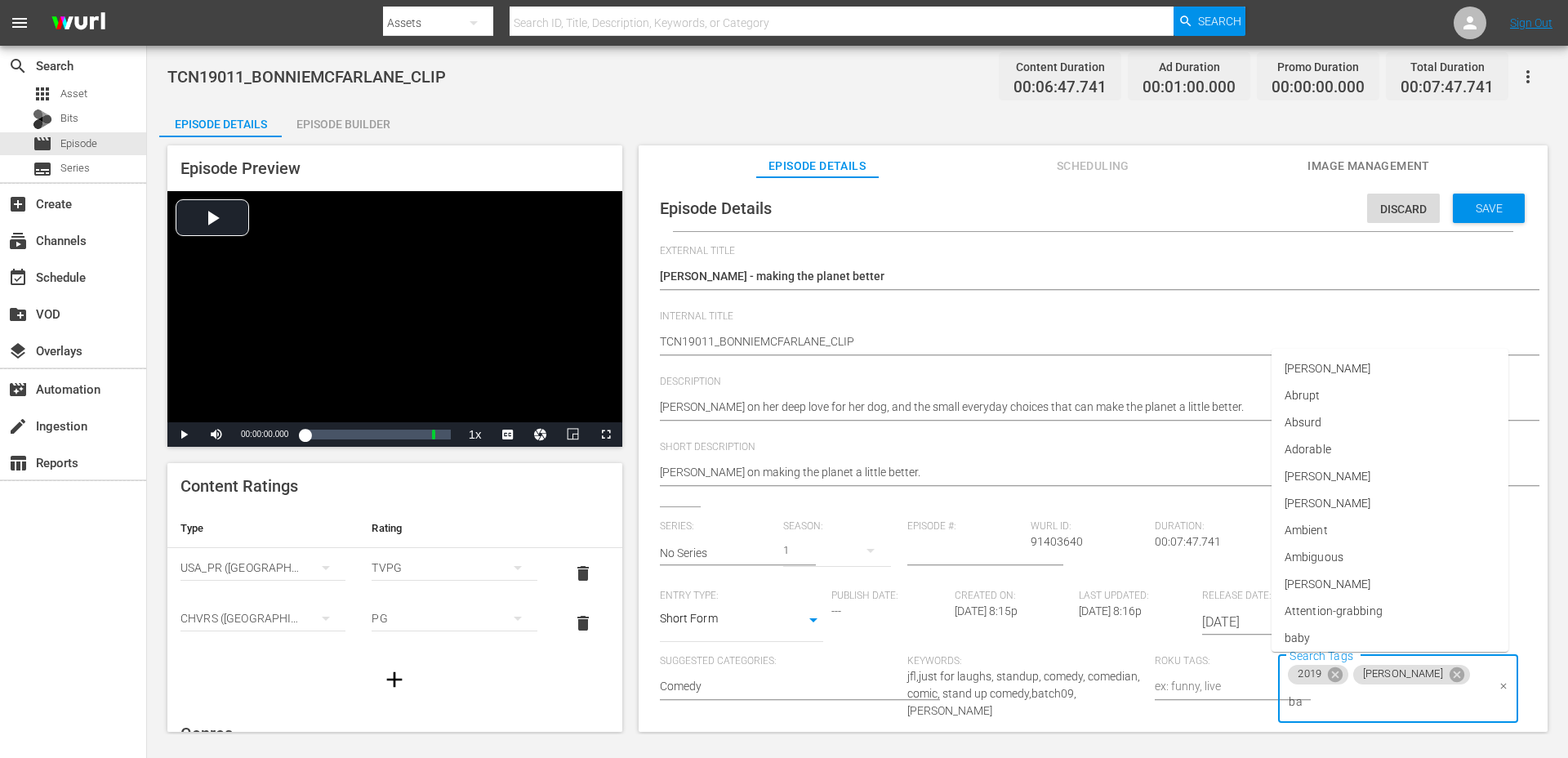
type input "bat"
type input "cli"
click at [1315, 602] on span "standupclip" at bounding box center [1314, 605] width 60 height 17
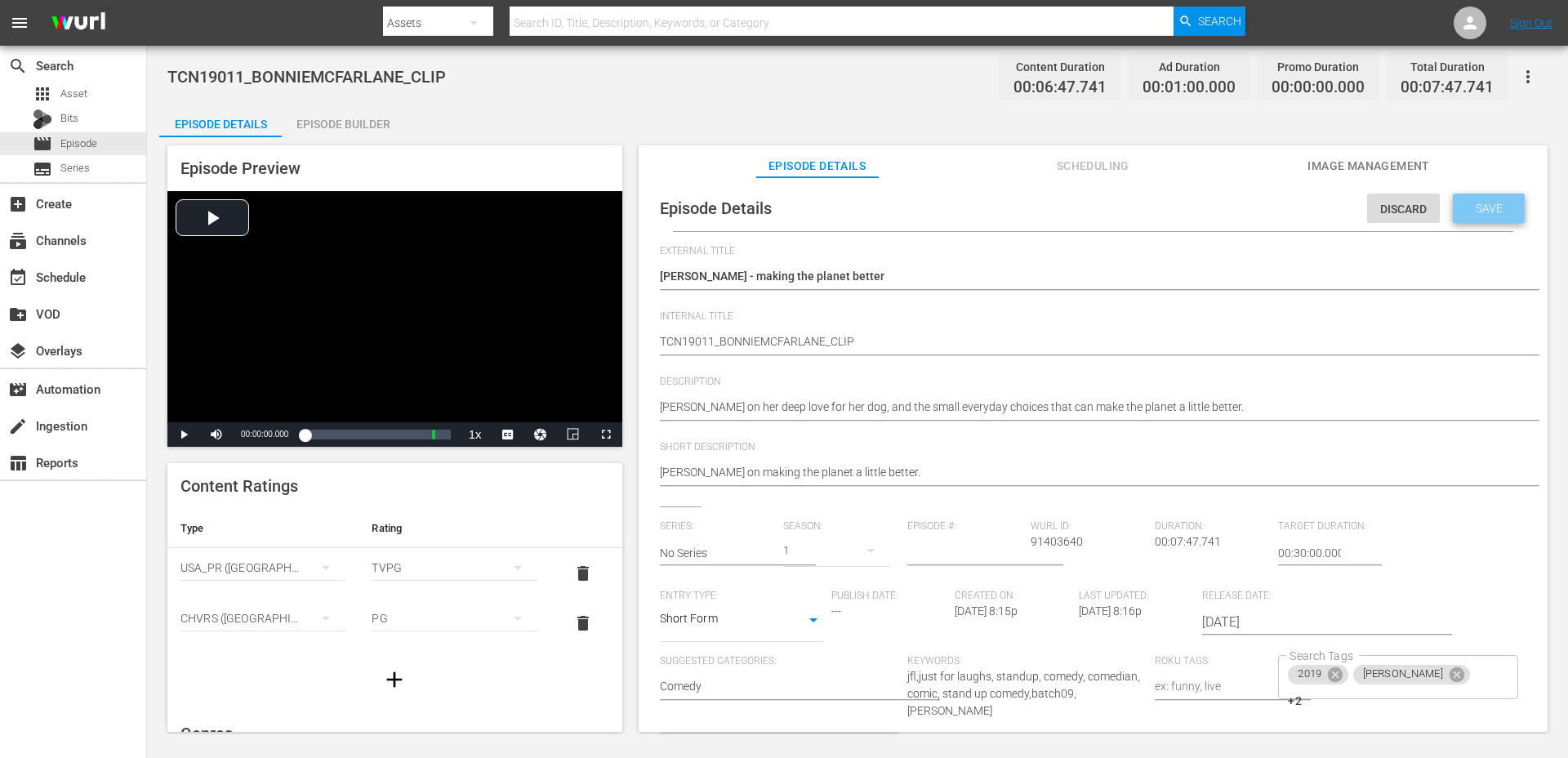
click at [1498, 209] on span "Save" at bounding box center [1488, 208] width 53 height 13
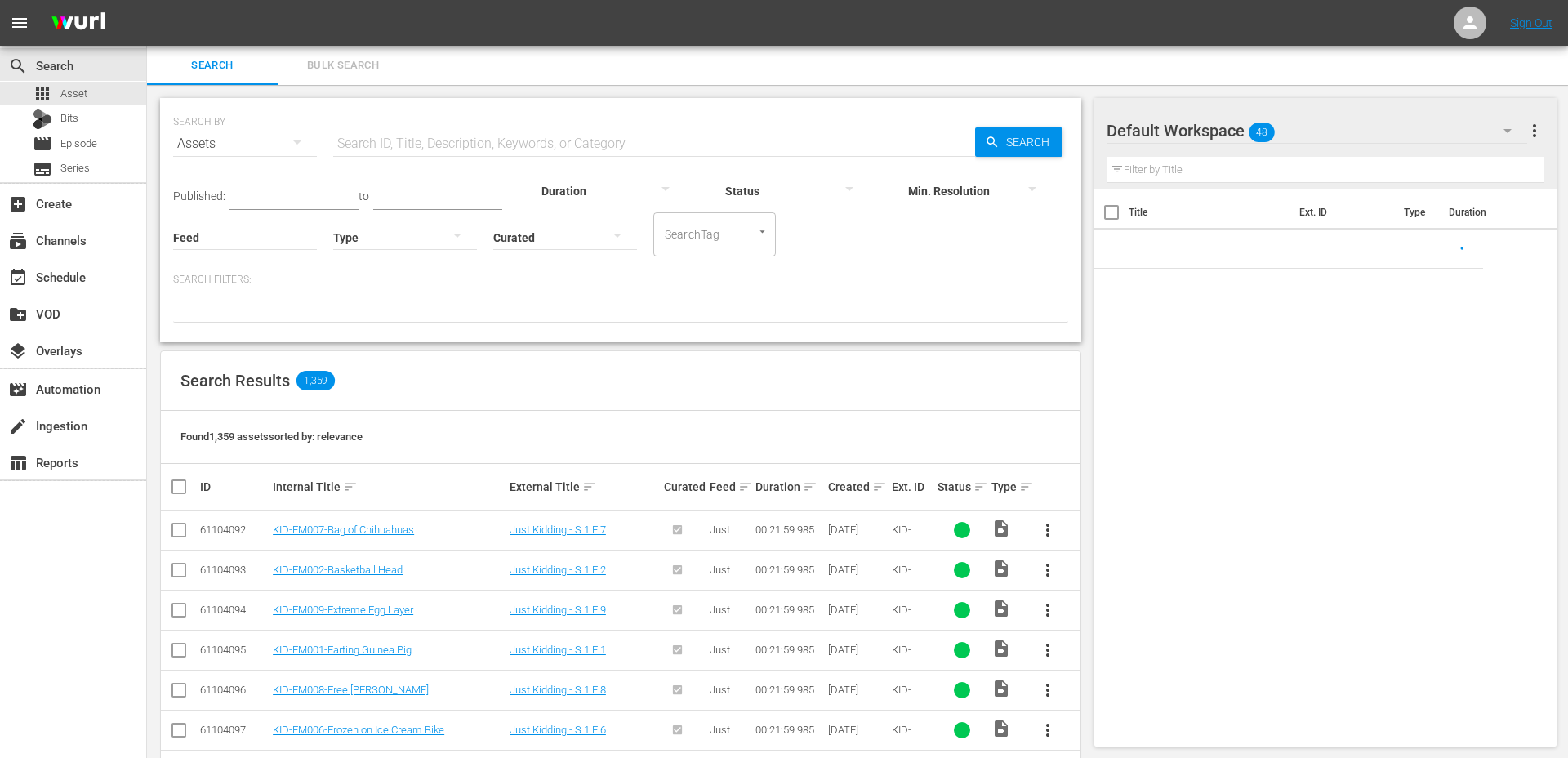
click at [547, 127] on input "text" at bounding box center [653, 144] width 641 height 39
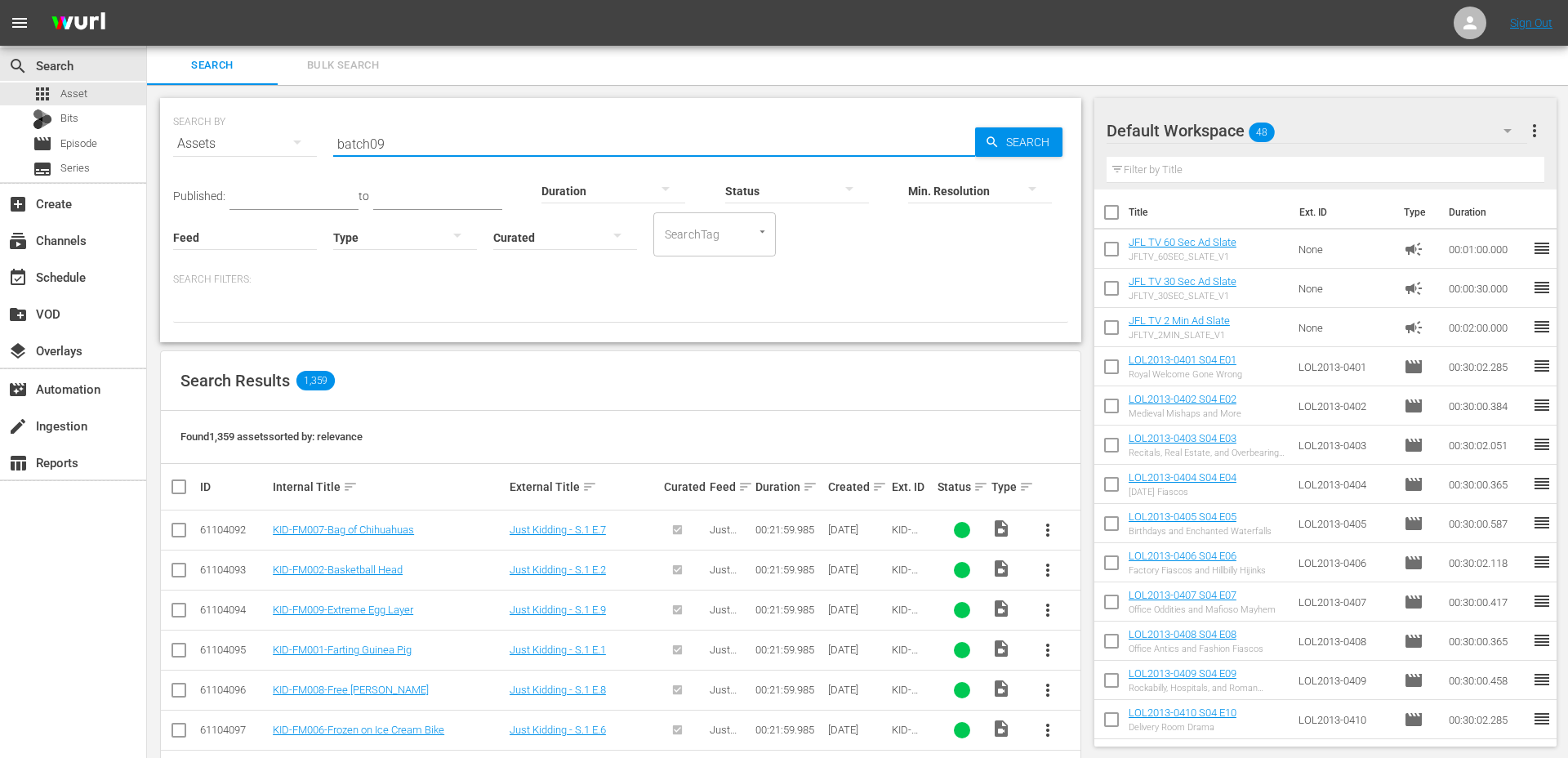
type input "batch09"
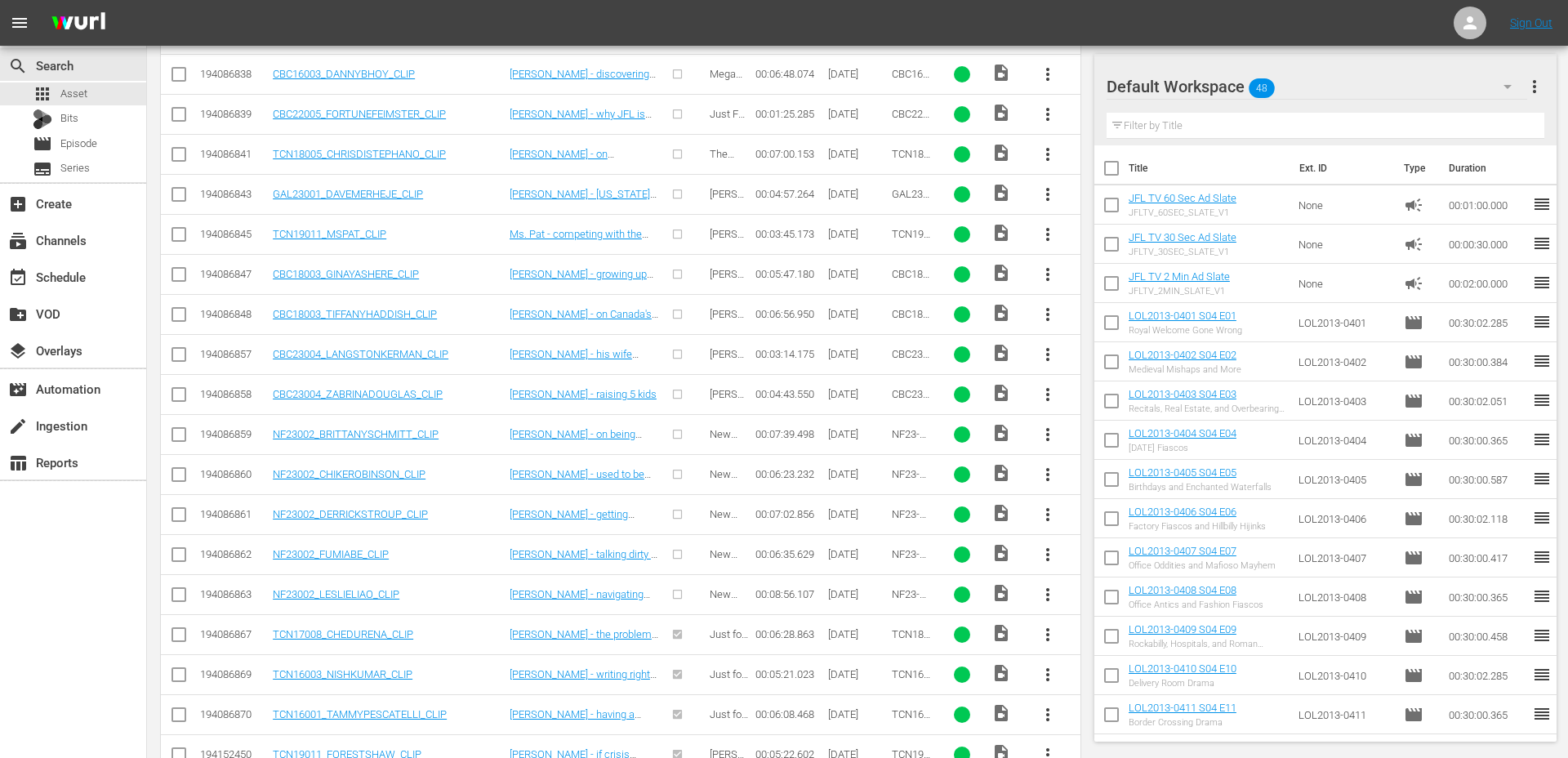
scroll to position [583, 0]
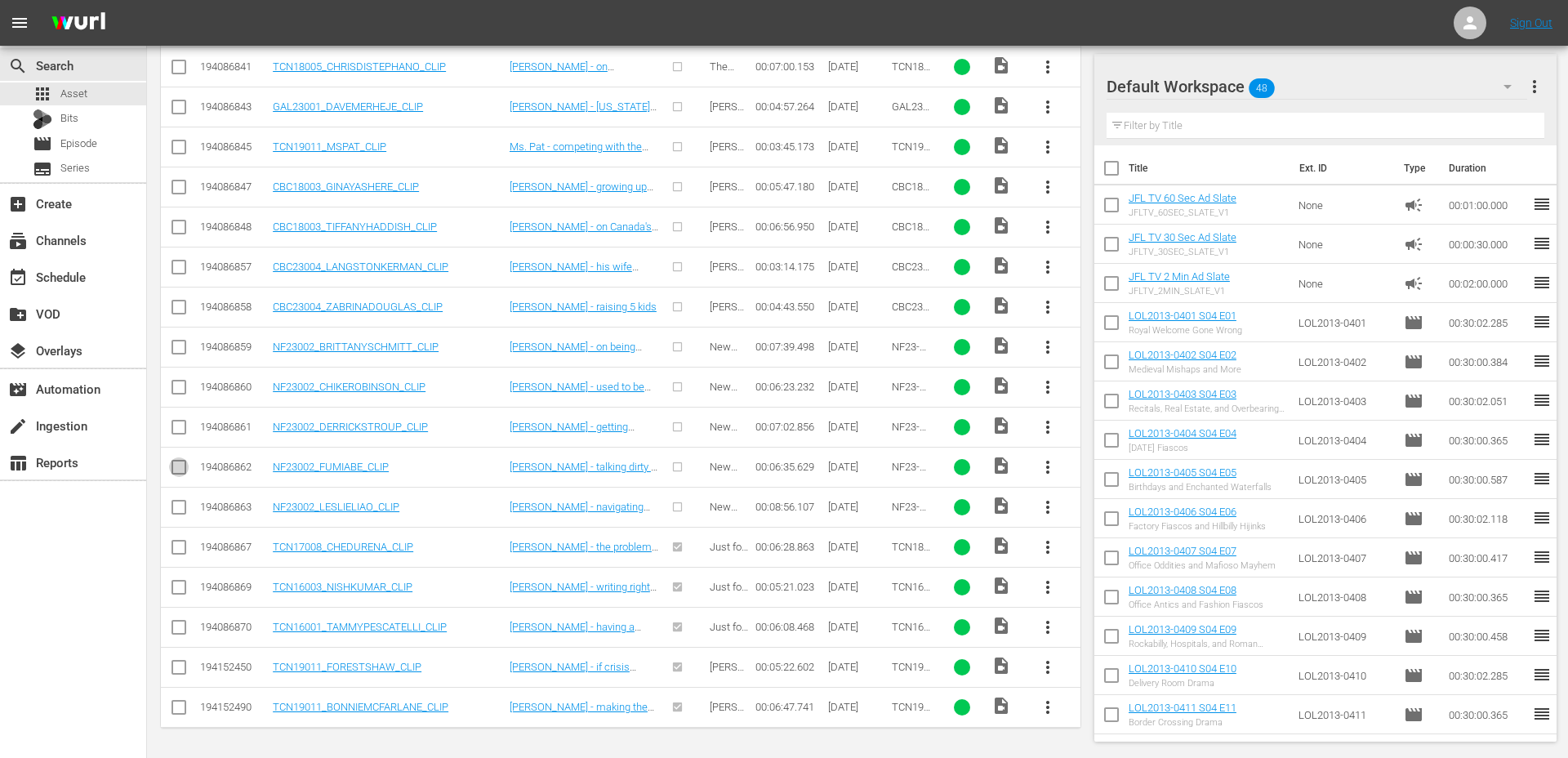
click at [178, 468] on input "checkbox" at bounding box center [178, 470] width 20 height 20
checkbox input "true"
click at [178, 421] on input "checkbox" at bounding box center [178, 430] width 20 height 20
checkbox input "true"
click at [178, 375] on td at bounding box center [179, 386] width 37 height 40
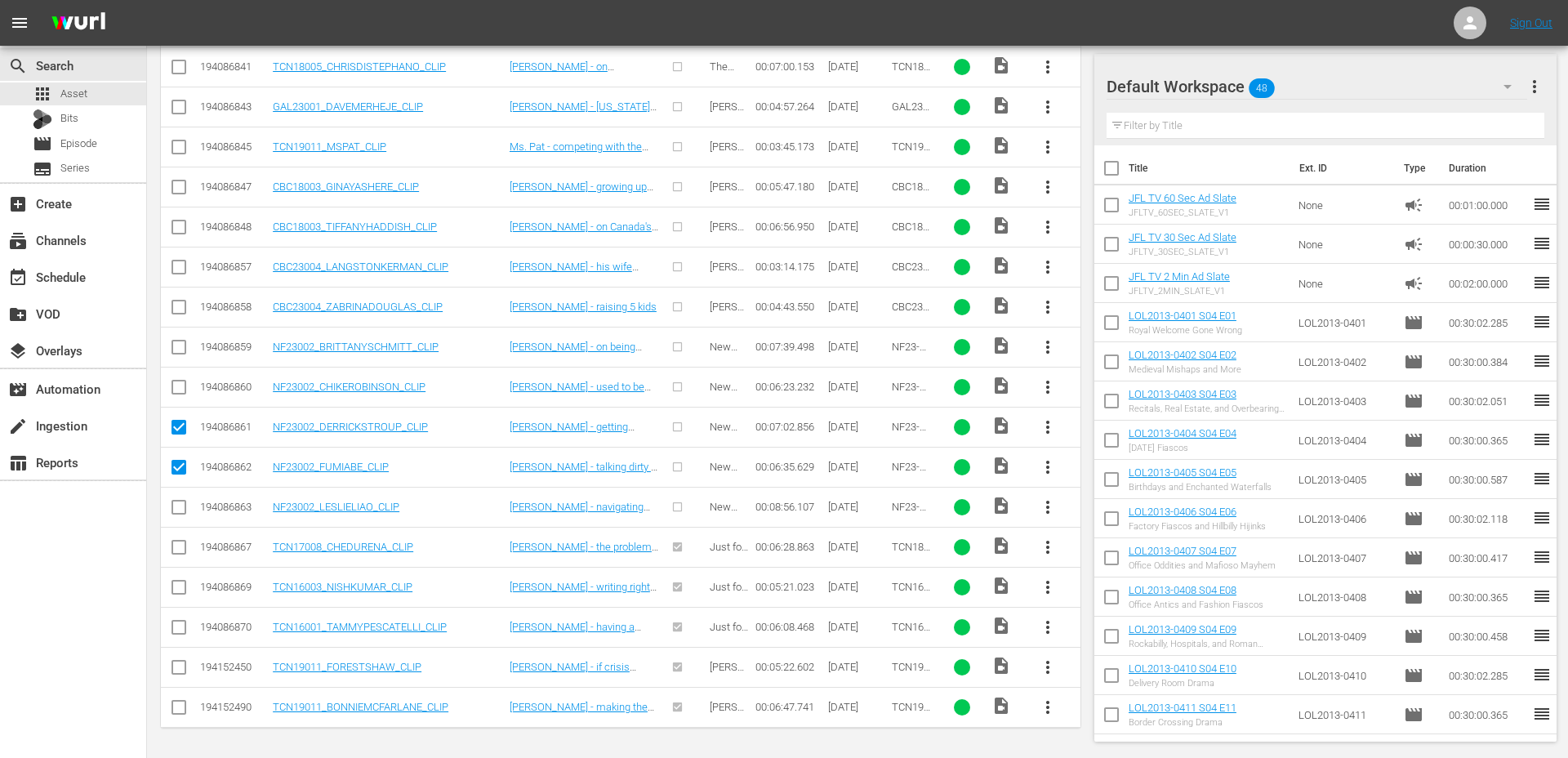
click at [178, 390] on input "checkbox" at bounding box center [178, 390] width 20 height 20
checkbox input "true"
click at [177, 348] on input "checkbox" at bounding box center [178, 350] width 20 height 20
checkbox input "true"
click at [175, 307] on input "checkbox" at bounding box center [178, 310] width 20 height 20
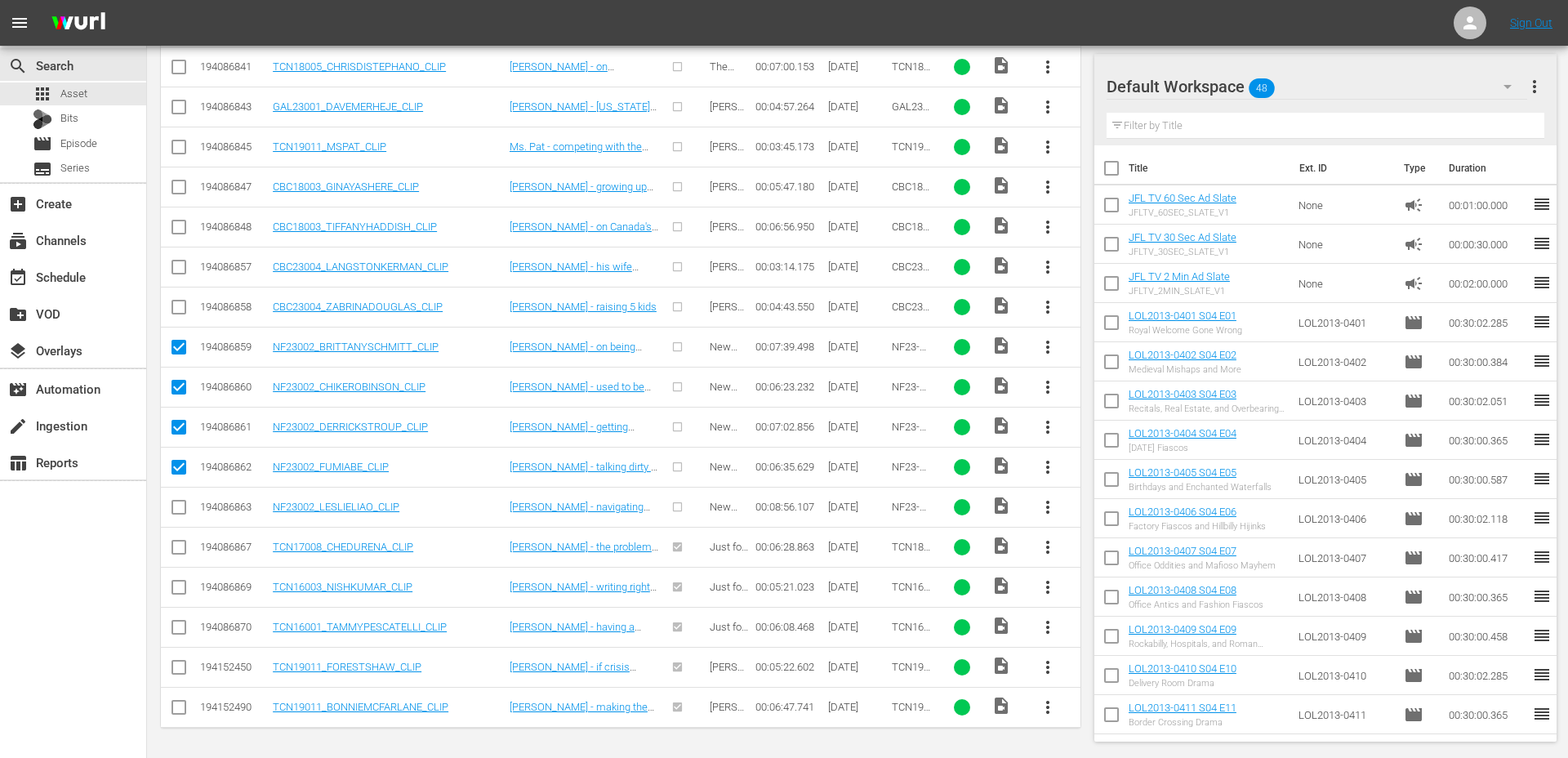
checkbox input "true"
click at [177, 508] on input "checkbox" at bounding box center [178, 510] width 20 height 20
checkbox input "true"
click at [184, 302] on input "checkbox" at bounding box center [178, 310] width 20 height 20
checkbox input "false"
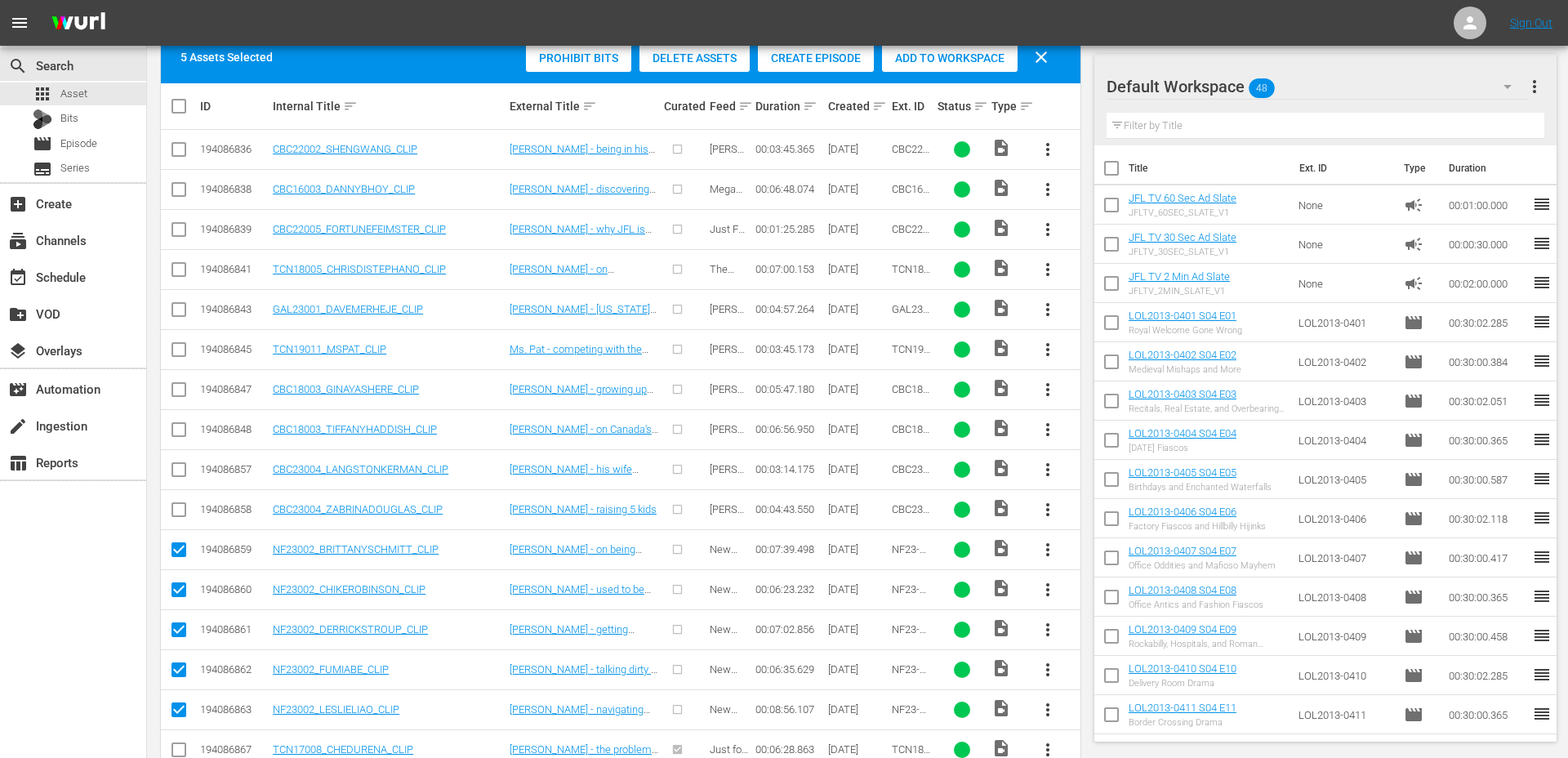
scroll to position [329, 0]
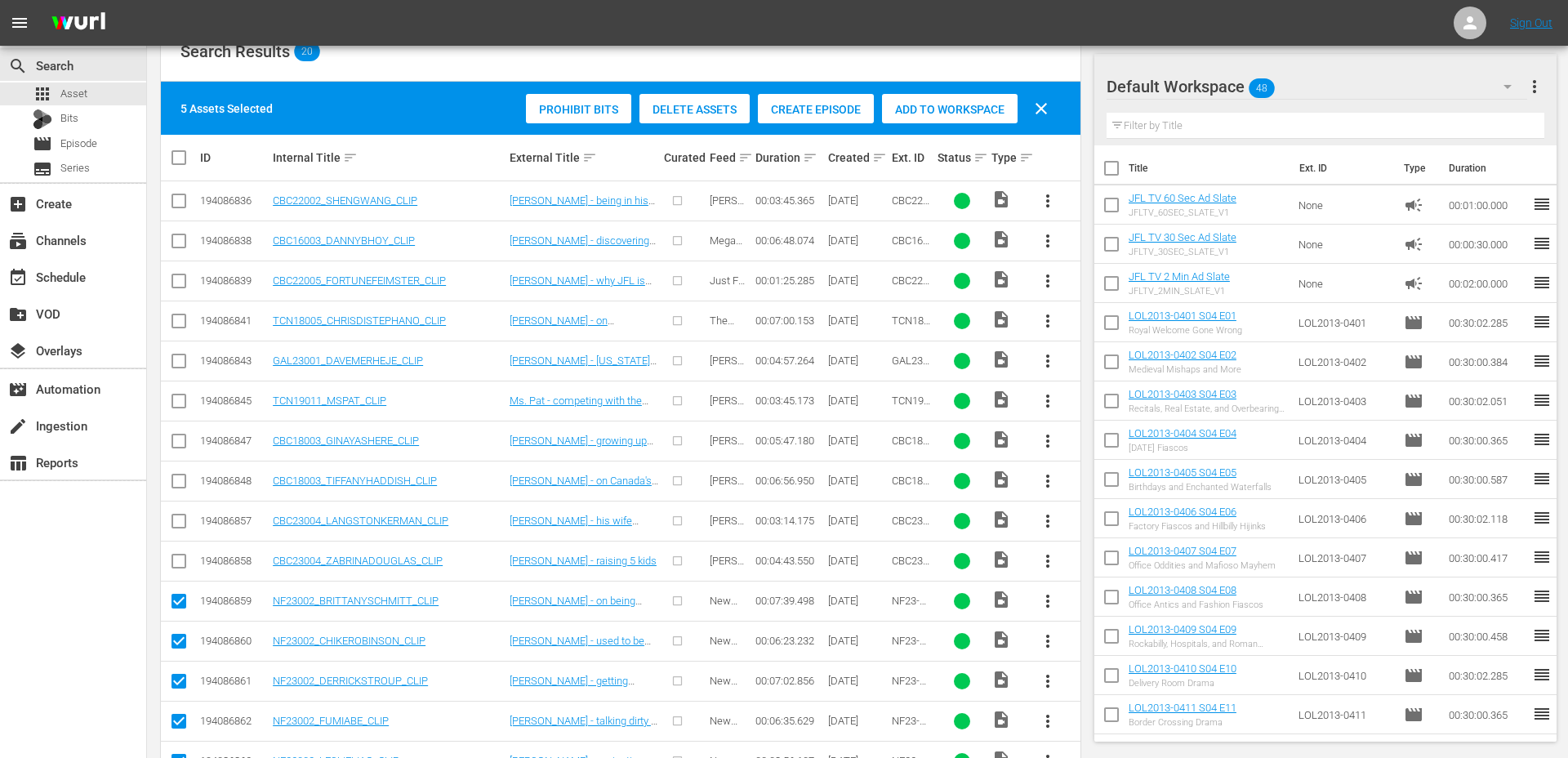
click at [837, 115] on span "Create Episode" at bounding box center [815, 110] width 116 height 13
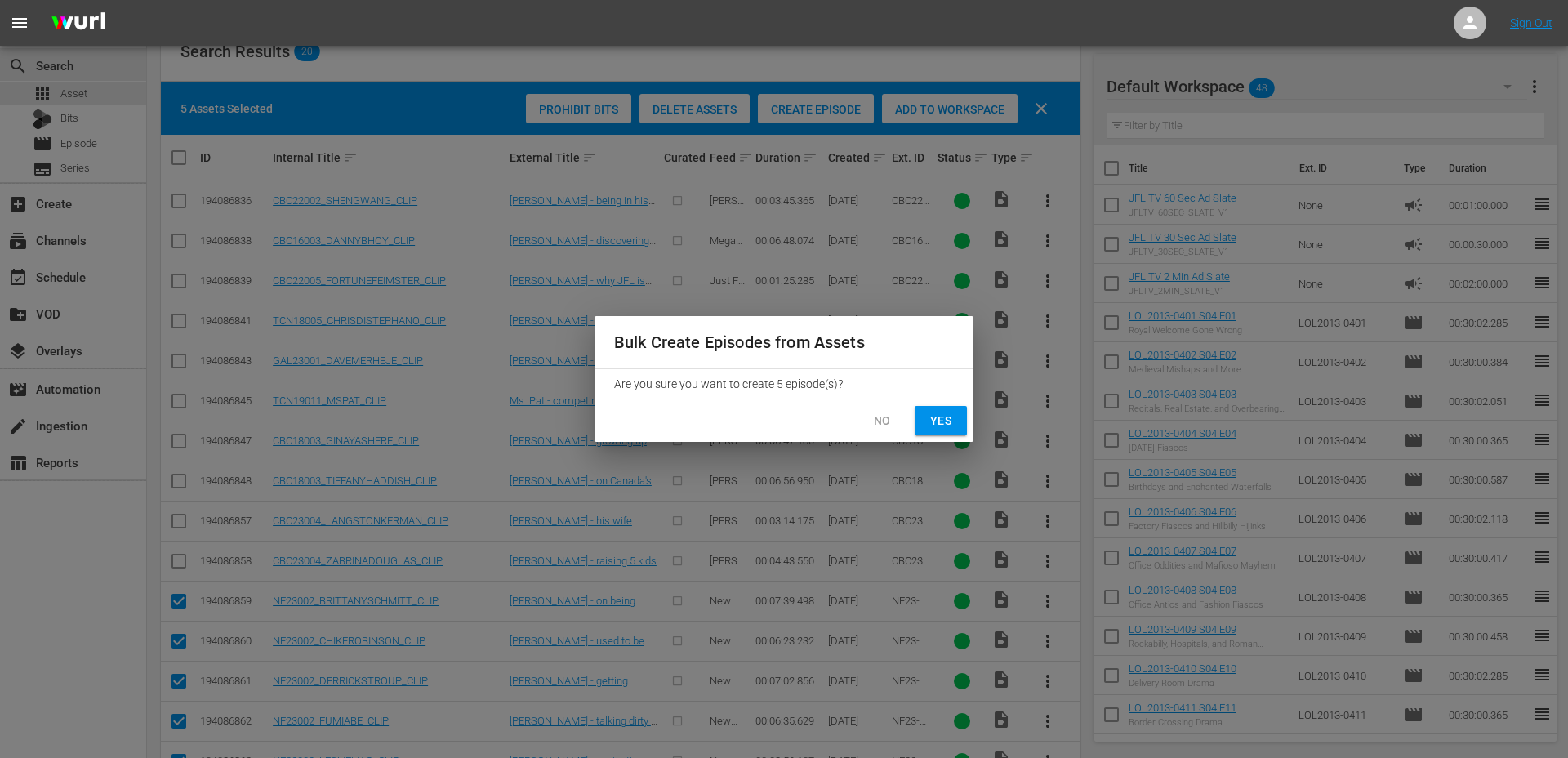
click at [955, 421] on button "Yes" at bounding box center [941, 421] width 52 height 31
checkbox input "false"
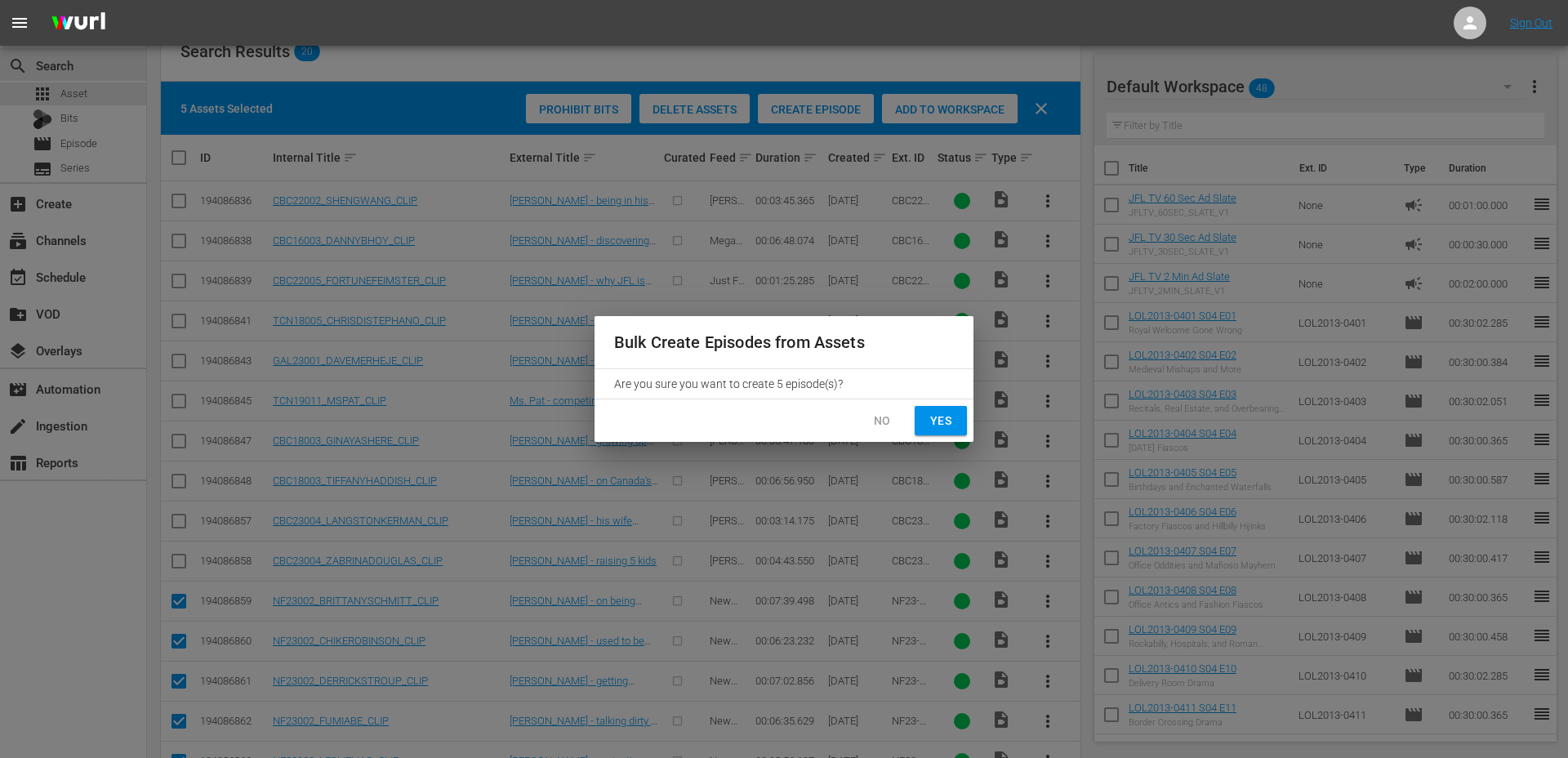
checkbox input "false"
